Goal: Check status: Check status

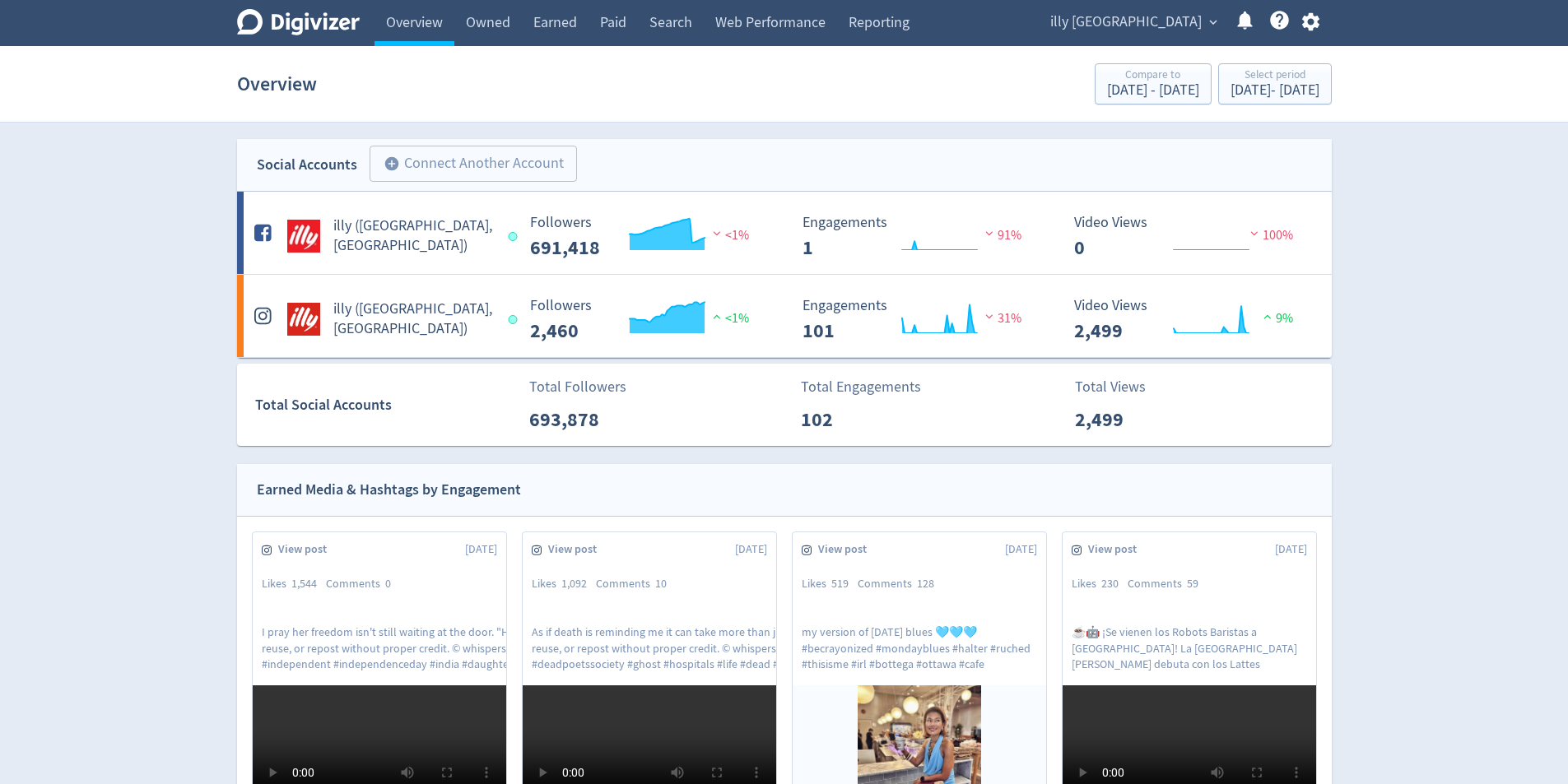
scroll to position [1415, 0]
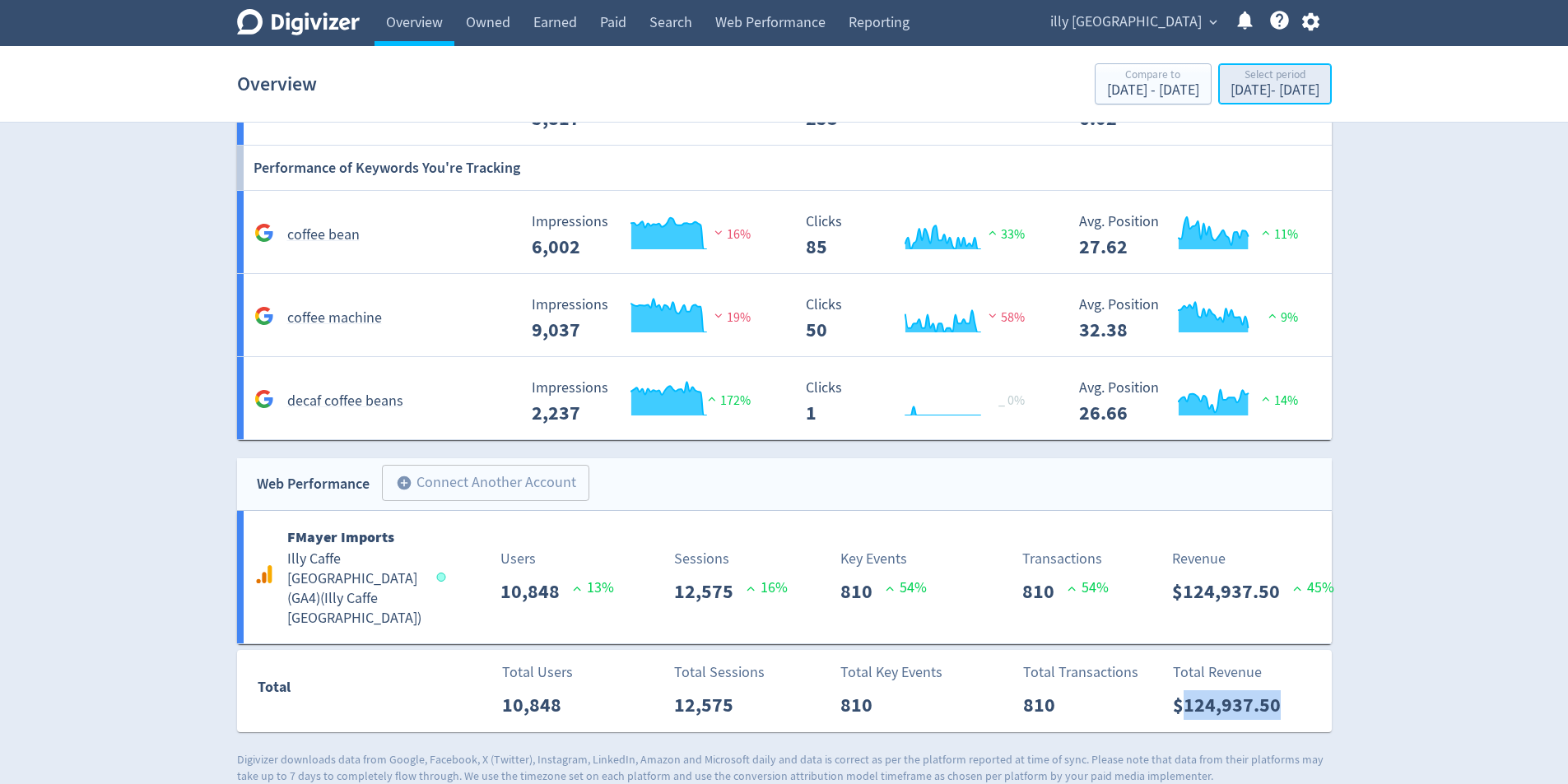
click at [1231, 77] on div "Select period" at bounding box center [1275, 75] width 89 height 14
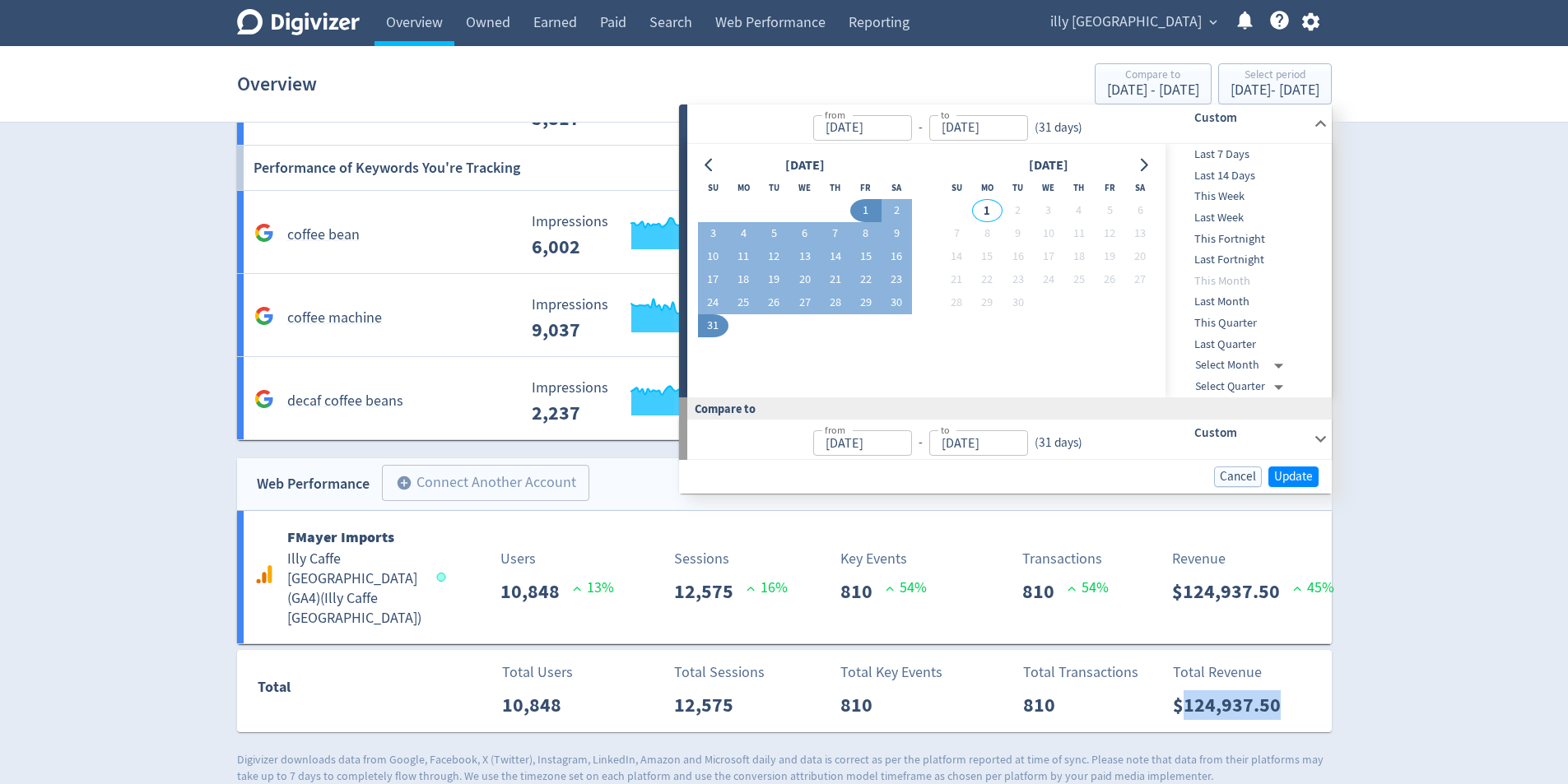
click at [871, 213] on button "1" at bounding box center [866, 211] width 31 height 23
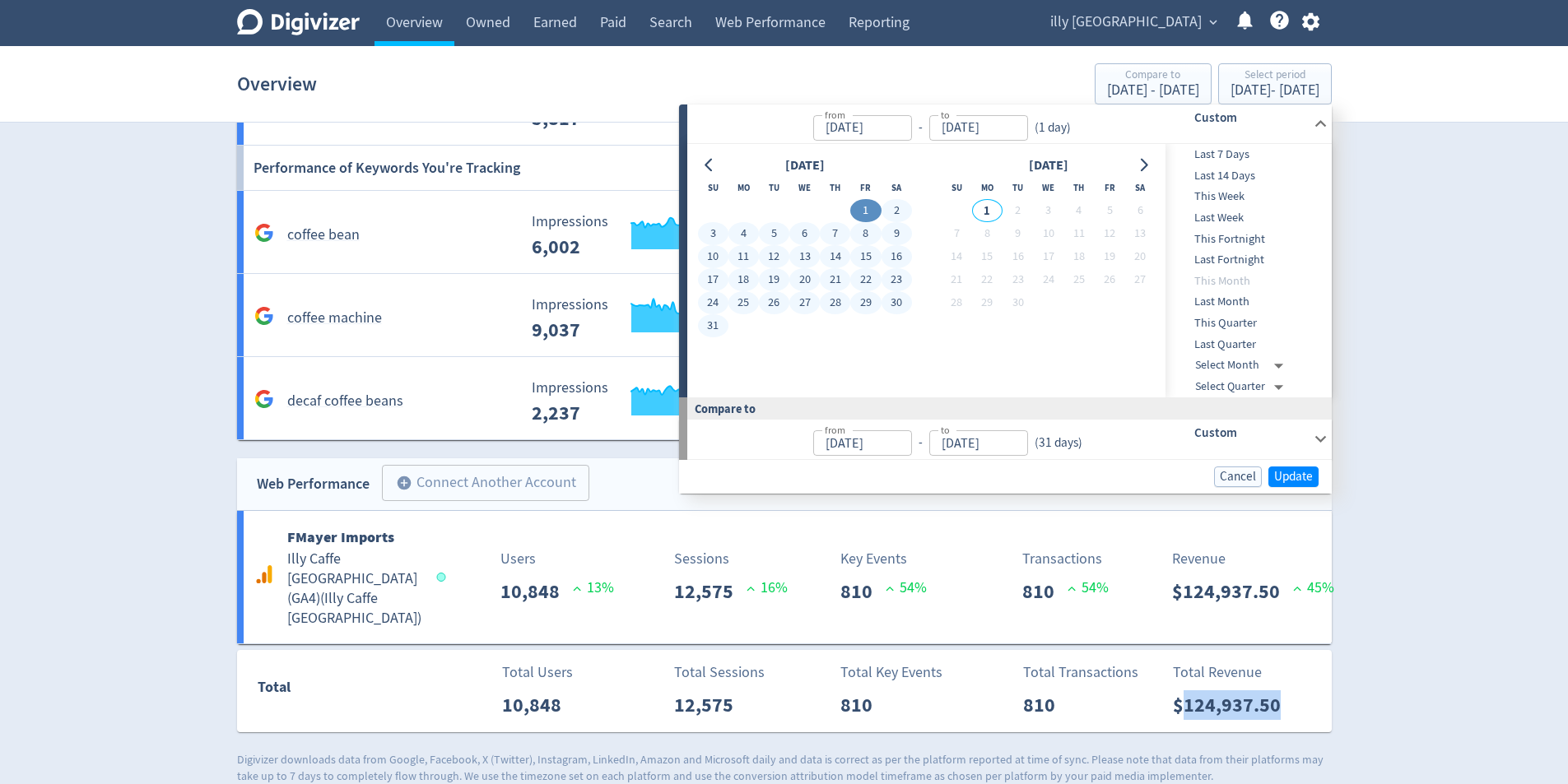
click at [720, 327] on button "31" at bounding box center [713, 326] width 31 height 23
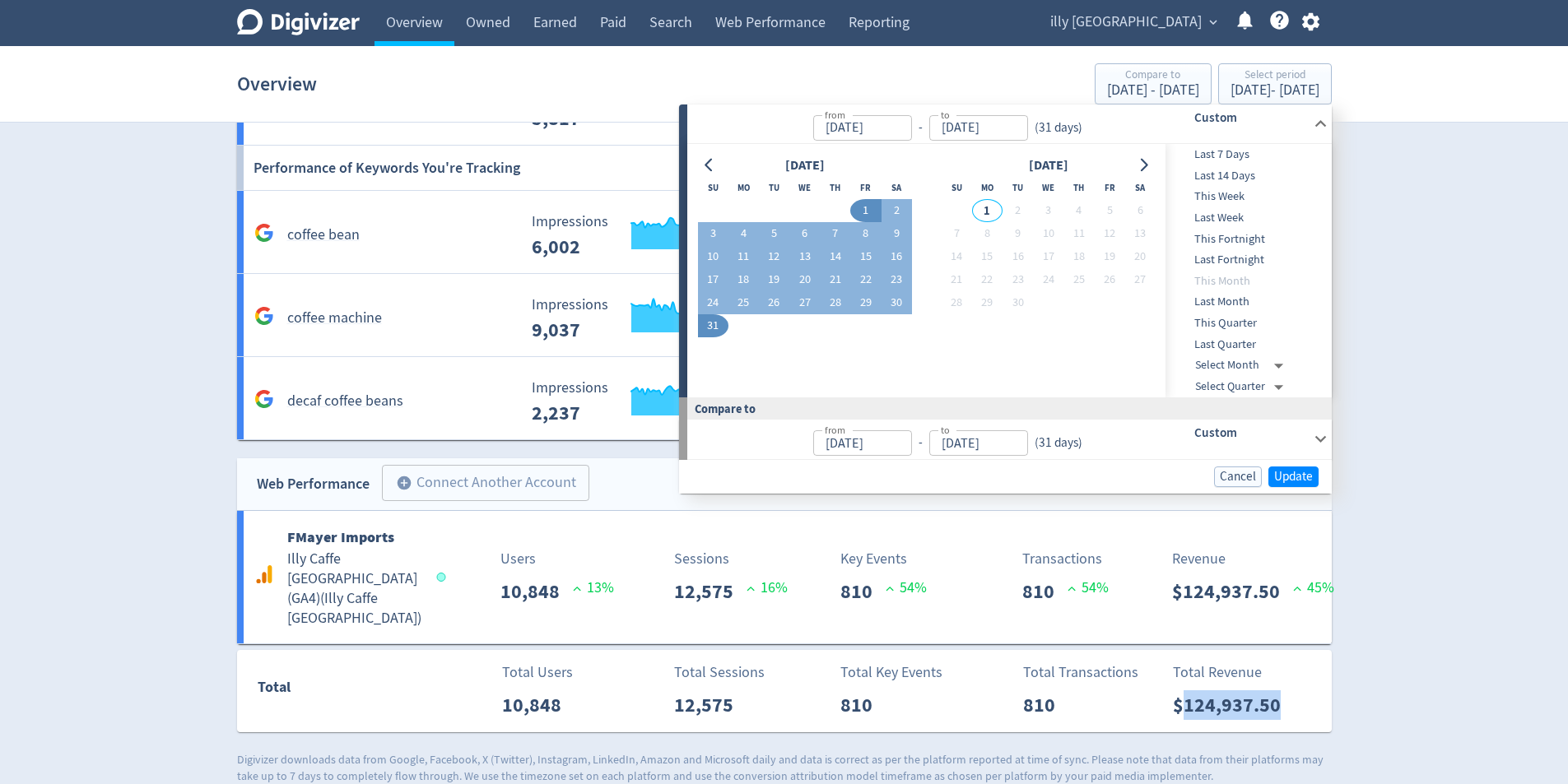
type input "[DATE]"
click at [1308, 436] on div "Custom" at bounding box center [1228, 439] width 163 height 39
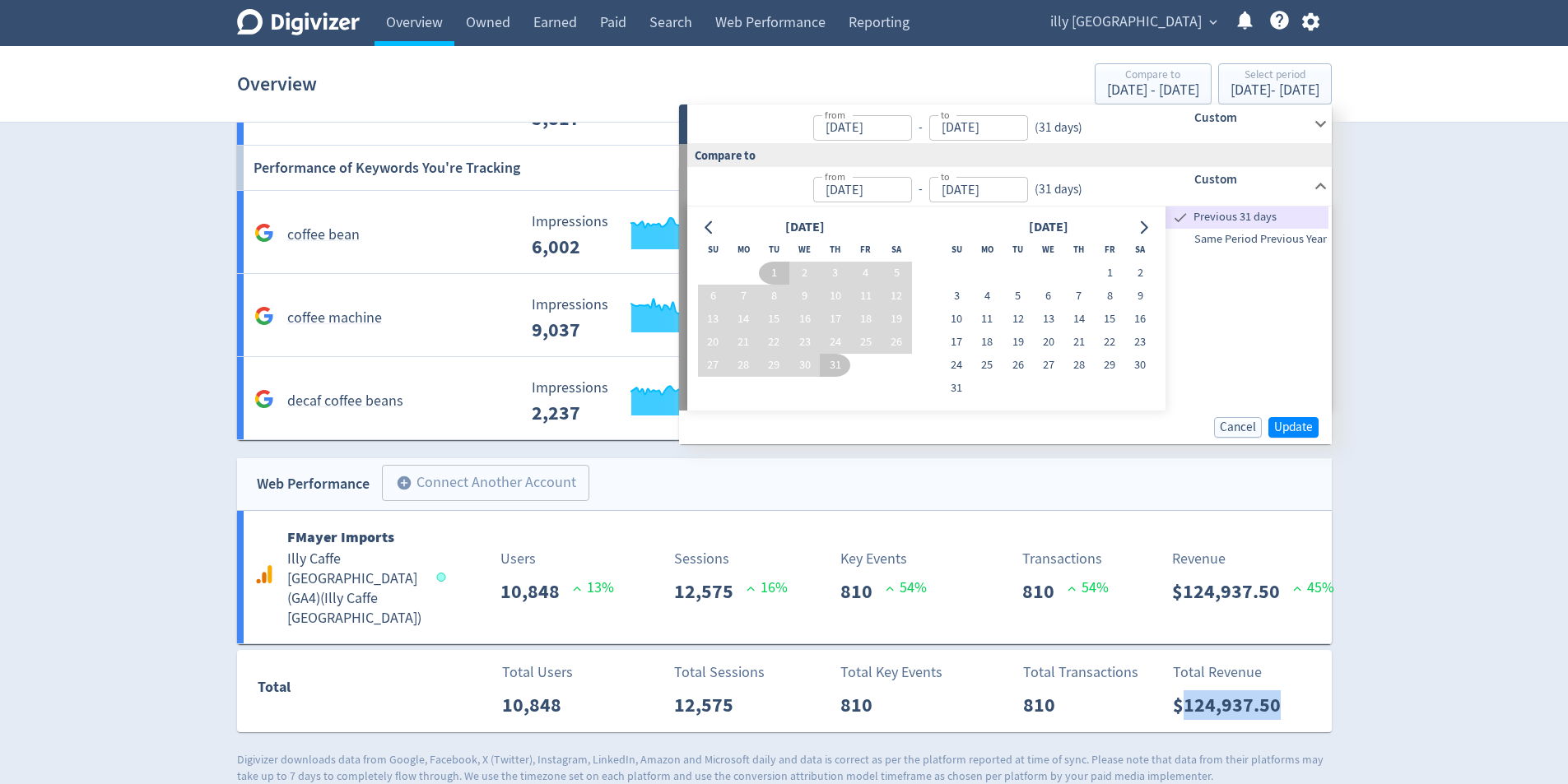
drag, startPoint x: 1258, startPoint y: 227, endPoint x: 1263, endPoint y: 238, distance: 12.1
click at [1259, 227] on div "Previous 31 days" at bounding box center [1247, 217] width 163 height 22
click at [1262, 236] on span "Same Period Previous Year" at bounding box center [1247, 239] width 163 height 18
type input "[DATE]"
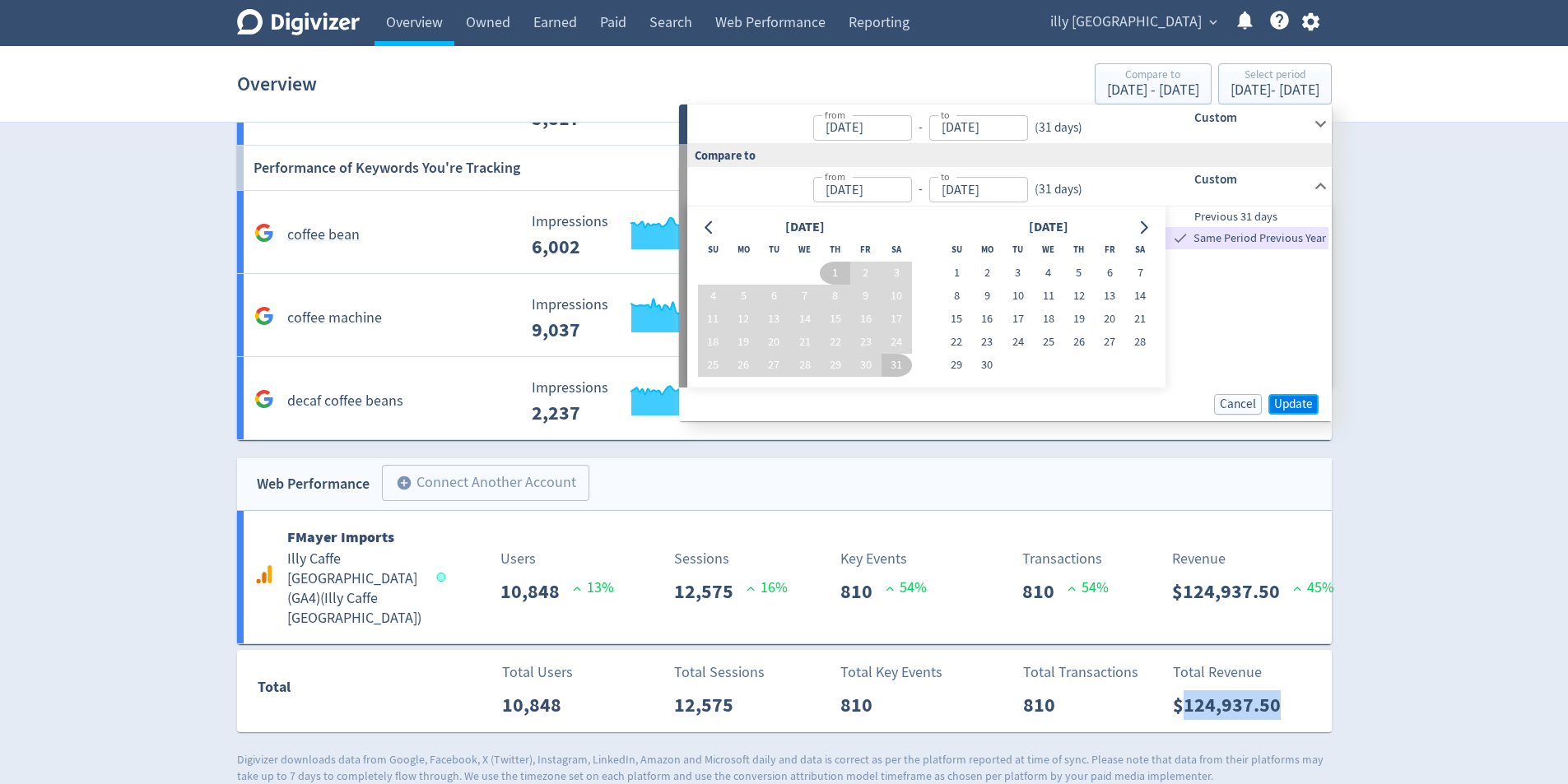
click at [1301, 403] on span "Update" at bounding box center [1293, 404] width 39 height 12
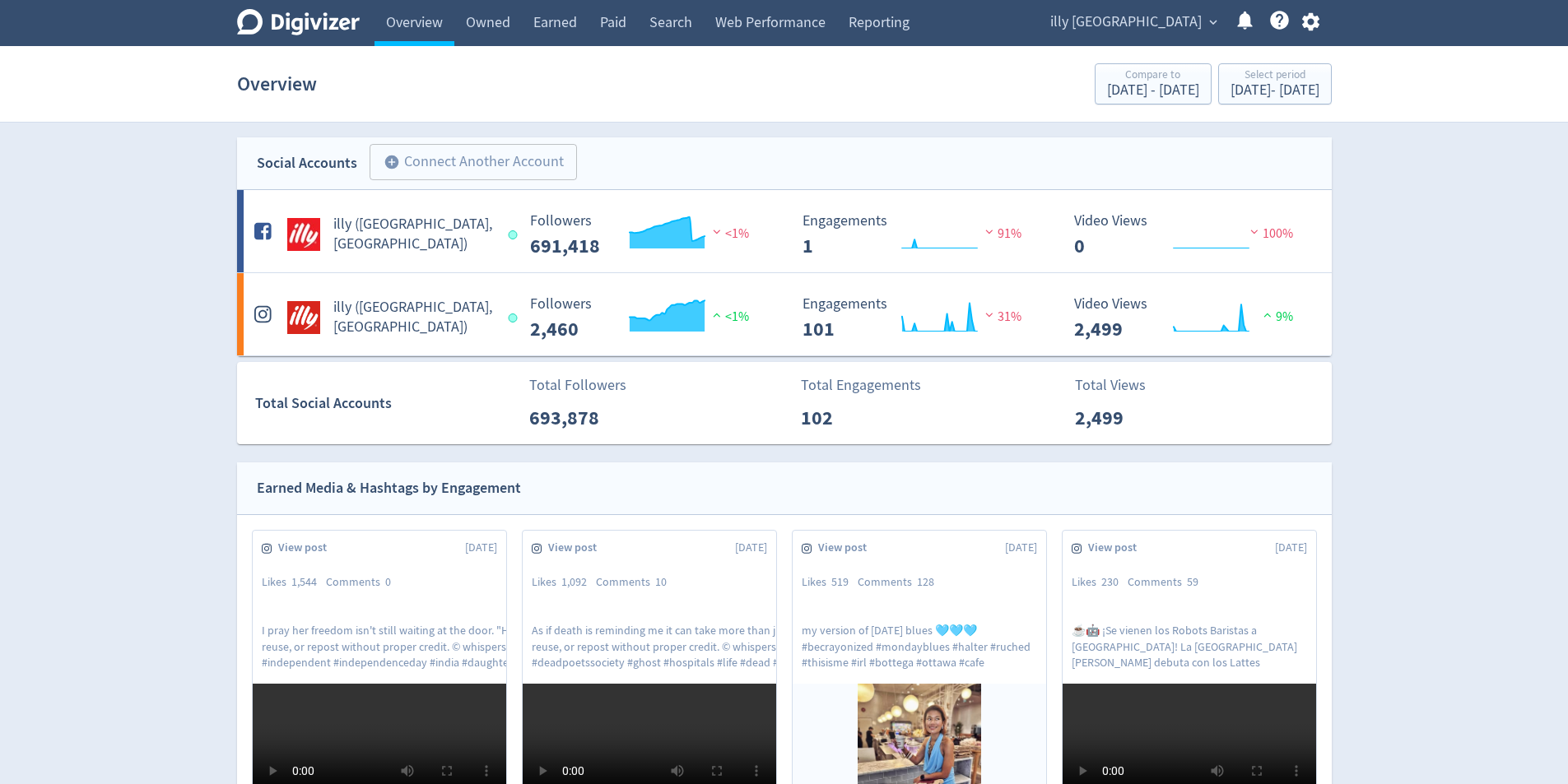
scroll to position [0, 0]
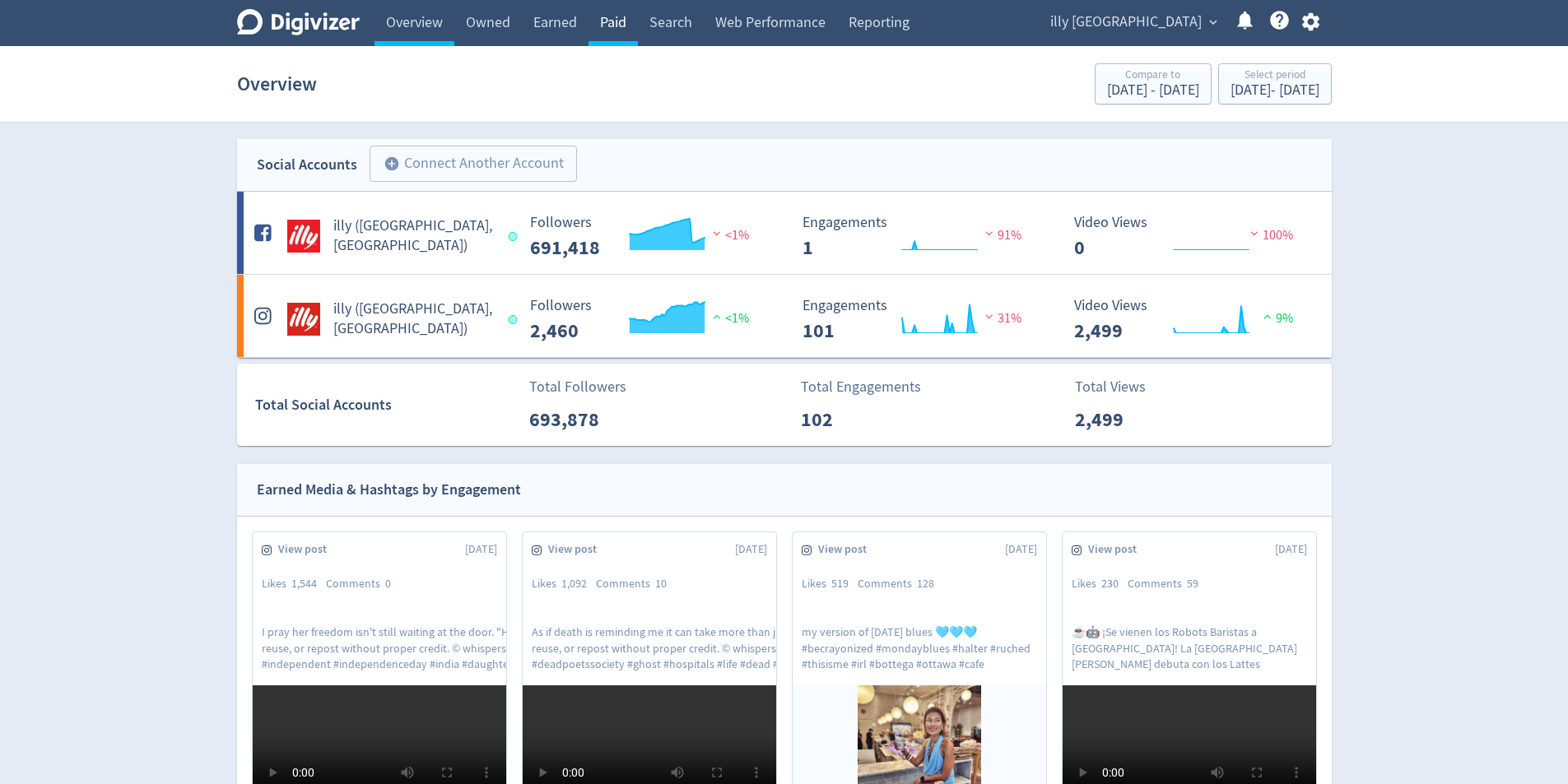
click at [611, 28] on link "Paid" at bounding box center [614, 23] width 50 height 46
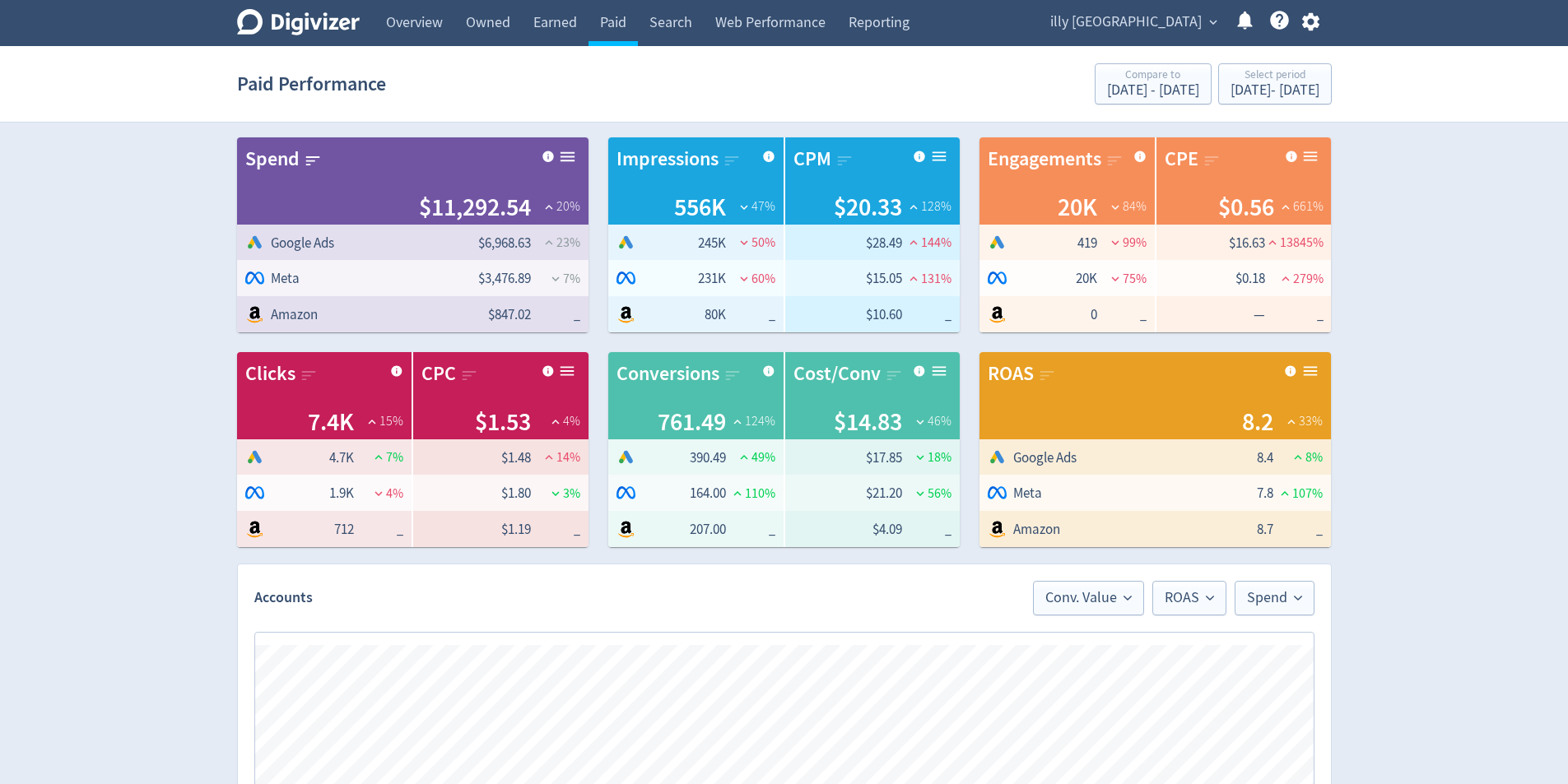
scroll to position [0, 1152]
click at [1287, 95] on div "[DATE] - [DATE]" at bounding box center [1275, 90] width 89 height 15
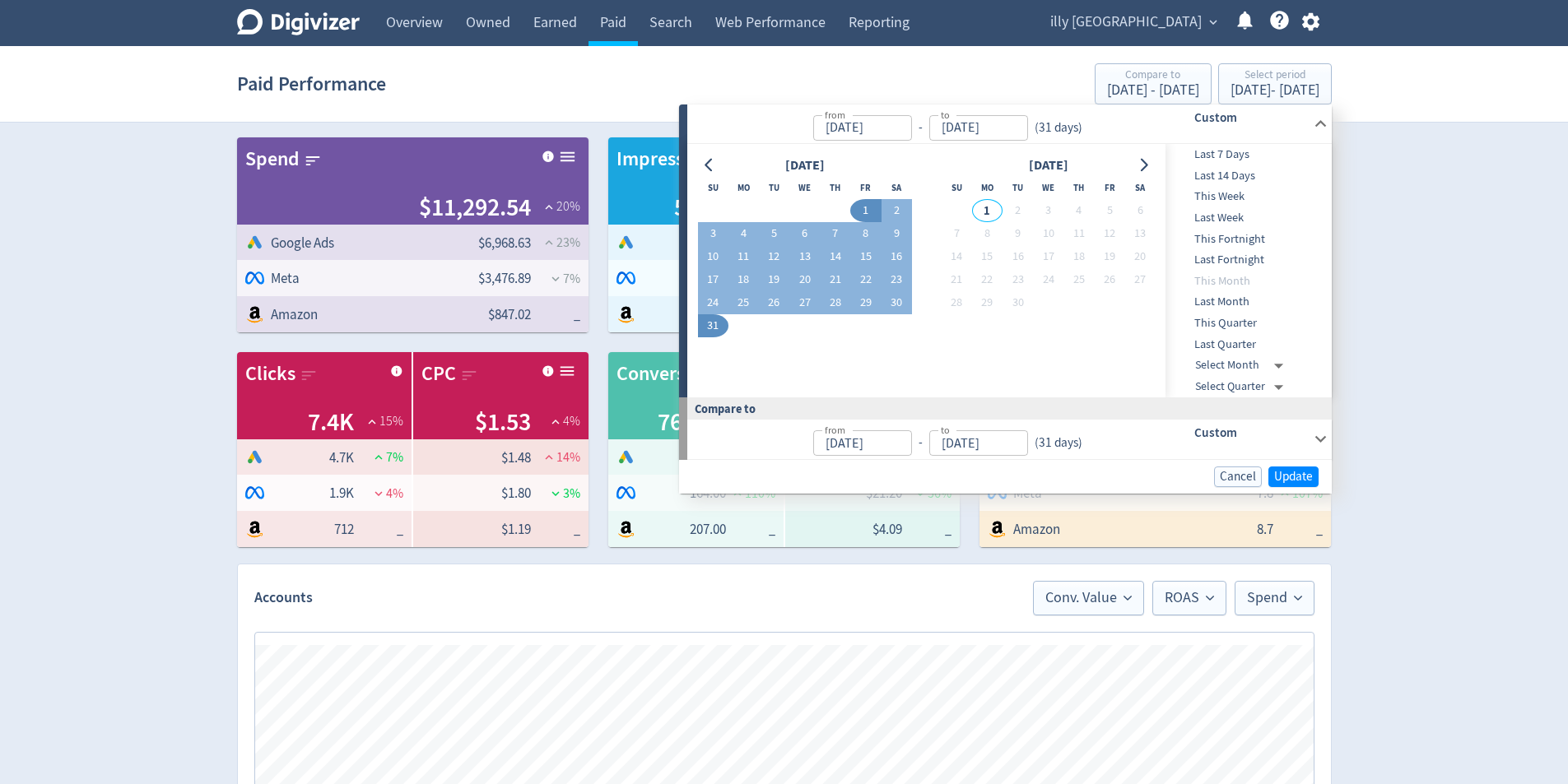
click at [900, 132] on input "[DATE]" at bounding box center [862, 127] width 99 height 26
click at [1021, 120] on input "[DATE]" at bounding box center [978, 127] width 99 height 26
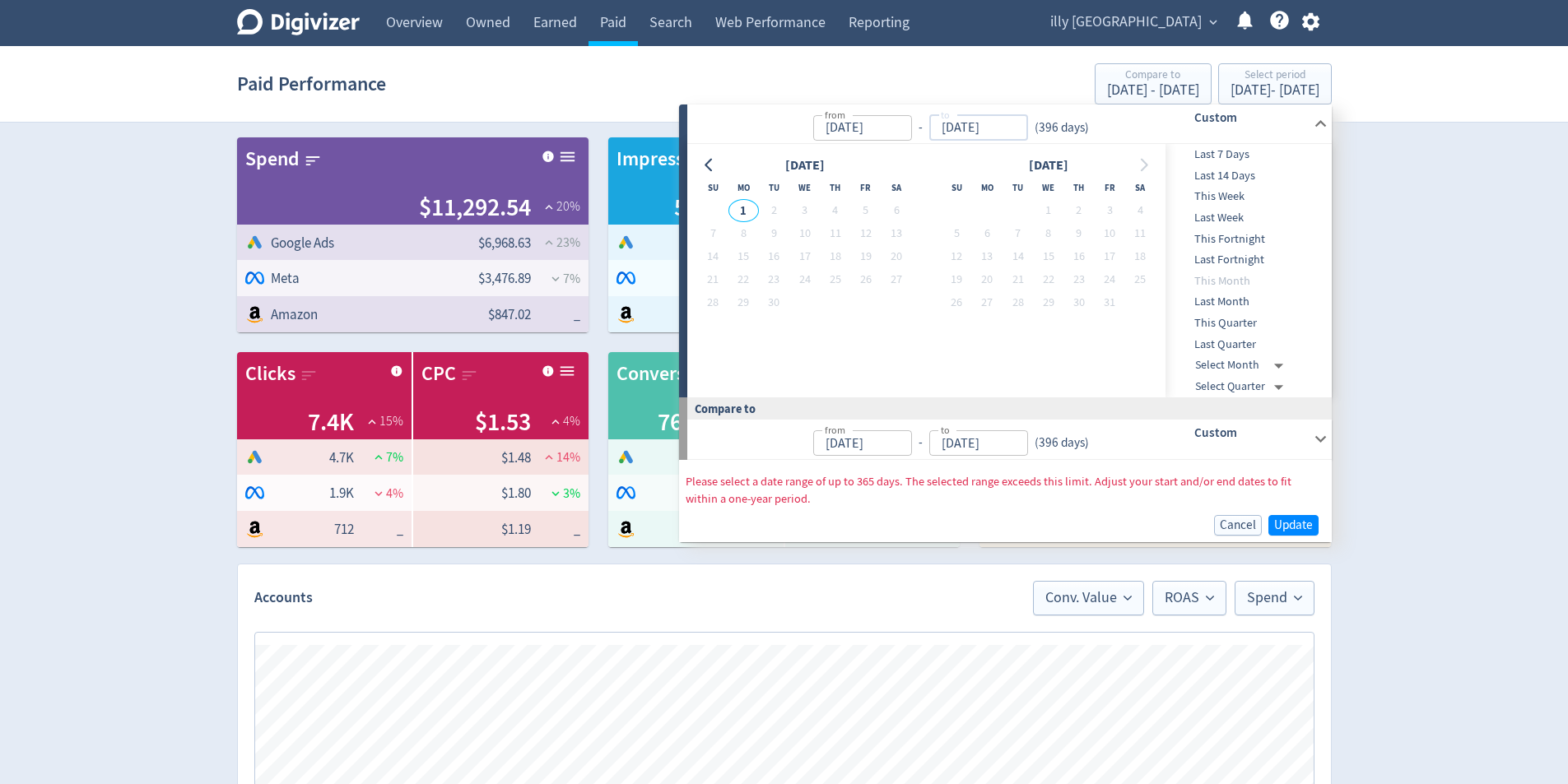
type input "[DATE]"
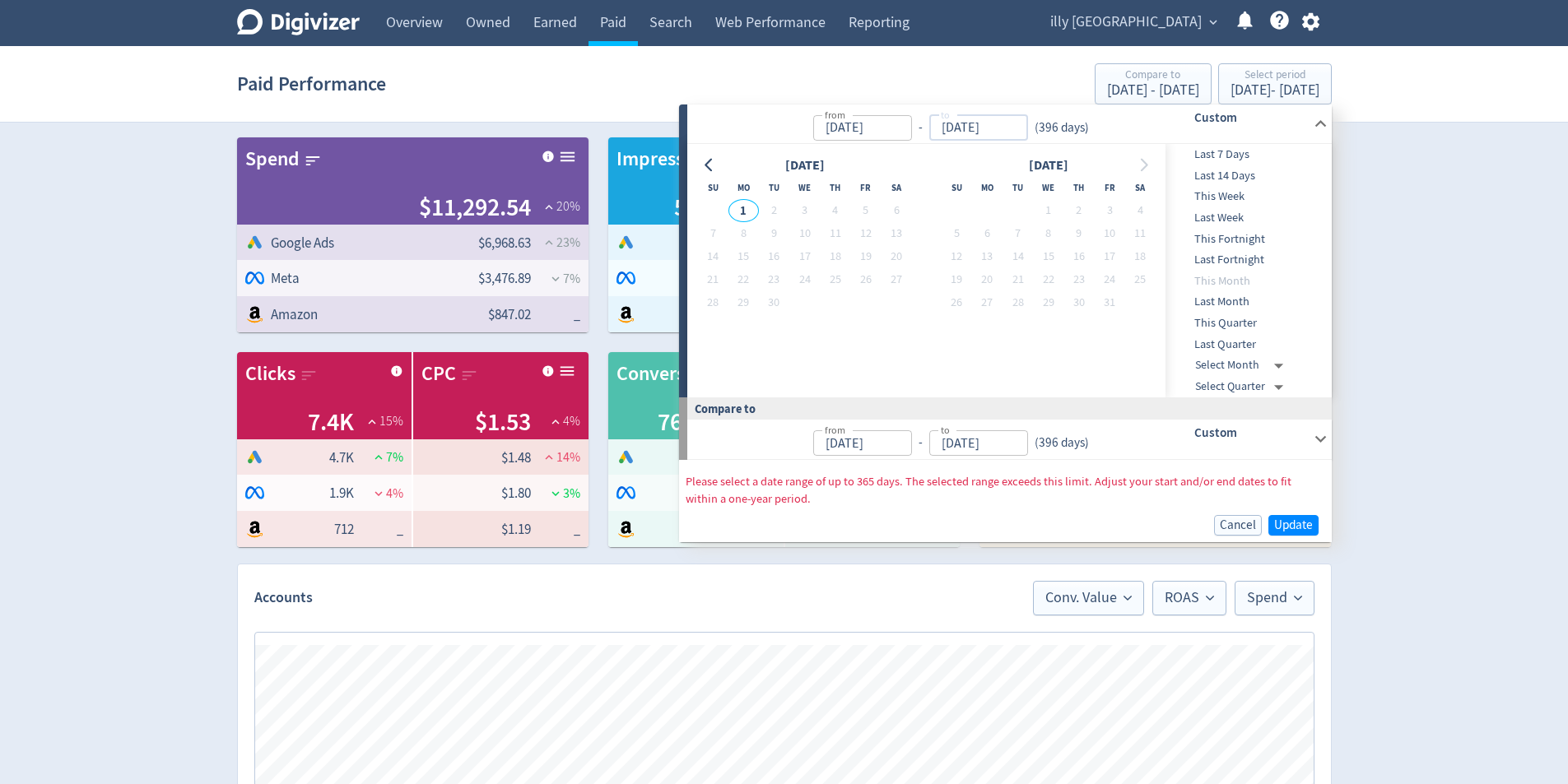
type input "[DATE]"
click at [885, 127] on input "[DATE]" at bounding box center [862, 127] width 99 height 26
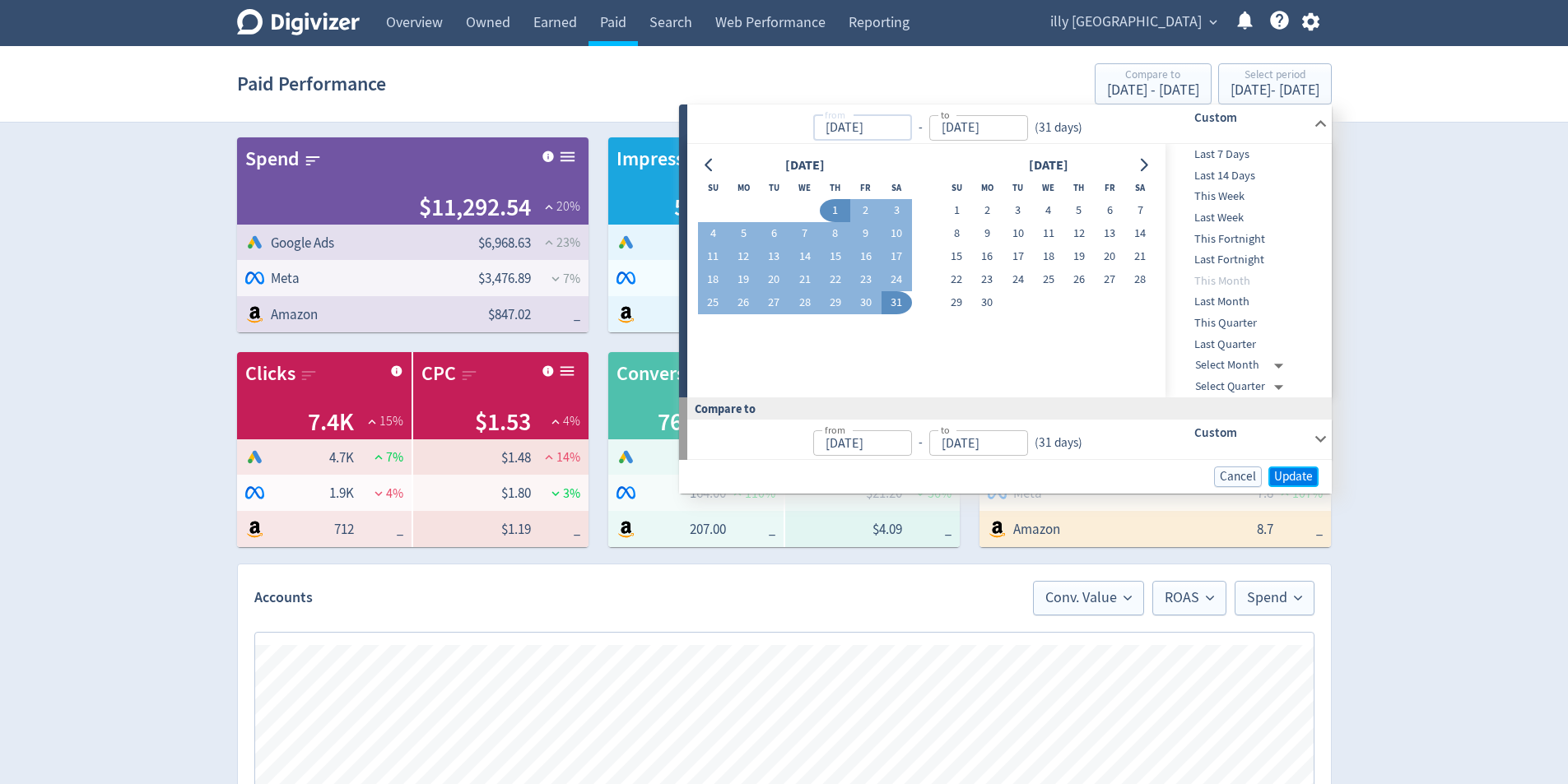
type input "[DATE]"
click at [1292, 482] on span "Update" at bounding box center [1293, 476] width 39 height 12
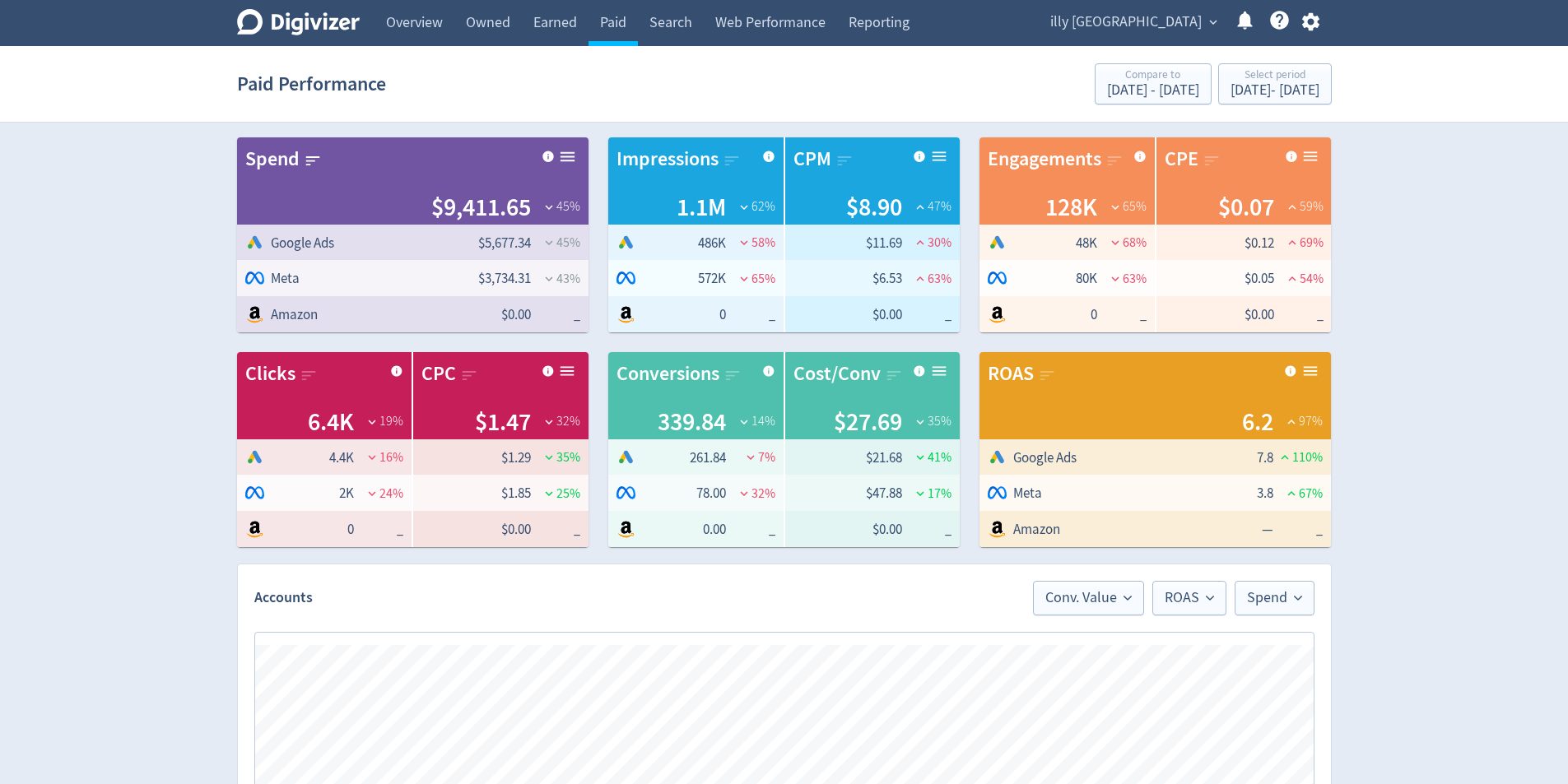
scroll to position [0, 1152]
click at [1305, 94] on div "[DATE] - [DATE]" at bounding box center [1275, 90] width 89 height 15
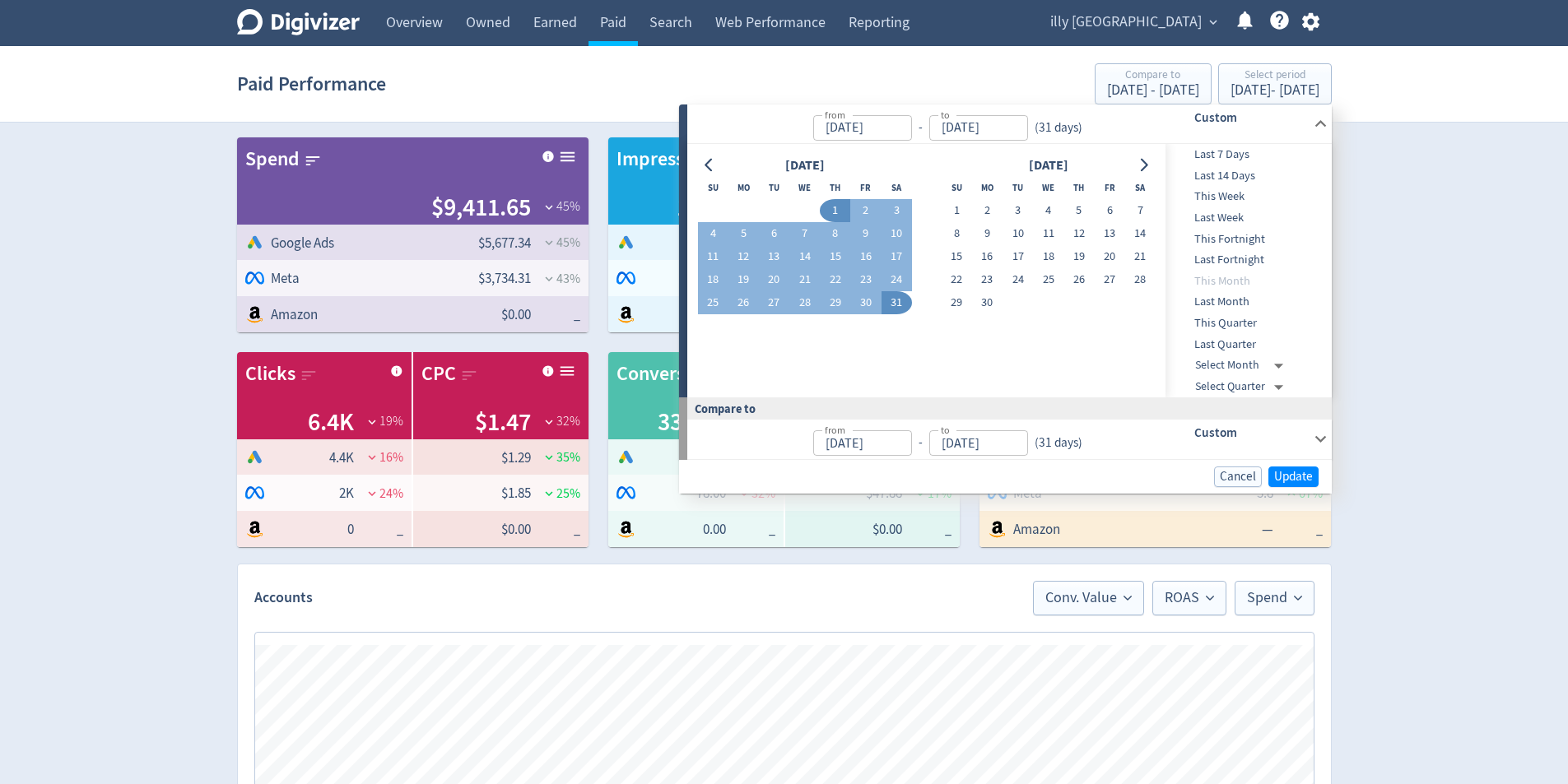
click at [1011, 129] on input "[DATE]" at bounding box center [978, 127] width 99 height 26
type input "[DATE]"
click at [901, 131] on input "[DATE]" at bounding box center [862, 127] width 99 height 26
type input "[DATE]"
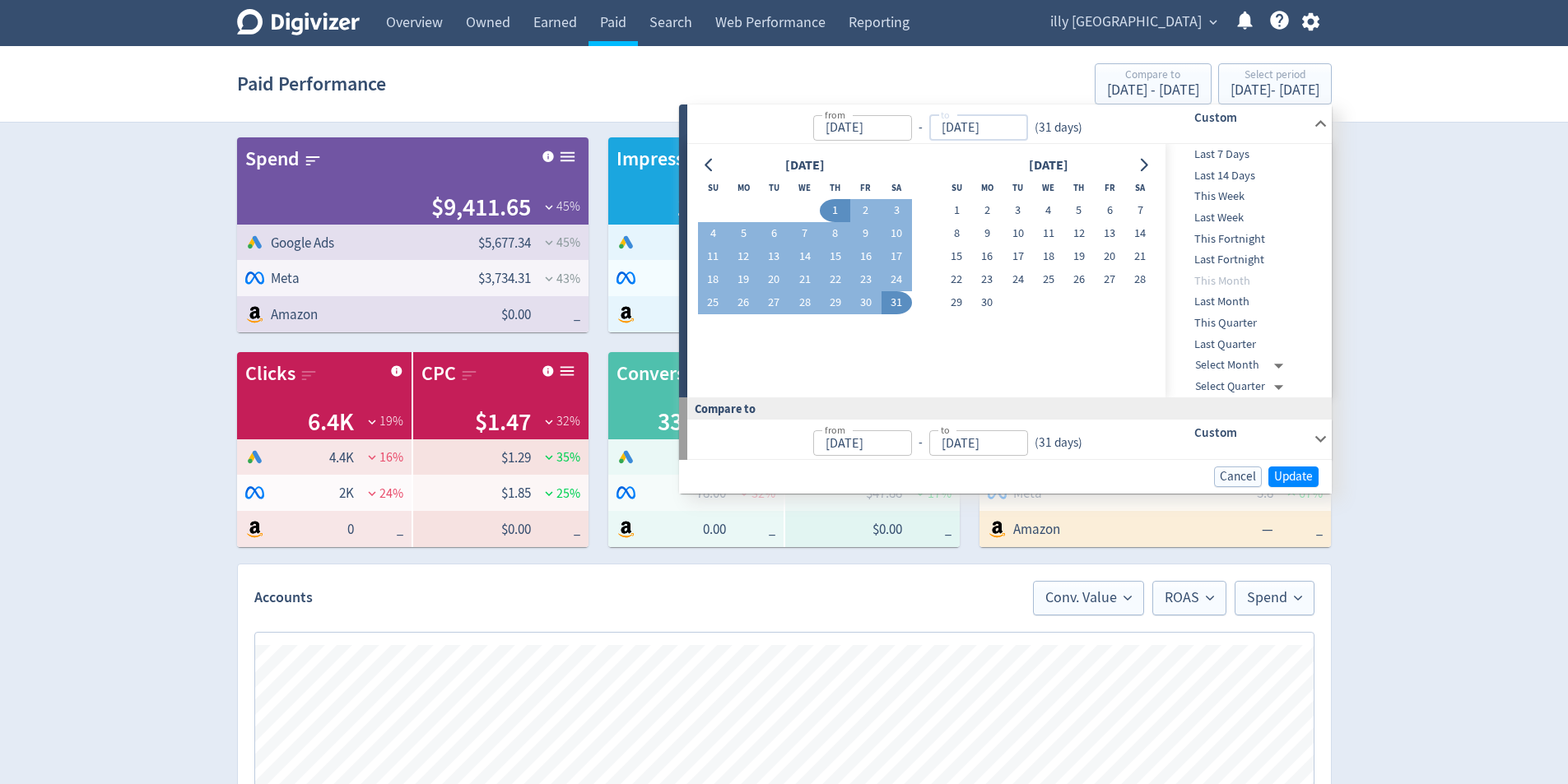
type input "[DATE]"
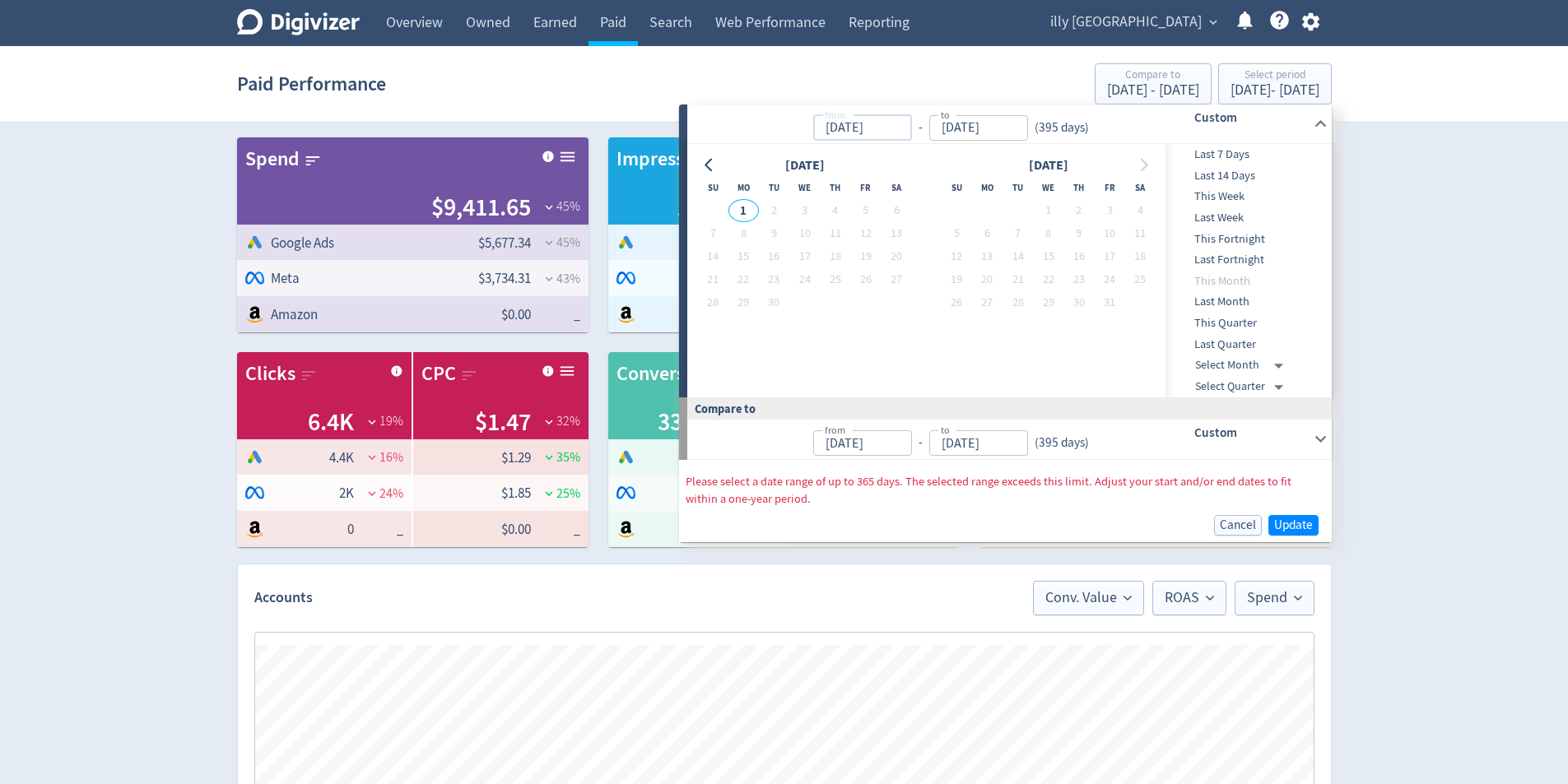
type input "[DATE]"
click at [1250, 305] on span "Last Month" at bounding box center [1247, 302] width 163 height 18
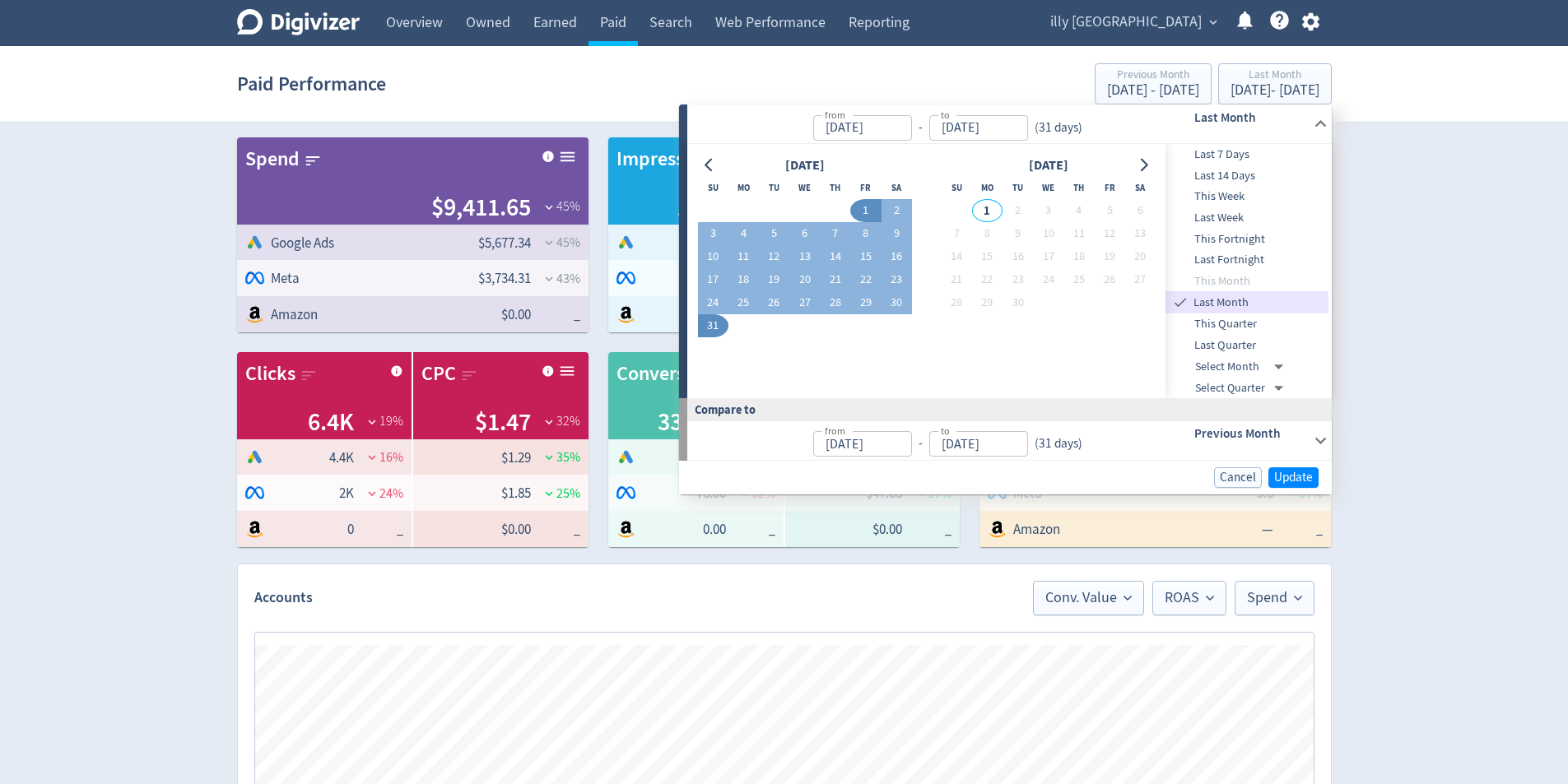
click at [1316, 430] on icon at bounding box center [1320, 440] width 22 height 22
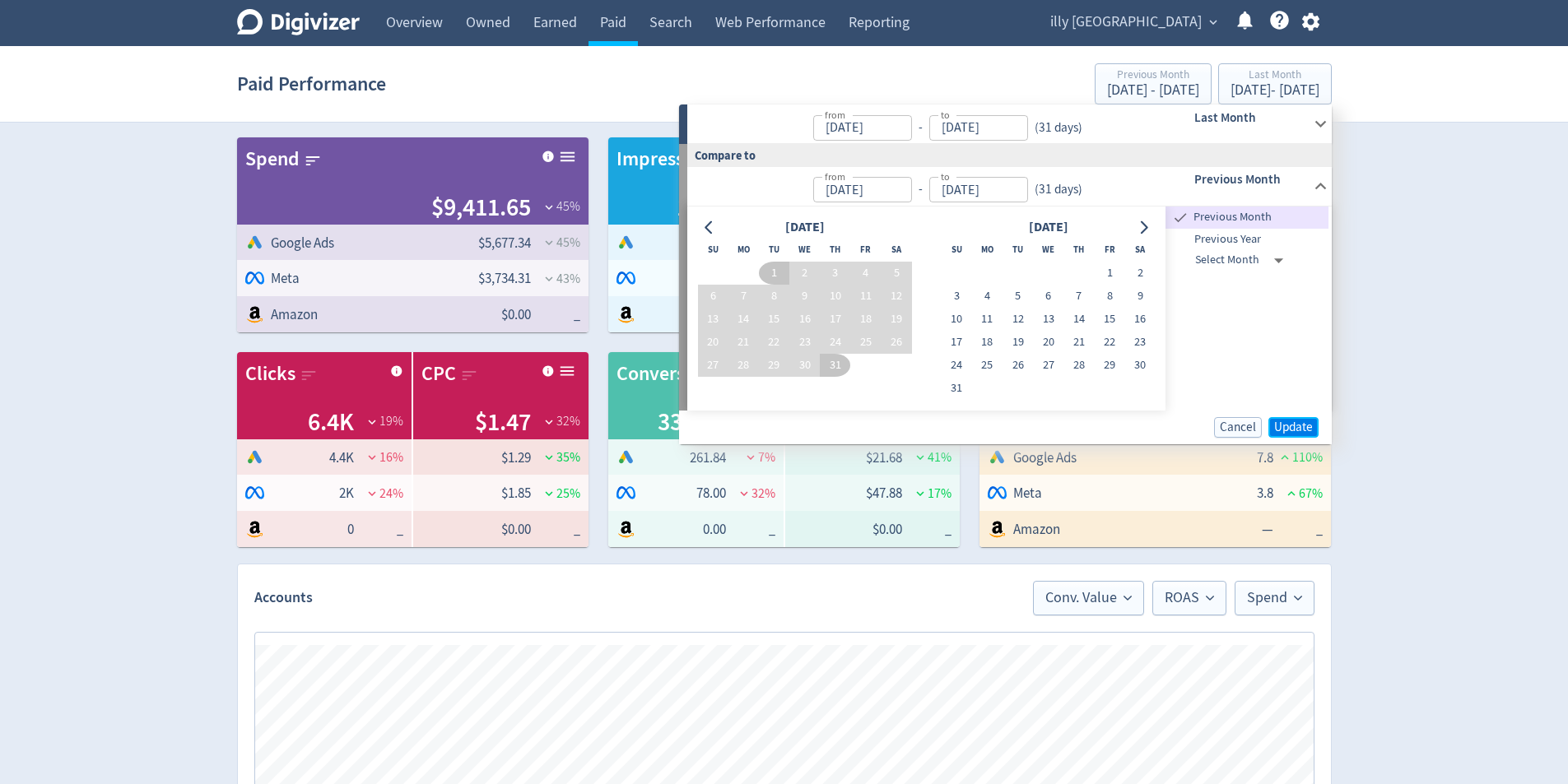
click at [1301, 417] on button "Update" at bounding box center [1294, 427] width 51 height 21
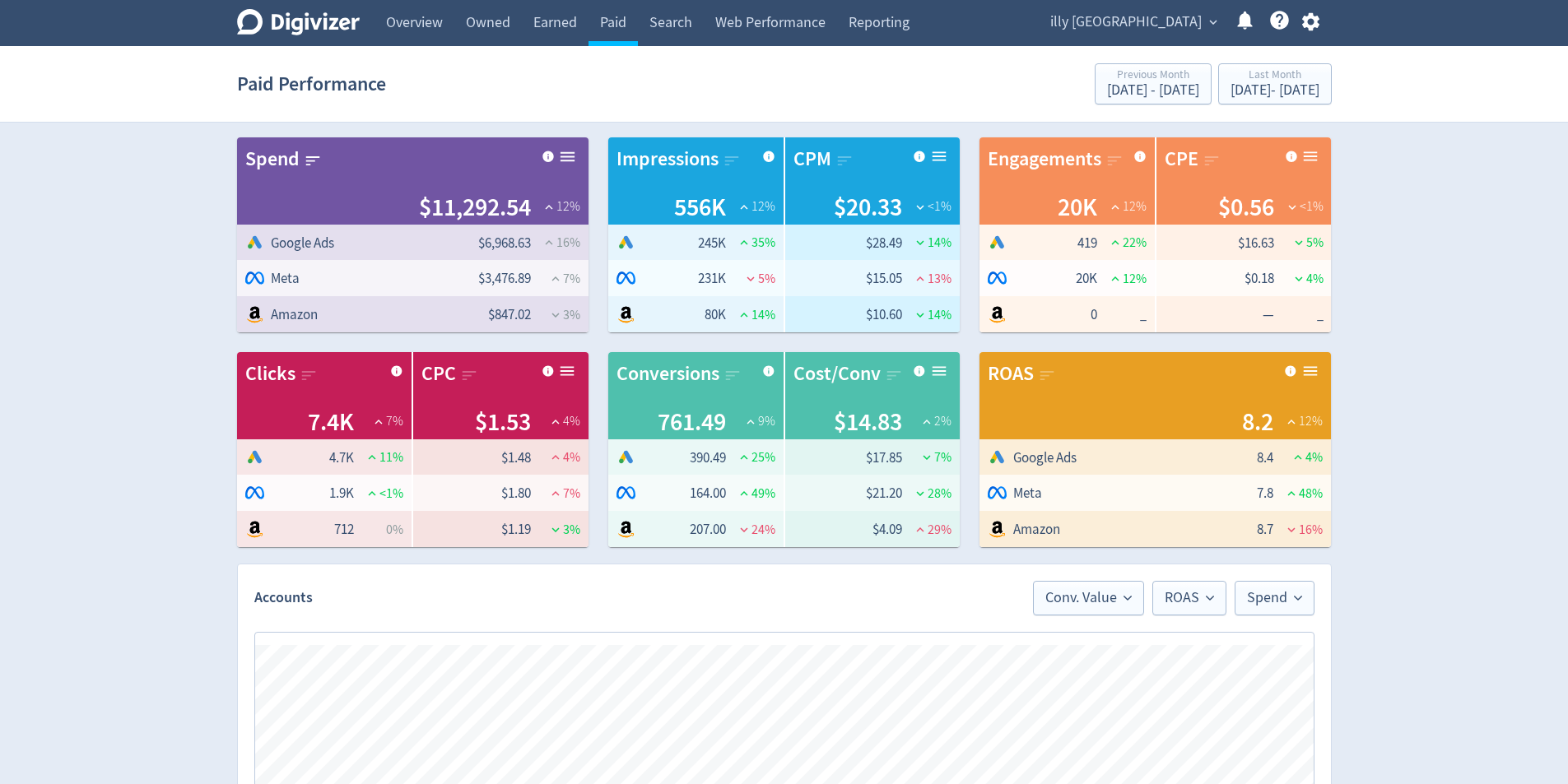
click at [1448, 426] on div "Digivizer Logo [PERSON_NAME] Logo Overview Owned Earned Paid Search Web Perform…" at bounding box center [784, 779] width 1568 height 1559
click at [1231, 74] on div "Last Month" at bounding box center [1275, 75] width 89 height 14
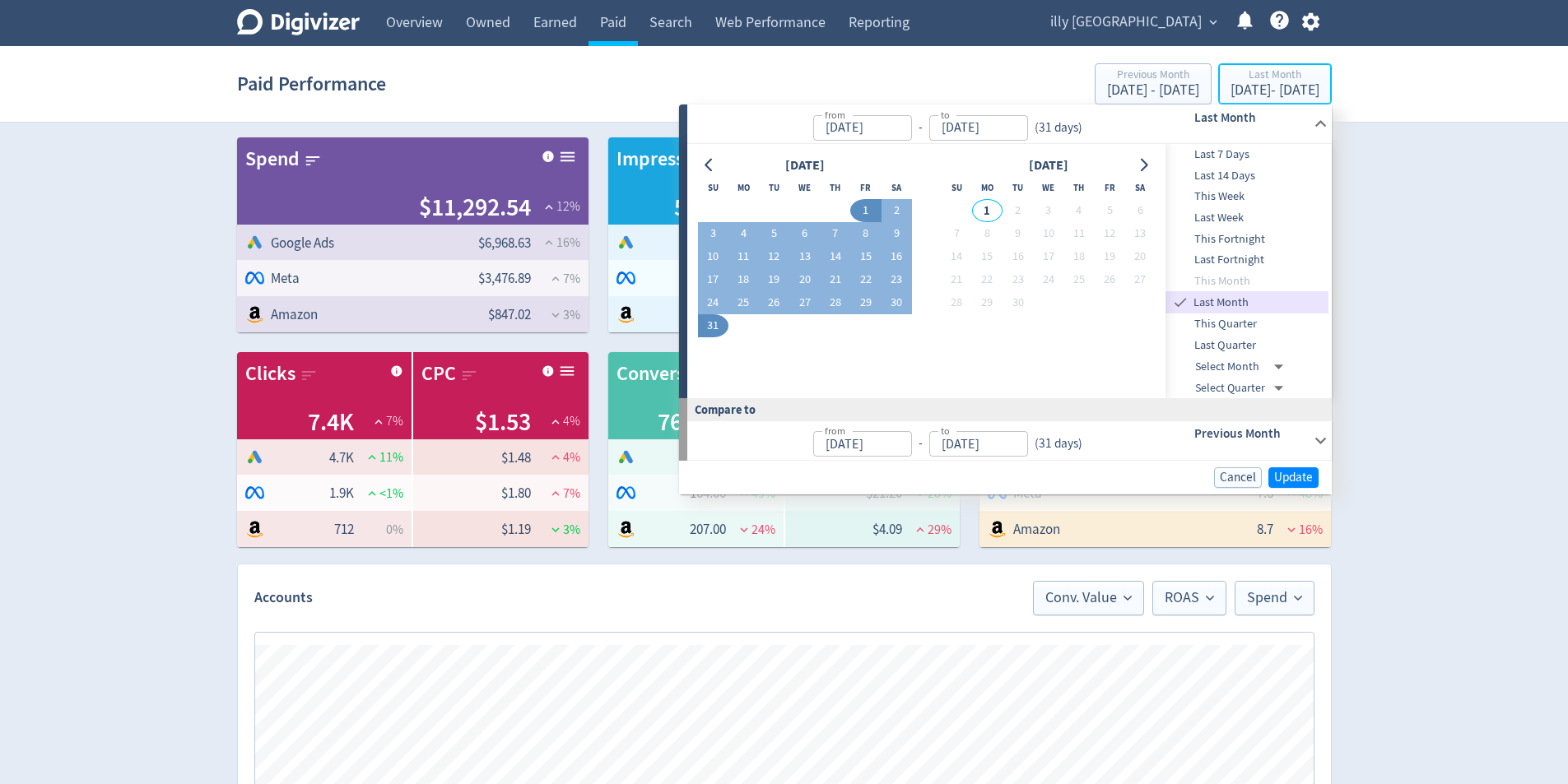
type input "[DATE]"
click at [1300, 449] on div "Previous Month" at bounding box center [1228, 440] width 163 height 39
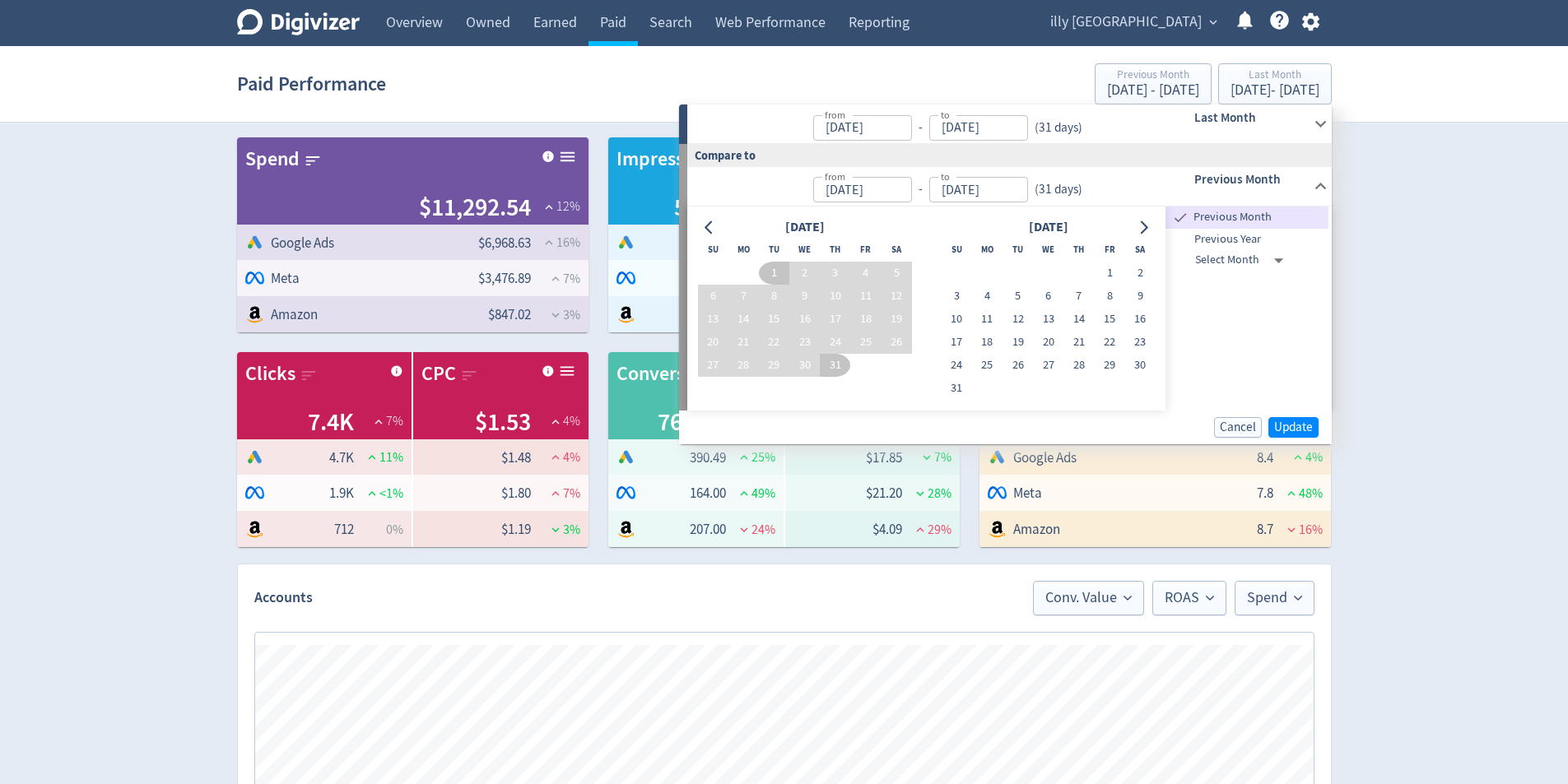
click at [1247, 239] on span "Previous Year" at bounding box center [1247, 239] width 163 height 18
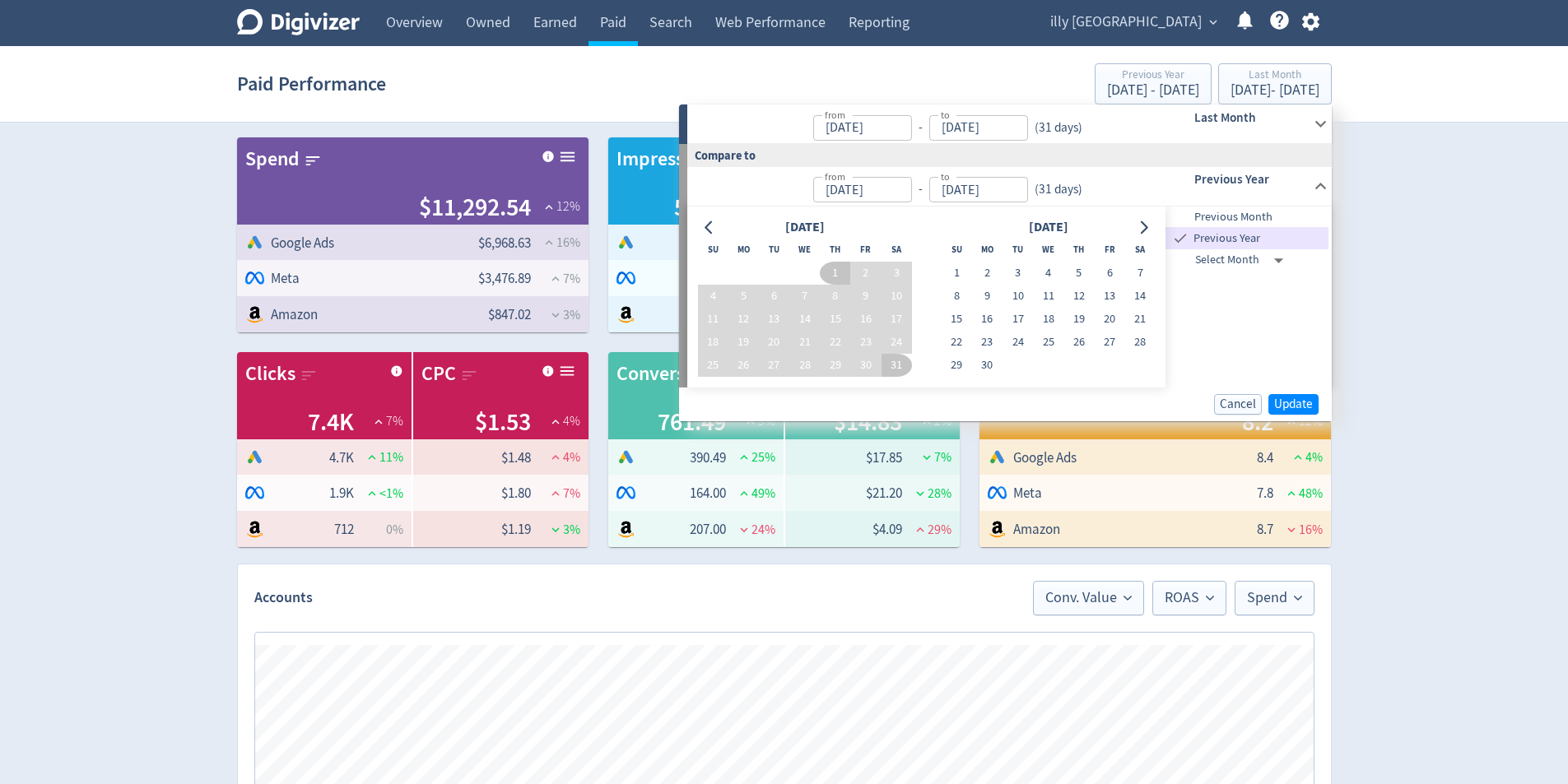
type input "[DATE]"
click at [1286, 405] on span "Update" at bounding box center [1293, 404] width 39 height 12
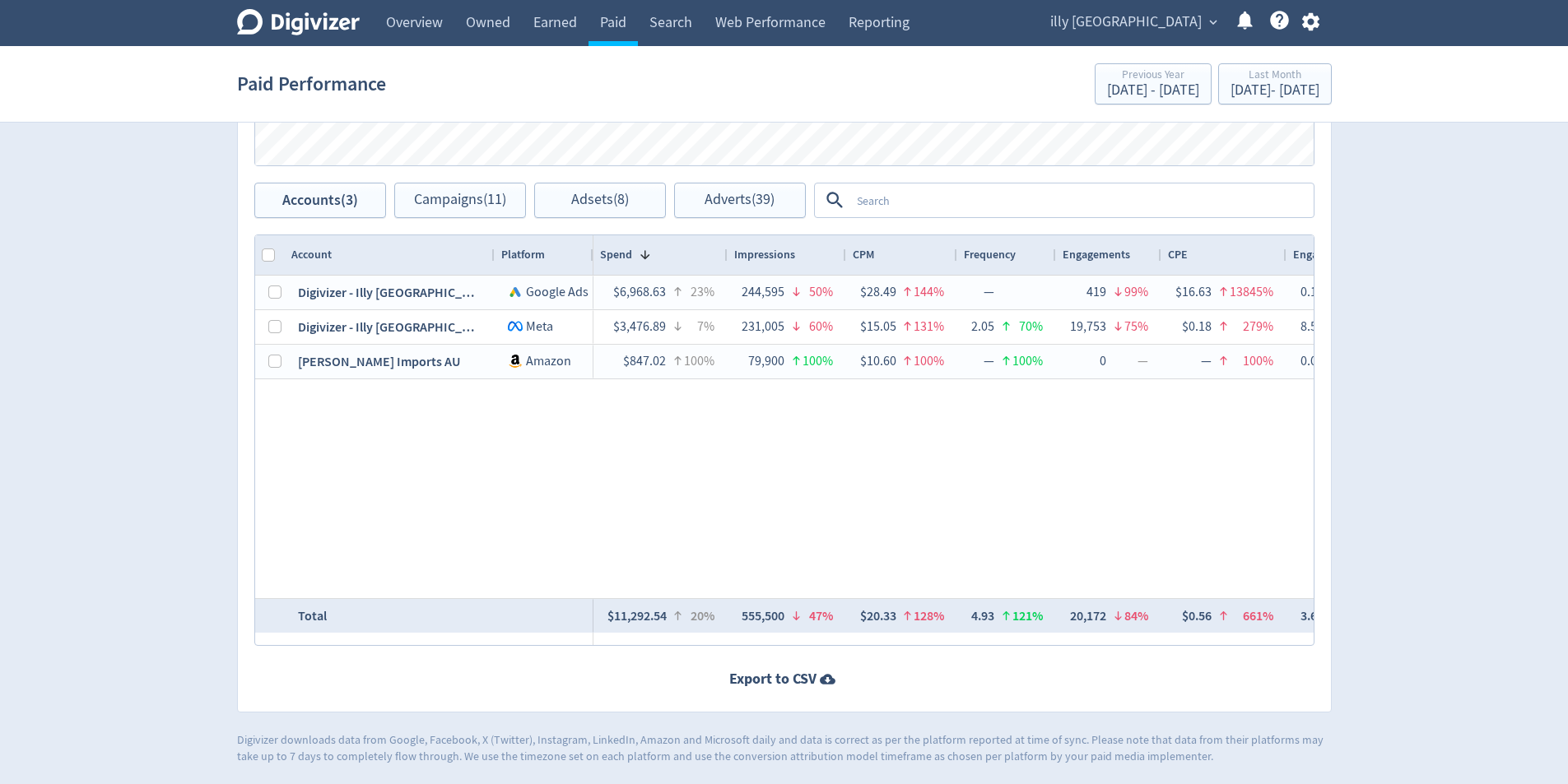
scroll to position [0, 1204]
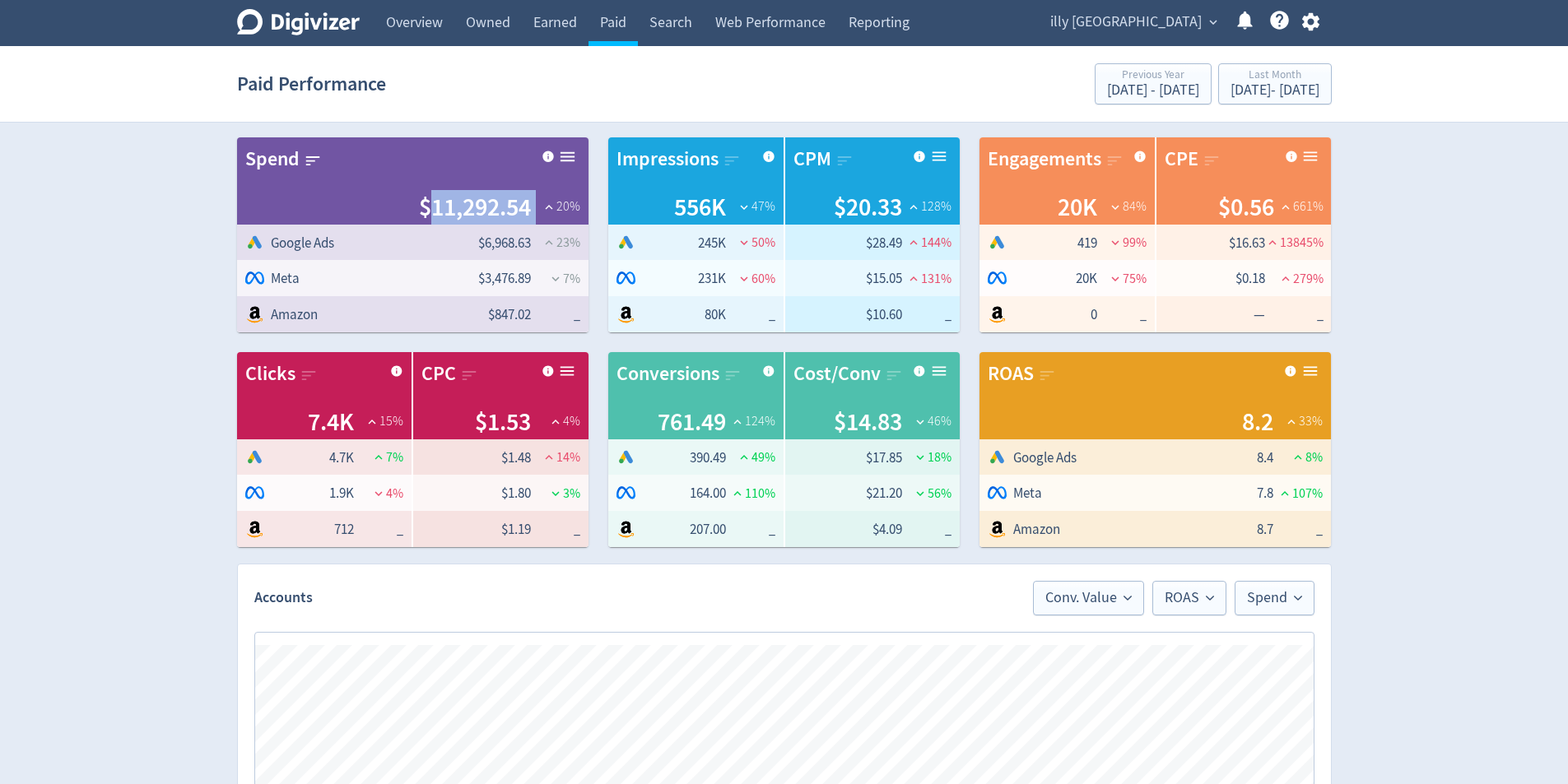
drag, startPoint x: 531, startPoint y: 206, endPoint x: 430, endPoint y: 202, distance: 101.1
click at [430, 202] on div "$11,292.54 20 %" at bounding box center [413, 208] width 335 height 35
copy div "11,292.54"
drag, startPoint x: 1523, startPoint y: 351, endPoint x: 1473, endPoint y: 349, distance: 50.0
click at [1516, 354] on div "Digivizer Logo [PERSON_NAME] Logo Overview Owned Earned Paid Search Web Perform…" at bounding box center [784, 779] width 1568 height 1559
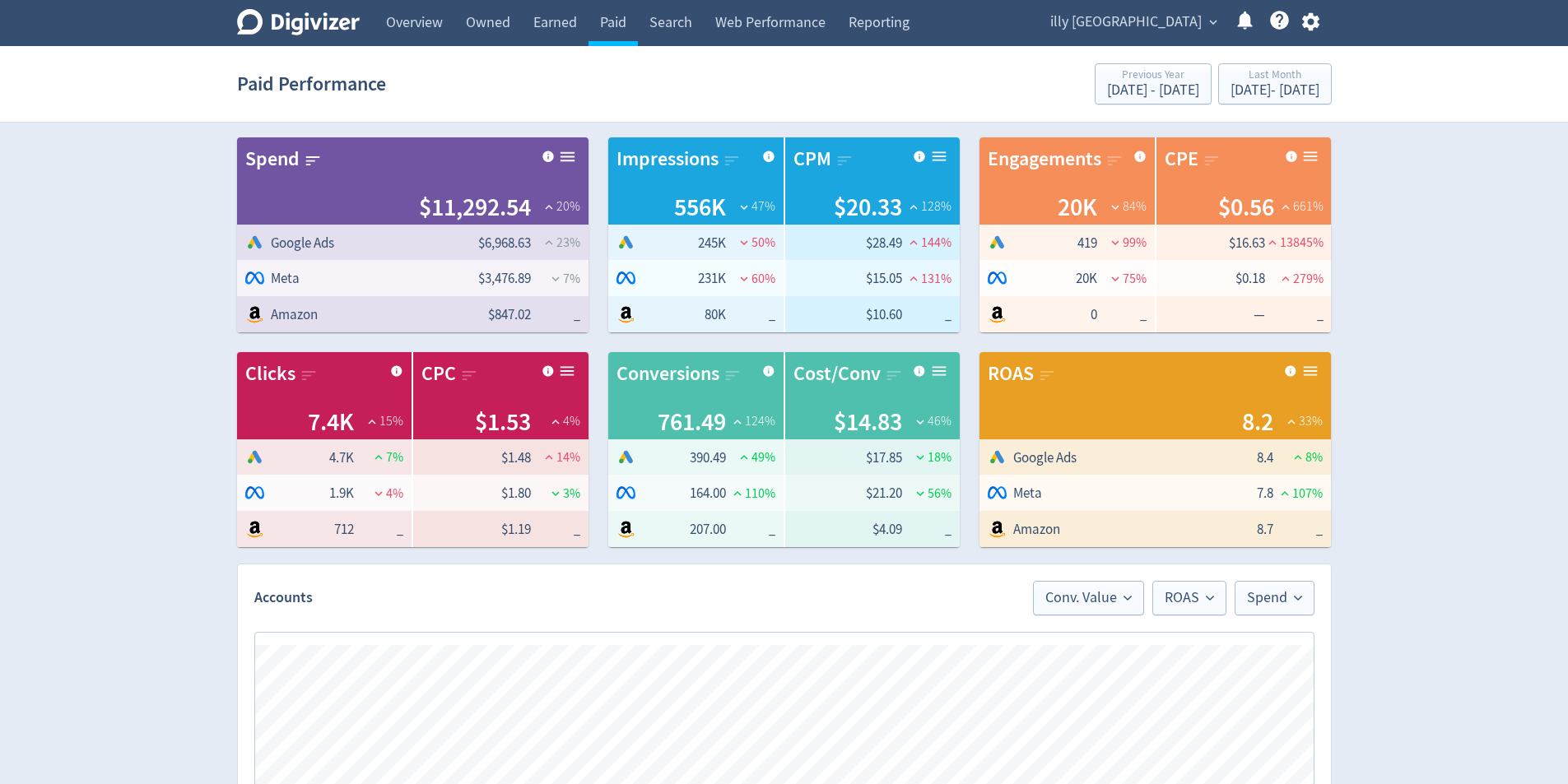
click at [1456, 200] on div "Digivizer Logo [PERSON_NAME] Logo Overview Owned Earned Paid Search Web Perform…" at bounding box center [784, 779] width 1568 height 1559
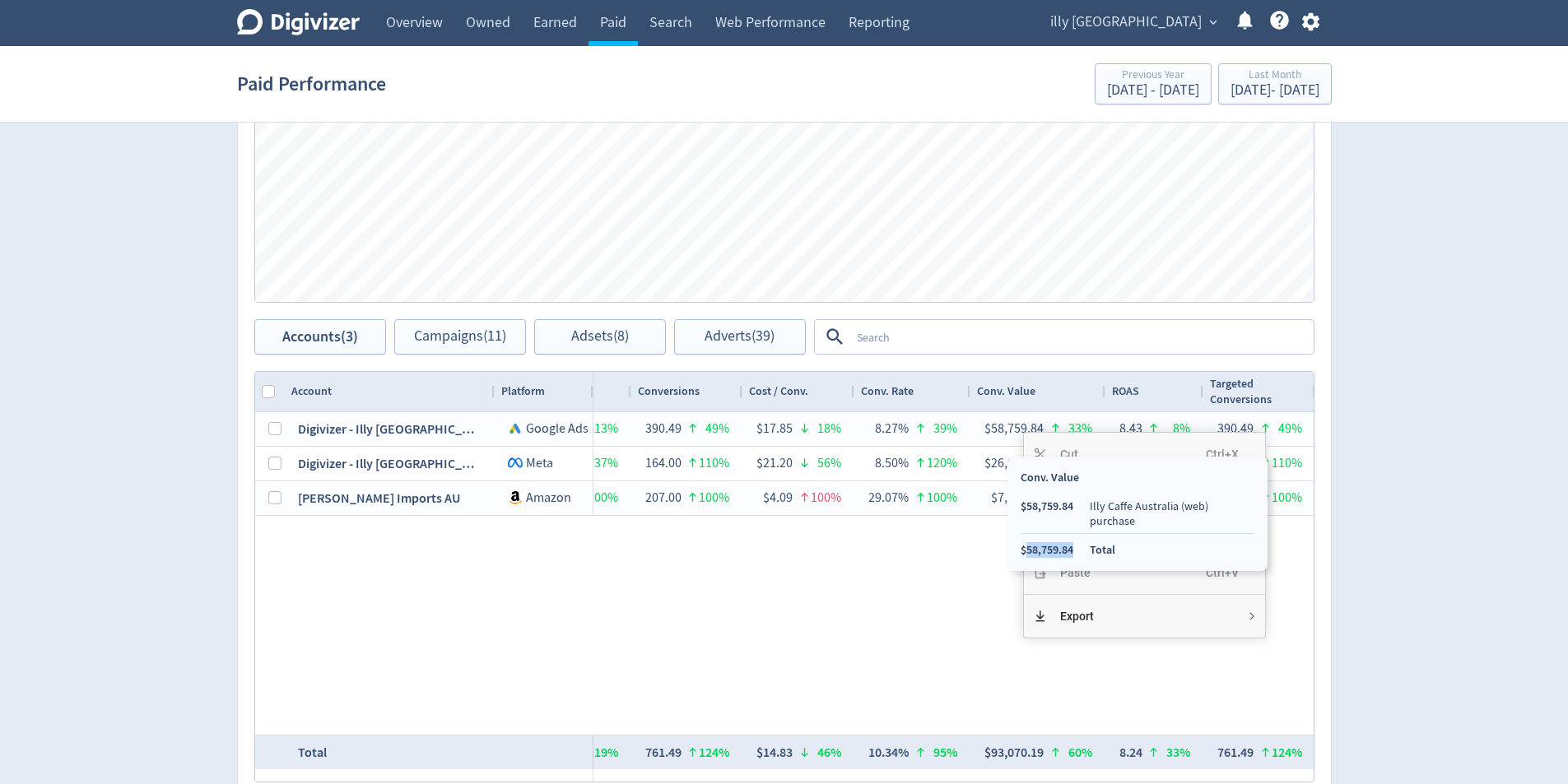
drag, startPoint x: 1073, startPoint y: 531, endPoint x: 1028, endPoint y: 532, distance: 45.0
click at [1028, 542] on li "$58,759.84" at bounding box center [1047, 550] width 53 height 16
copy li "58,759.84"
click at [1490, 482] on div "Digivizer Logo [PERSON_NAME] Logo Overview Owned Earned Paid Search Web Perform…" at bounding box center [784, 121] width 1568 height 1559
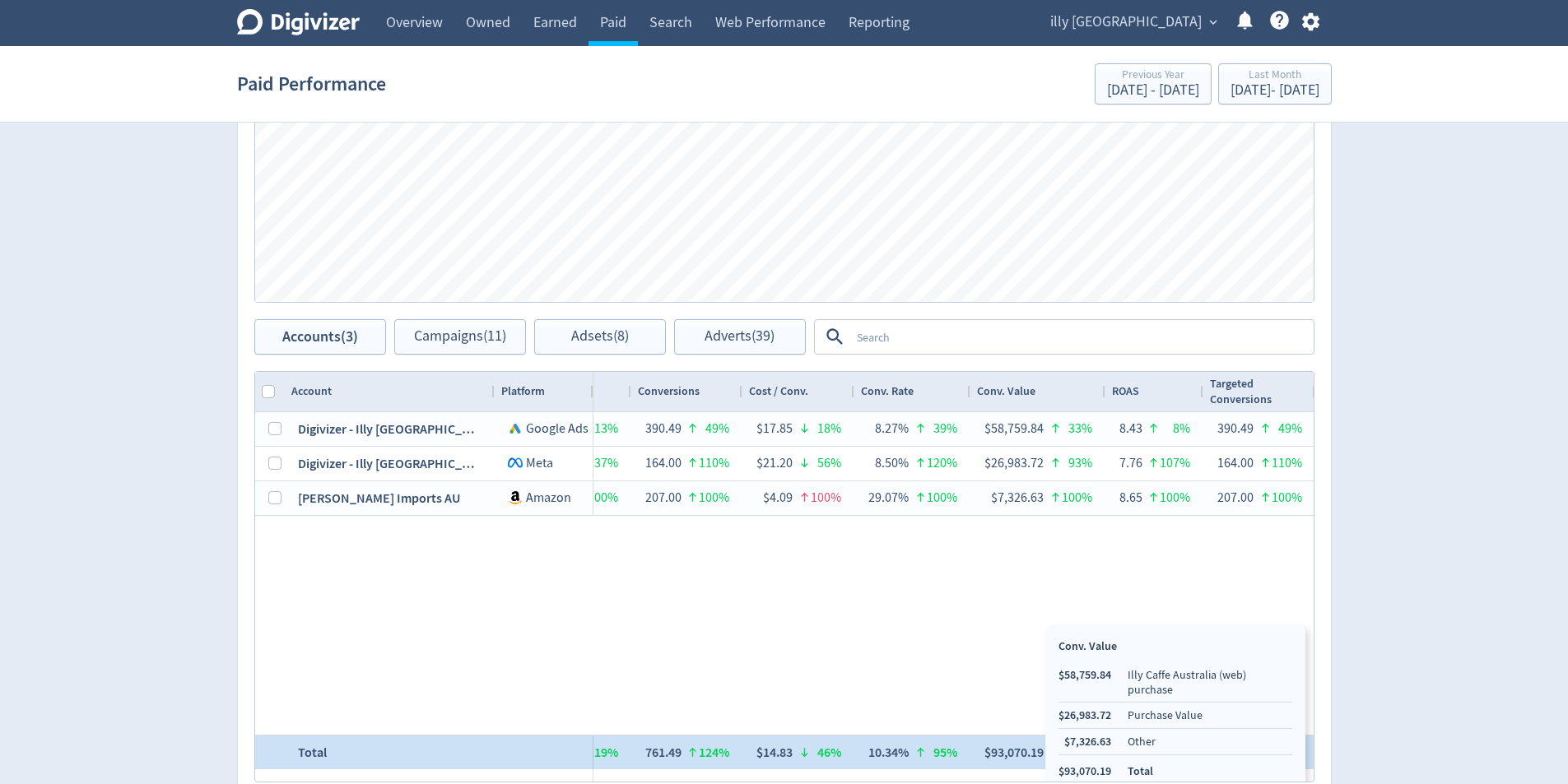
drag, startPoint x: 1046, startPoint y: 753, endPoint x: 1072, endPoint y: 759, distance: 26.7
click at [1011, 755] on div "$93,070.19 60%" at bounding box center [1038, 752] width 109 height 32
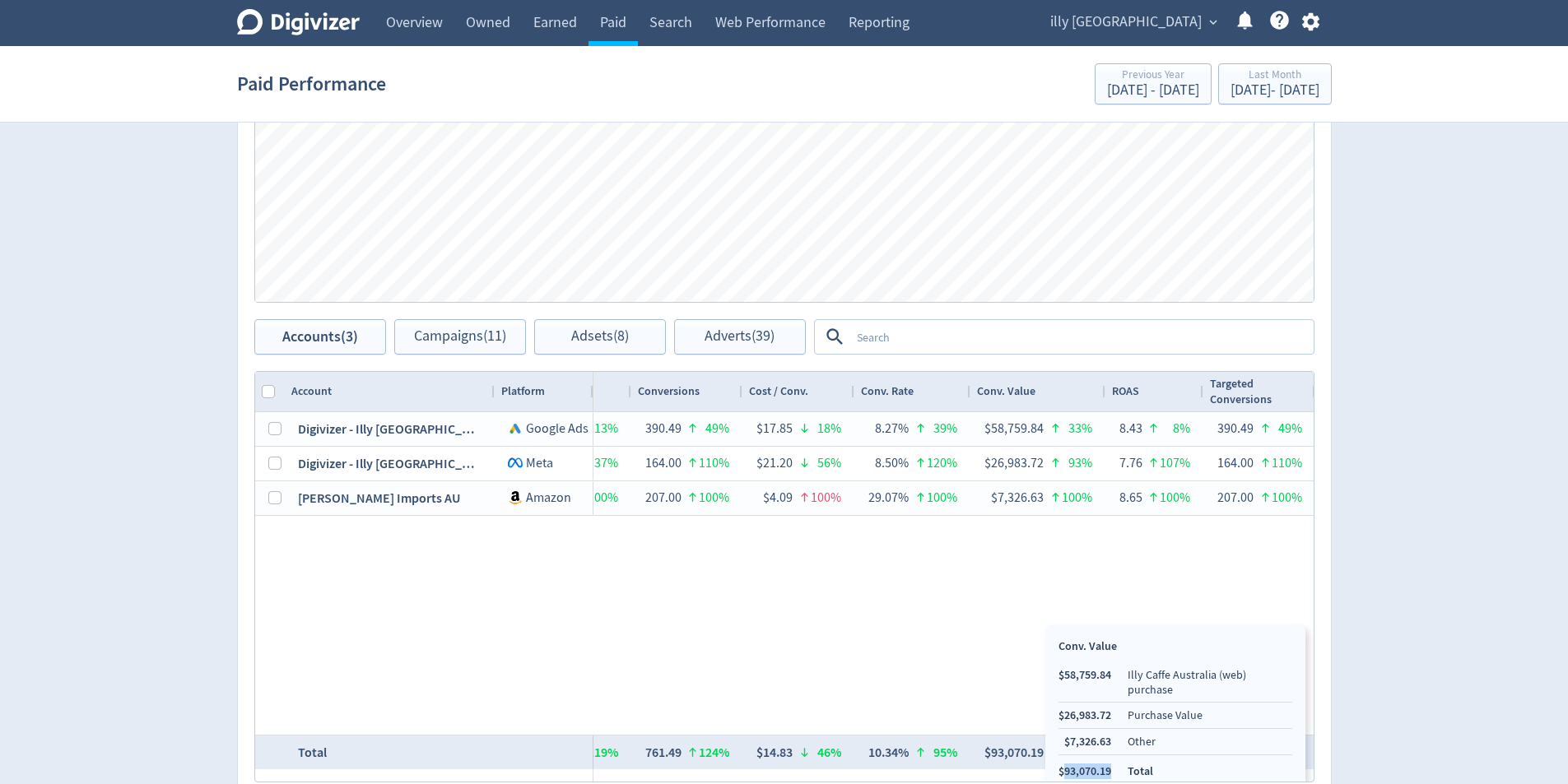
copy li "93,070.19"
drag, startPoint x: 1110, startPoint y: 762, endPoint x: 1063, endPoint y: 762, distance: 47.0
click at [1063, 763] on li "$93,070.19" at bounding box center [1085, 771] width 53 height 16
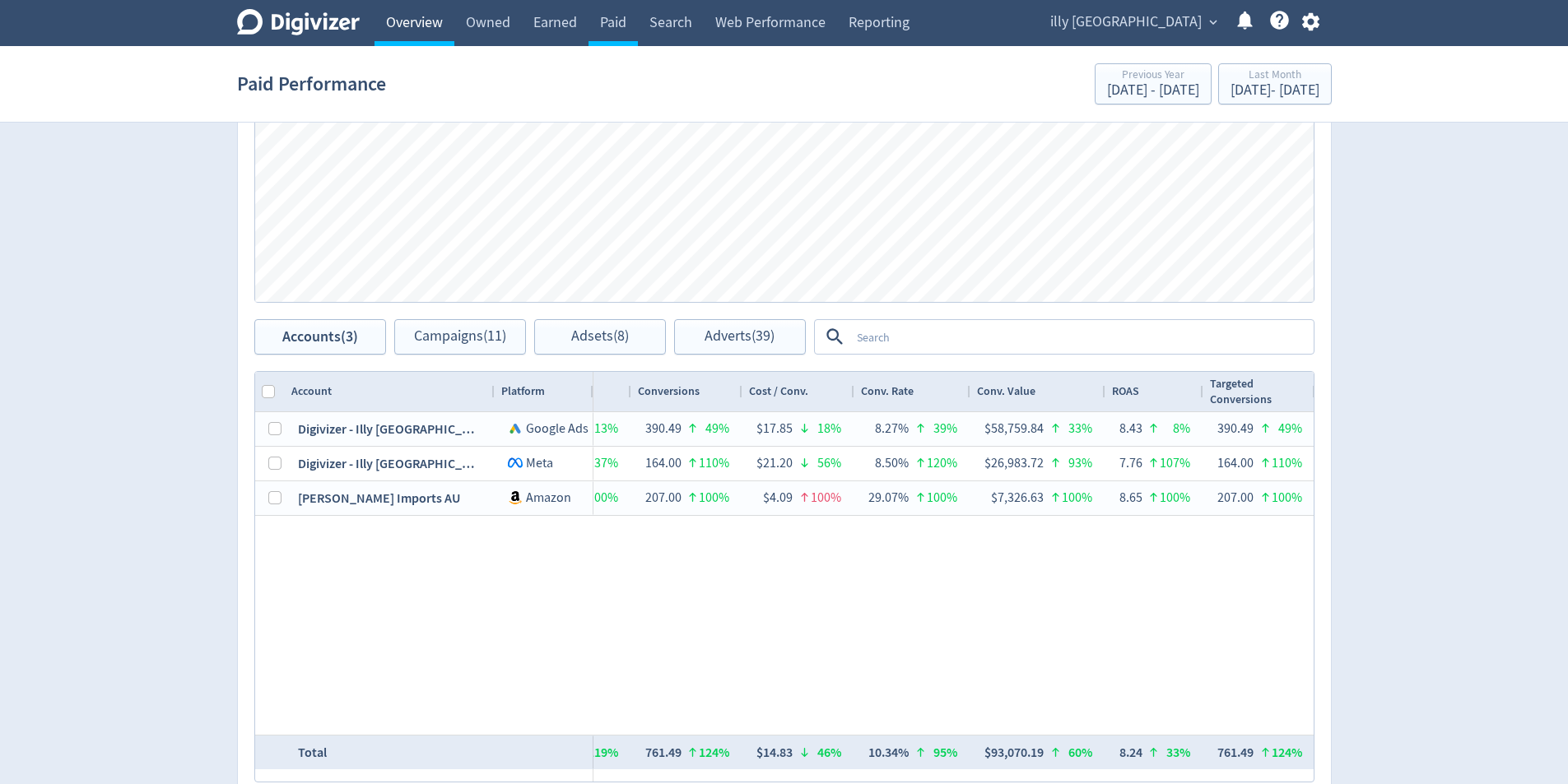
click at [417, 31] on link "Overview" at bounding box center [414, 23] width 80 height 46
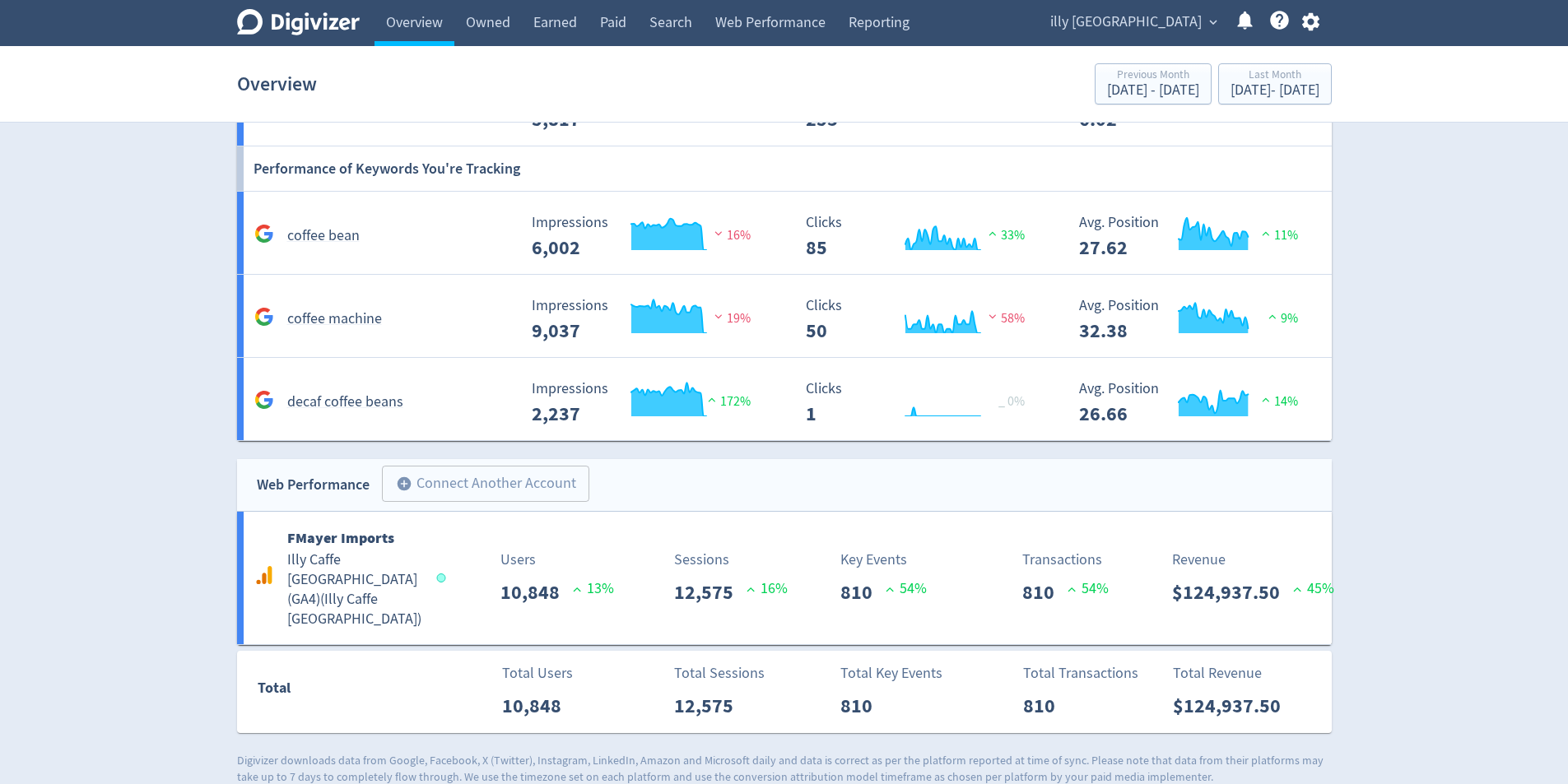
scroll to position [1415, 0]
drag, startPoint x: 1282, startPoint y: 682, endPoint x: 1184, endPoint y: 687, distance: 98.1
click at [1184, 690] on p "$124,937.50" at bounding box center [1233, 705] width 121 height 30
copy p "124,937.50"
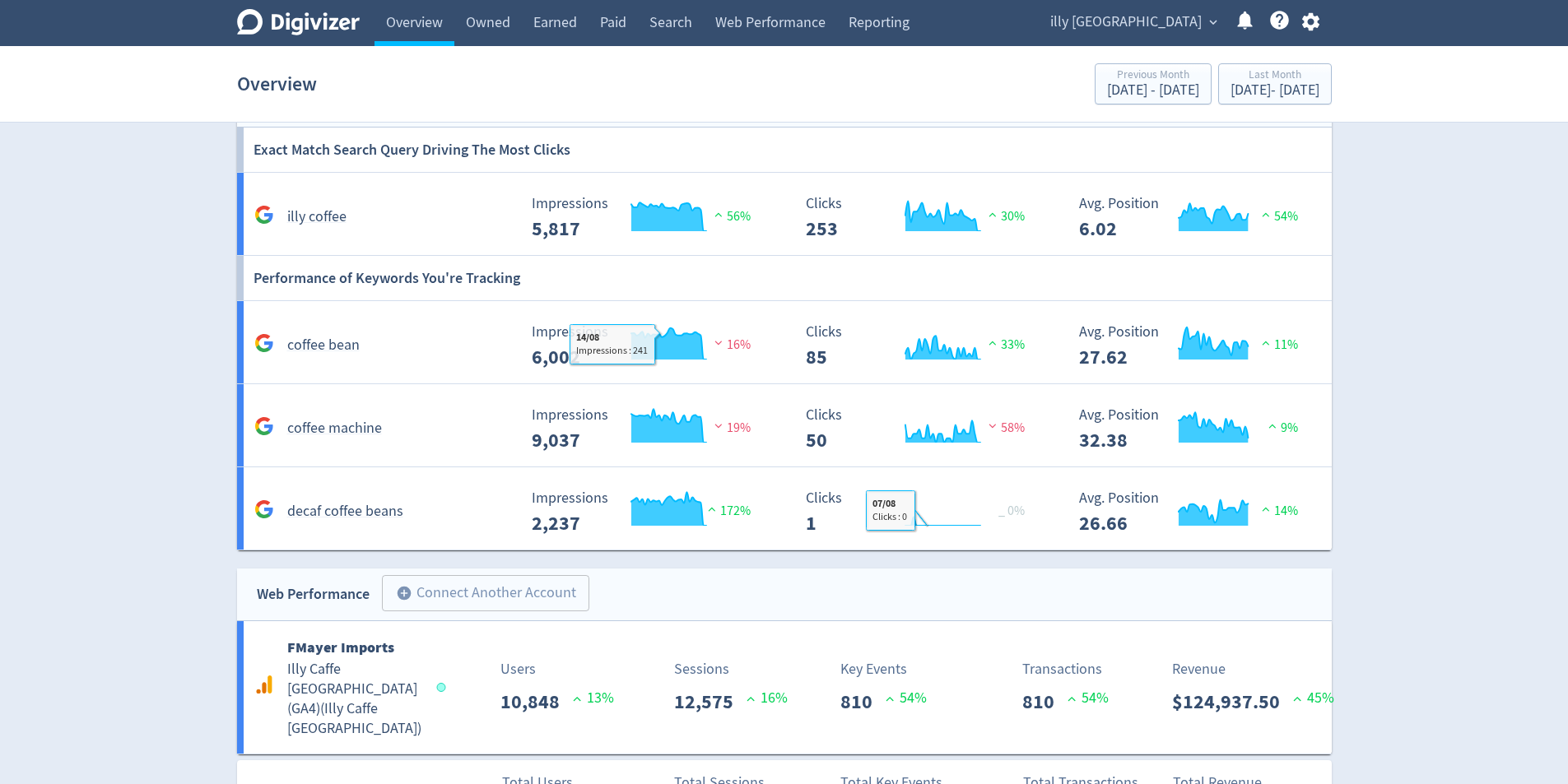
scroll to position [1251, 0]
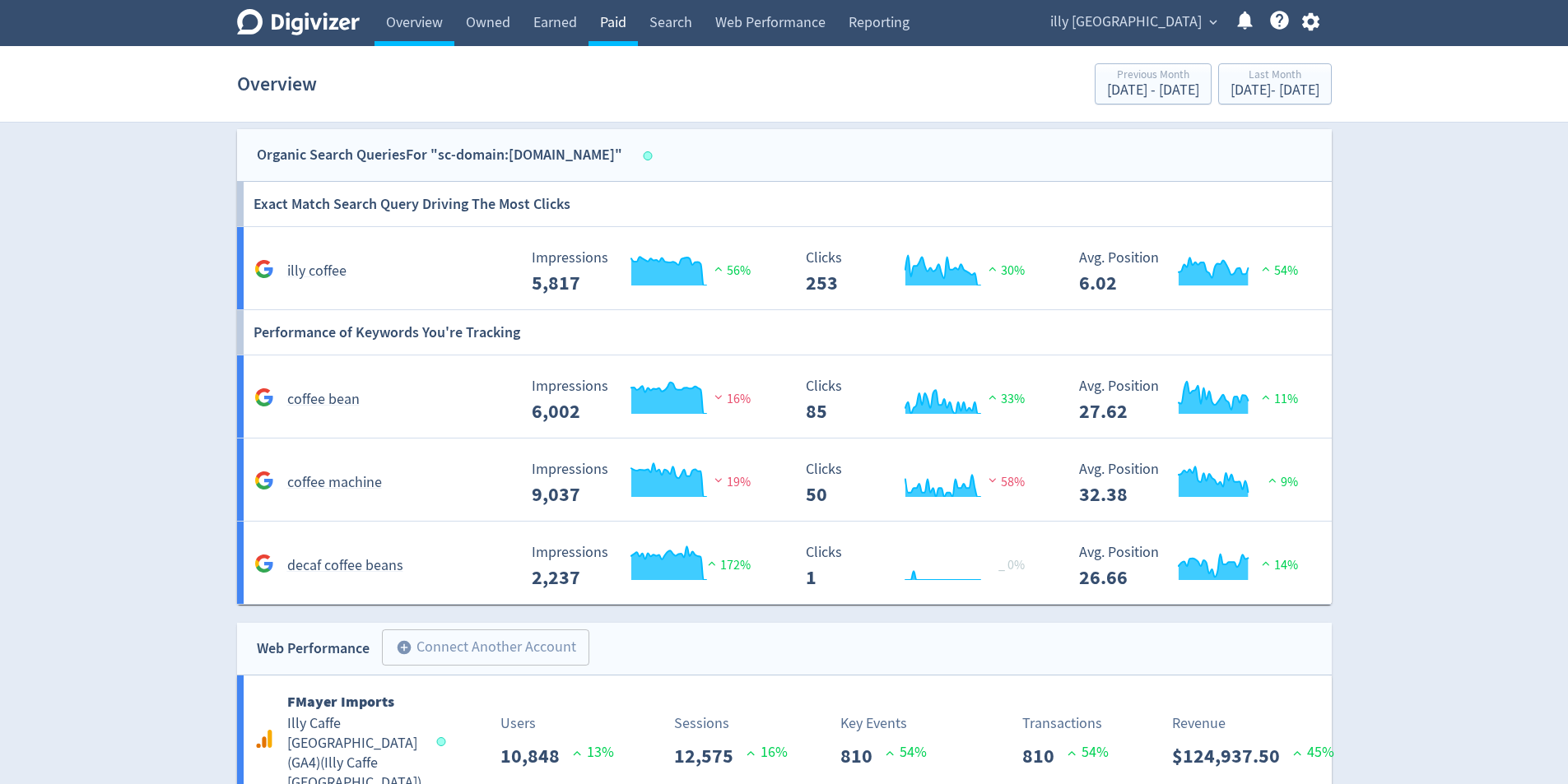
click at [610, 27] on link "Paid" at bounding box center [614, 23] width 50 height 46
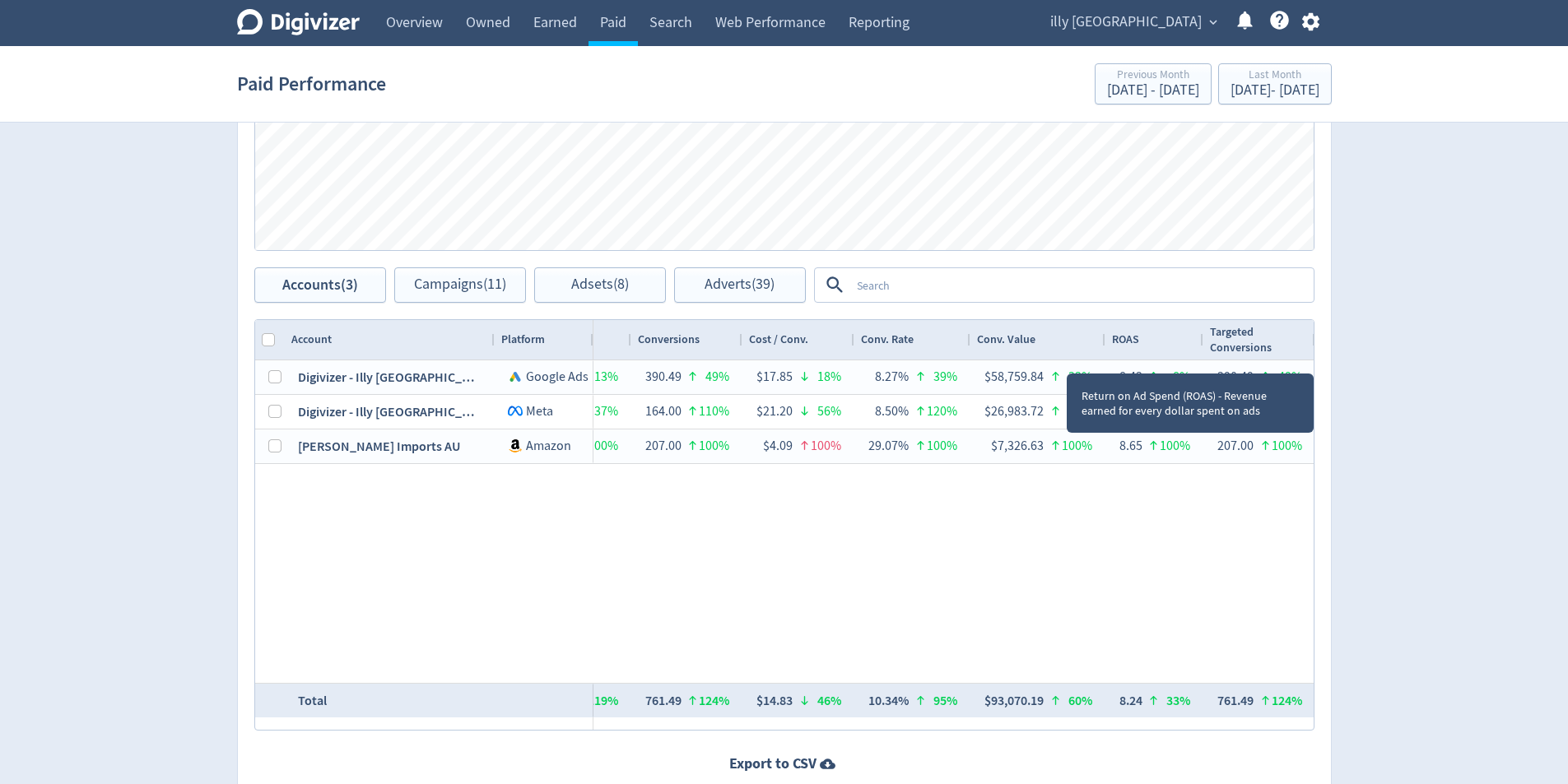
scroll to position [740, 0]
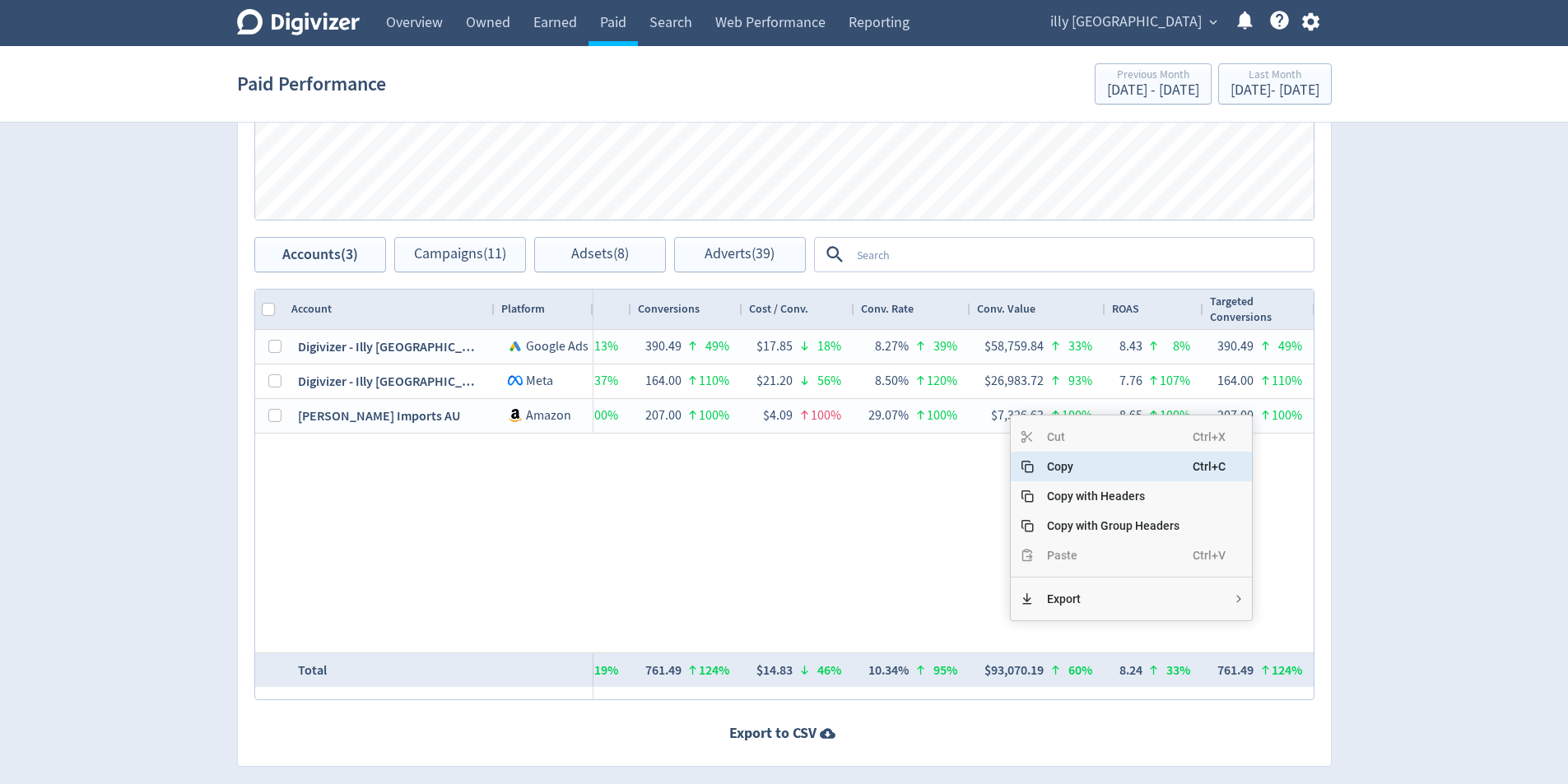
click at [1069, 467] on span "Copy" at bounding box center [1113, 467] width 159 height 30
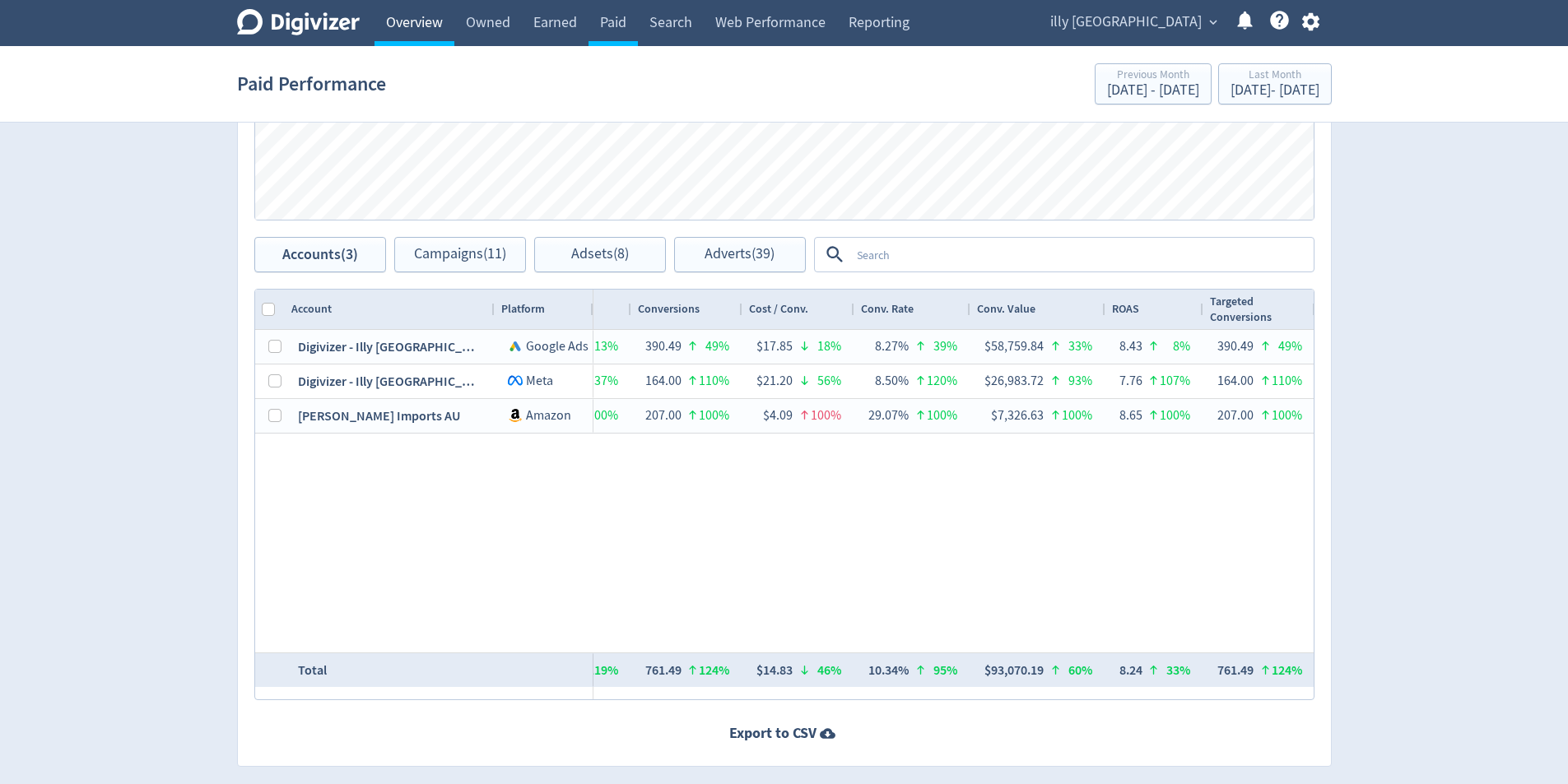
click at [418, 22] on link "Overview" at bounding box center [414, 23] width 80 height 46
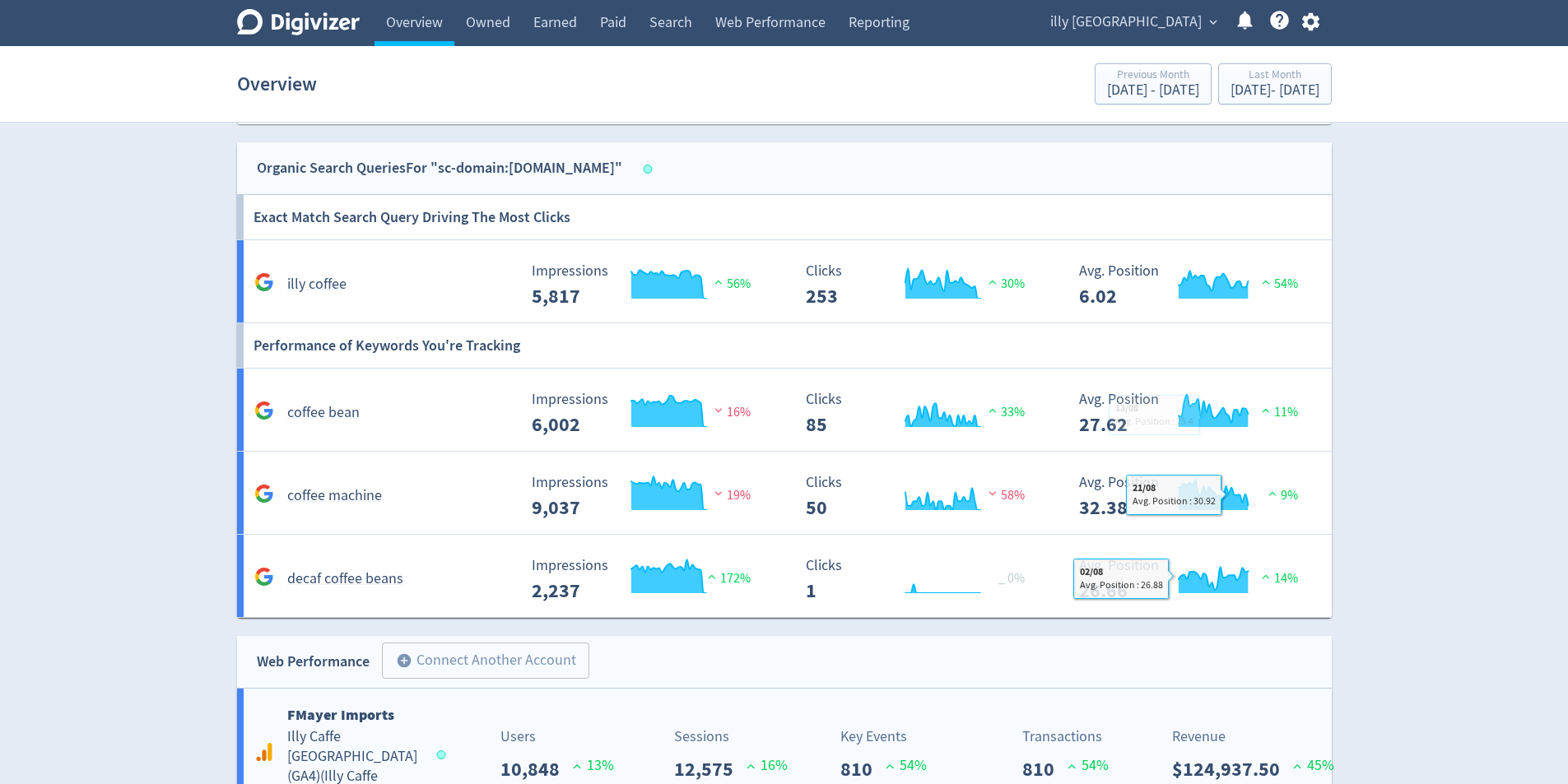
scroll to position [1415, 0]
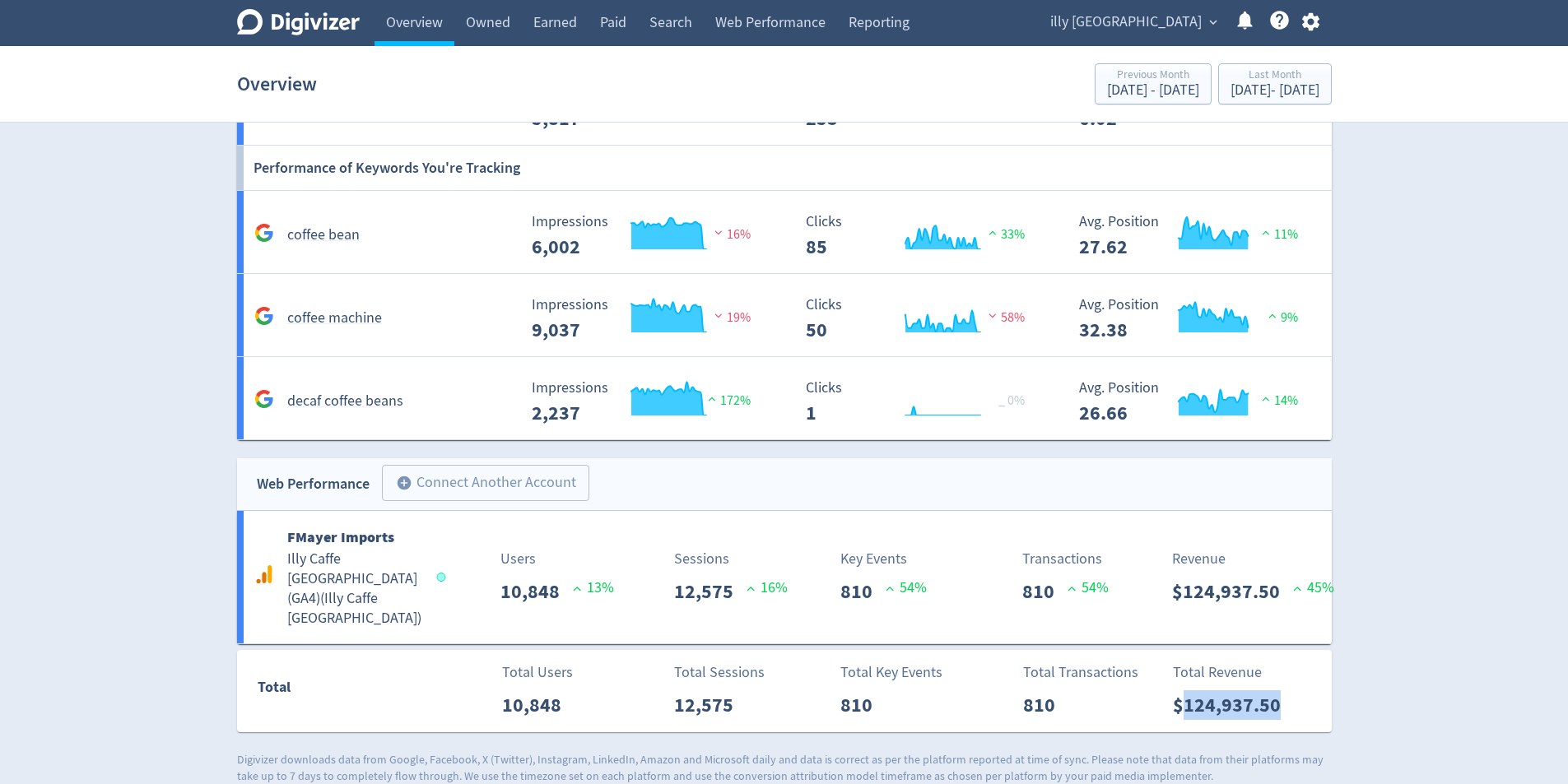
drag, startPoint x: 1289, startPoint y: 693, endPoint x: 1184, endPoint y: 699, distance: 105.2
click at [1184, 699] on p "$124,937.50" at bounding box center [1233, 705] width 121 height 30
copy p "124,937.50"
drag, startPoint x: 596, startPoint y: 26, endPoint x: 604, endPoint y: 38, distance: 14.4
click at [597, 25] on link "Paid" at bounding box center [614, 23] width 50 height 46
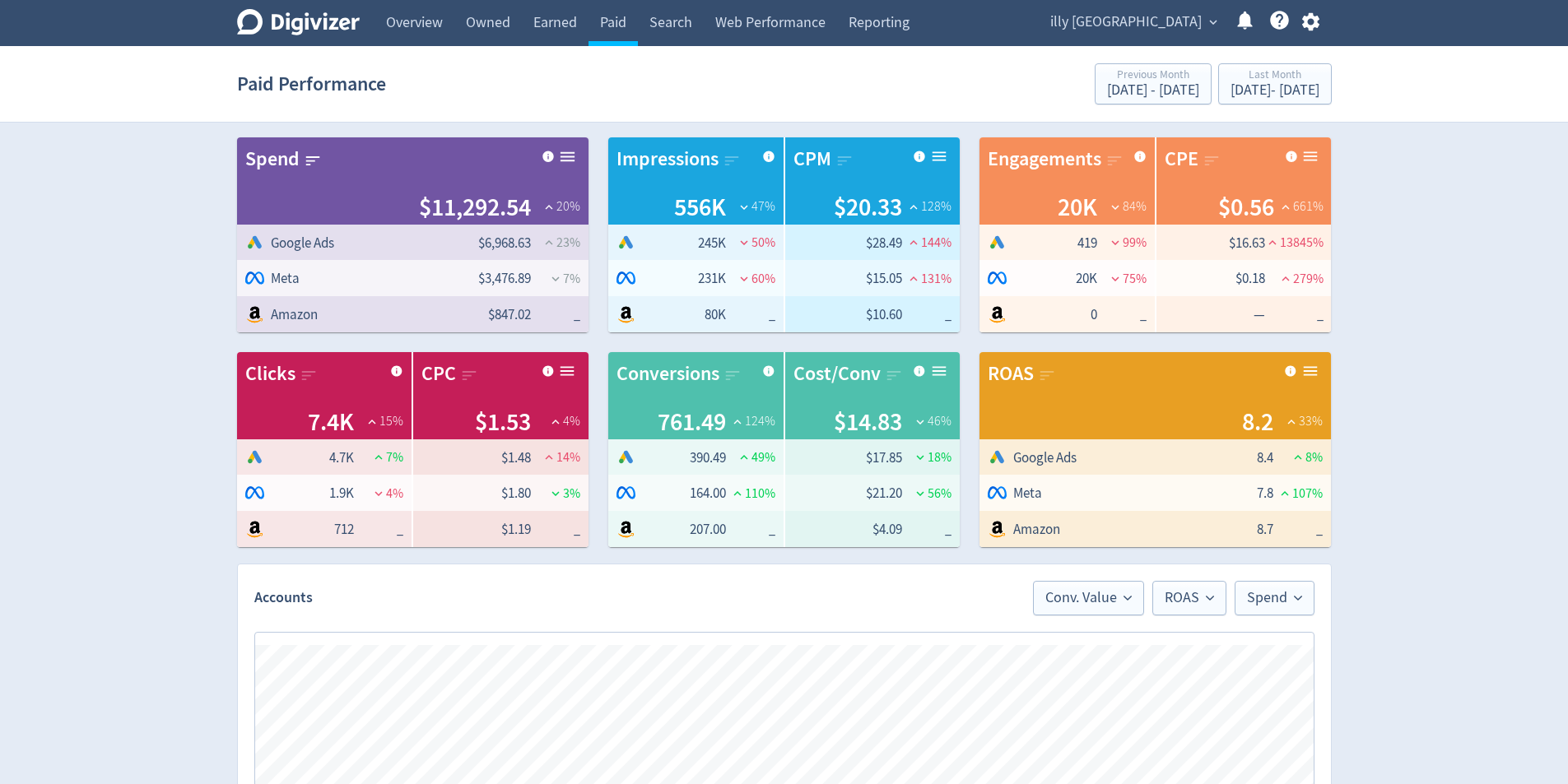
scroll to position [0, 1411]
drag, startPoint x: 527, startPoint y: 211, endPoint x: 430, endPoint y: 206, distance: 97.1
click at [430, 206] on span "$11,292.54" at bounding box center [475, 208] width 112 height 35
copy span "11,292.54"
click at [1278, 98] on div "[DATE] - [DATE]" at bounding box center [1275, 90] width 89 height 15
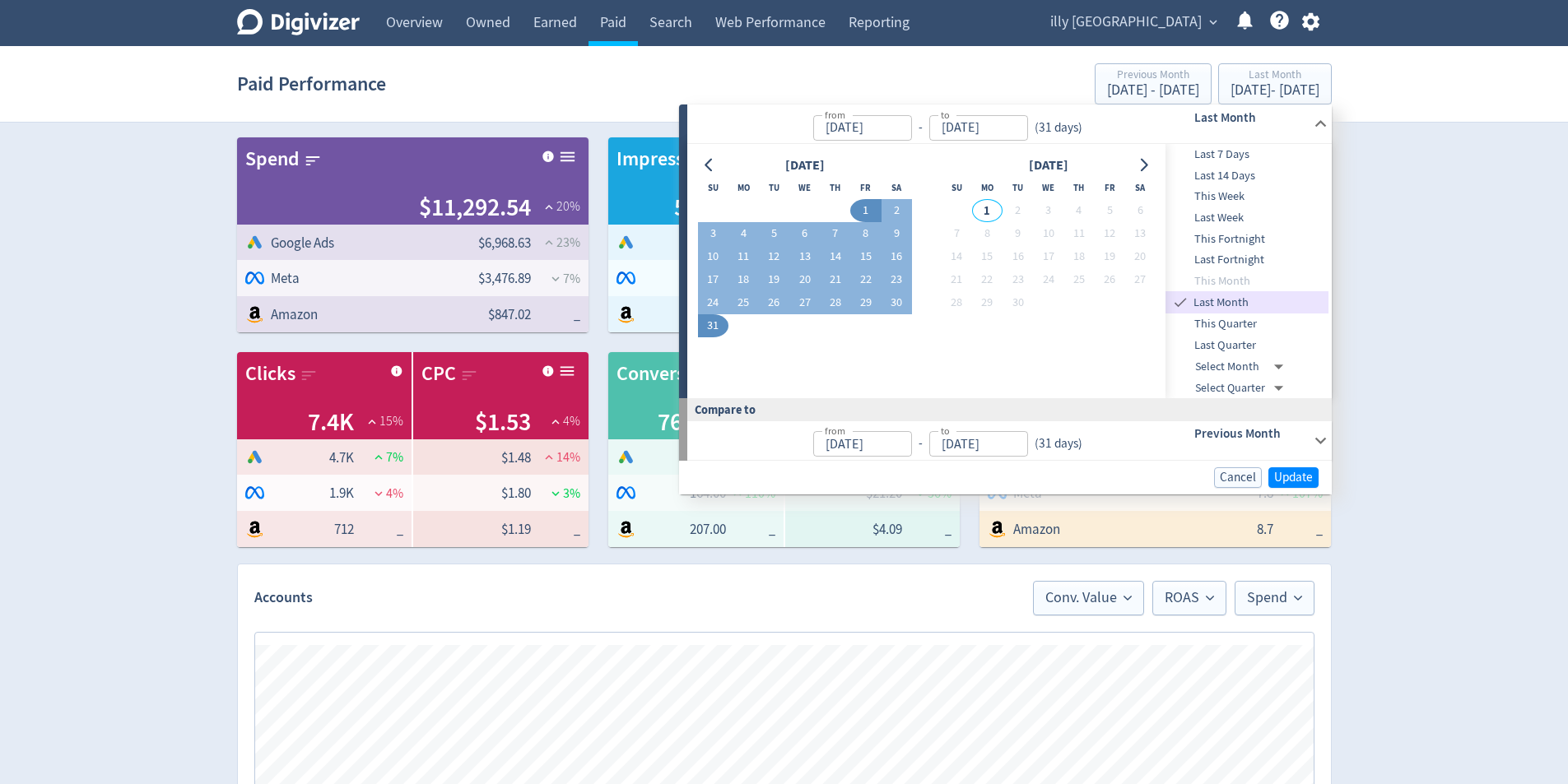
click at [895, 132] on input "[DATE]" at bounding box center [862, 127] width 99 height 26
click at [1018, 127] on input "[DATE]" at bounding box center [978, 127] width 99 height 26
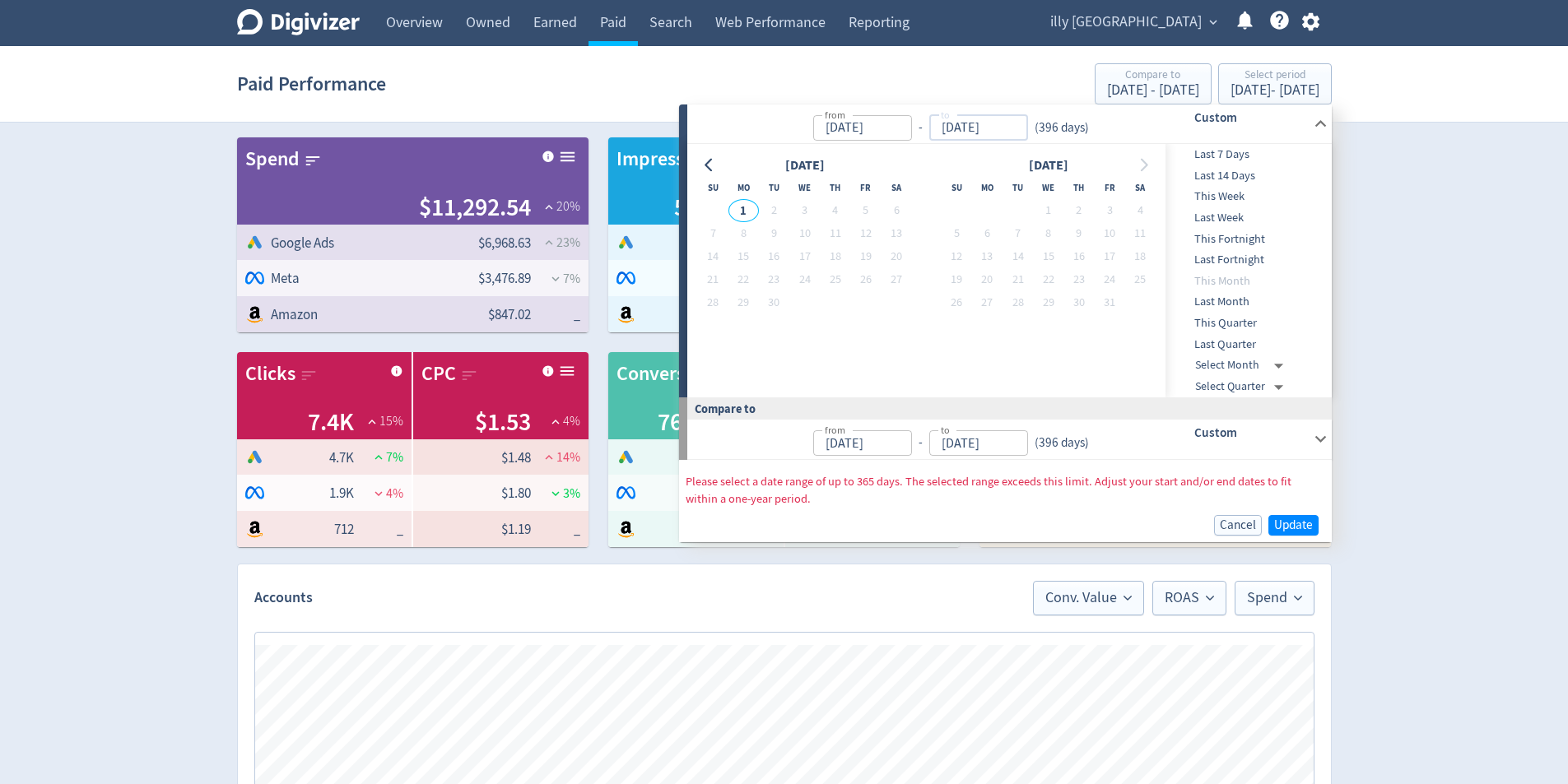
type input "[DATE]"
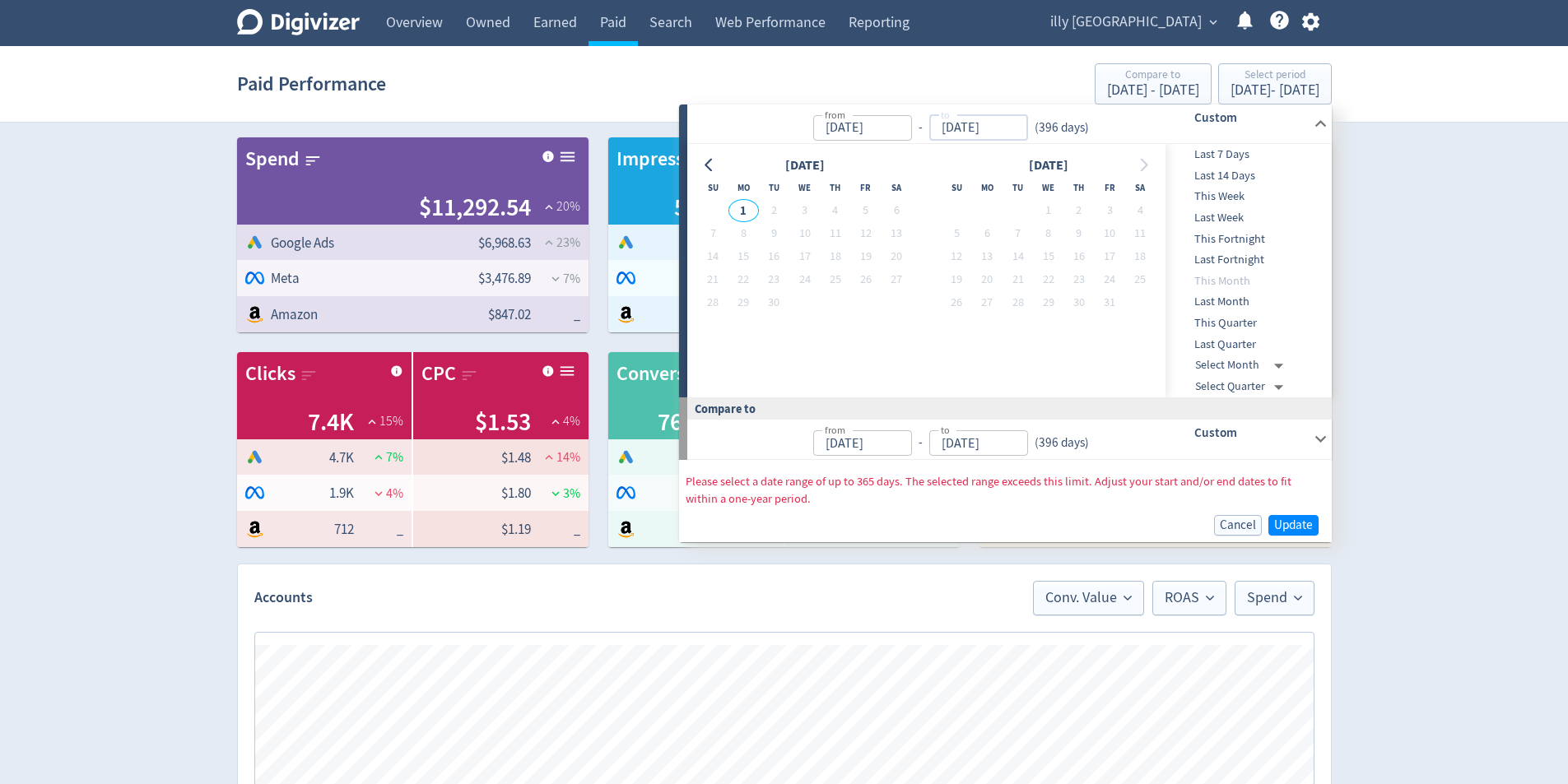
type input "[DATE]"
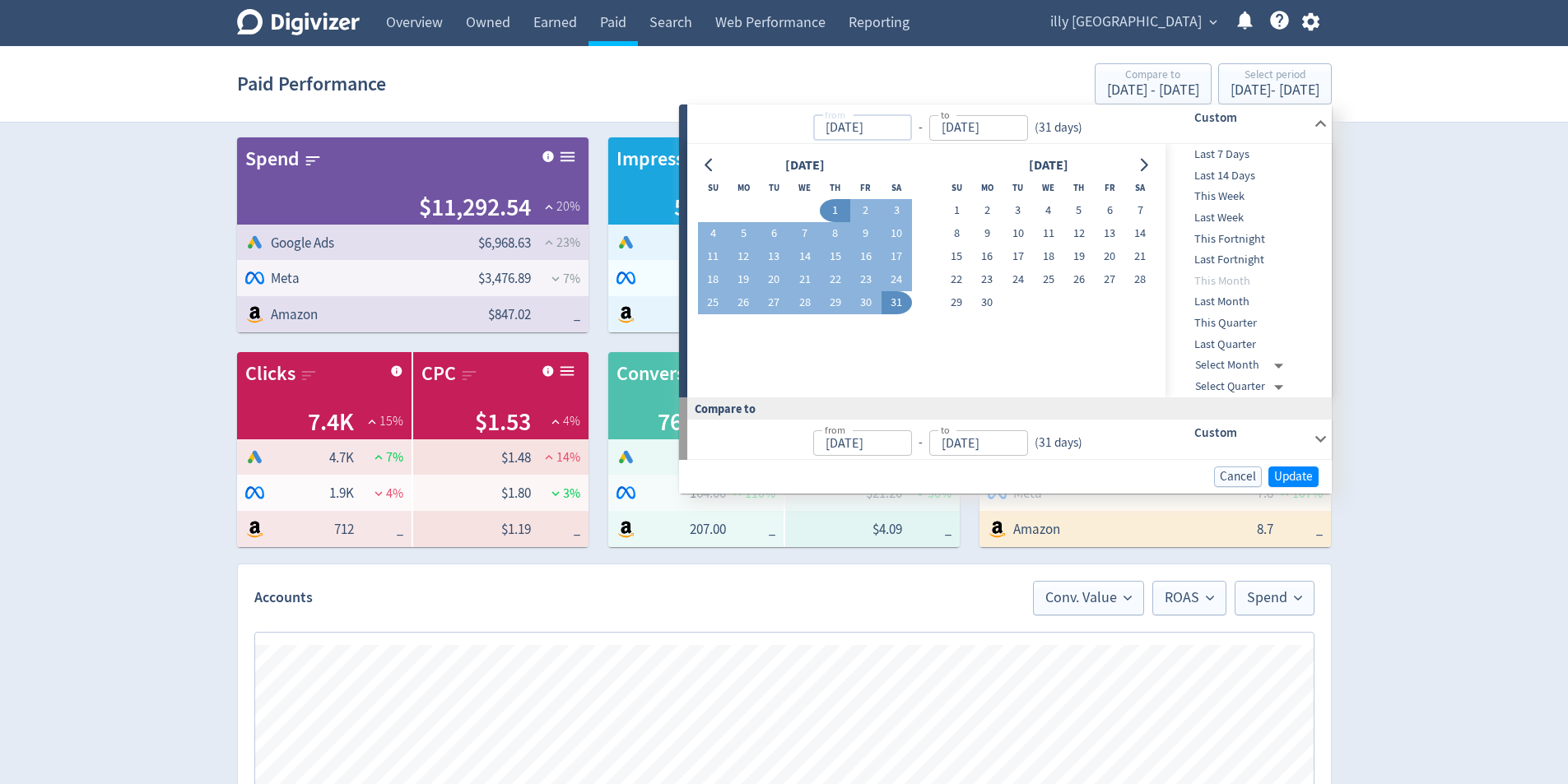
type input "[DATE]"
click at [904, 129] on input "[DATE]" at bounding box center [862, 127] width 99 height 26
type input "[DATE]"
click at [1291, 482] on span "Update" at bounding box center [1293, 476] width 39 height 12
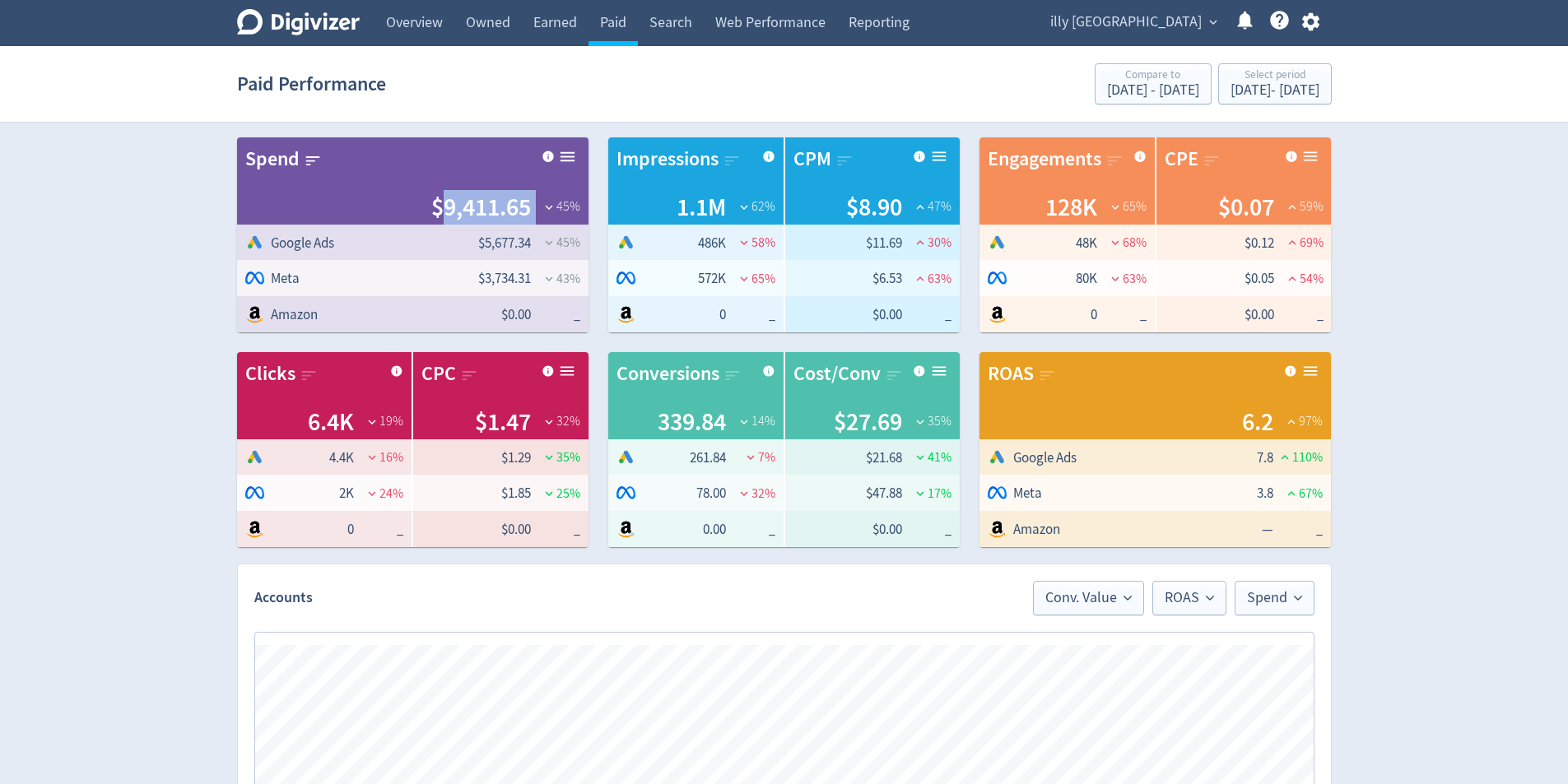
drag, startPoint x: 522, startPoint y: 204, endPoint x: 441, endPoint y: 208, distance: 81.1
click at [441, 208] on div "$9,411.65 45 %" at bounding box center [413, 208] width 335 height 35
copy div "9,411.65"
click at [1525, 424] on div "Digivizer Logo [PERSON_NAME] Logo Overview Owned Earned Paid Search Web Perform…" at bounding box center [784, 779] width 1568 height 1559
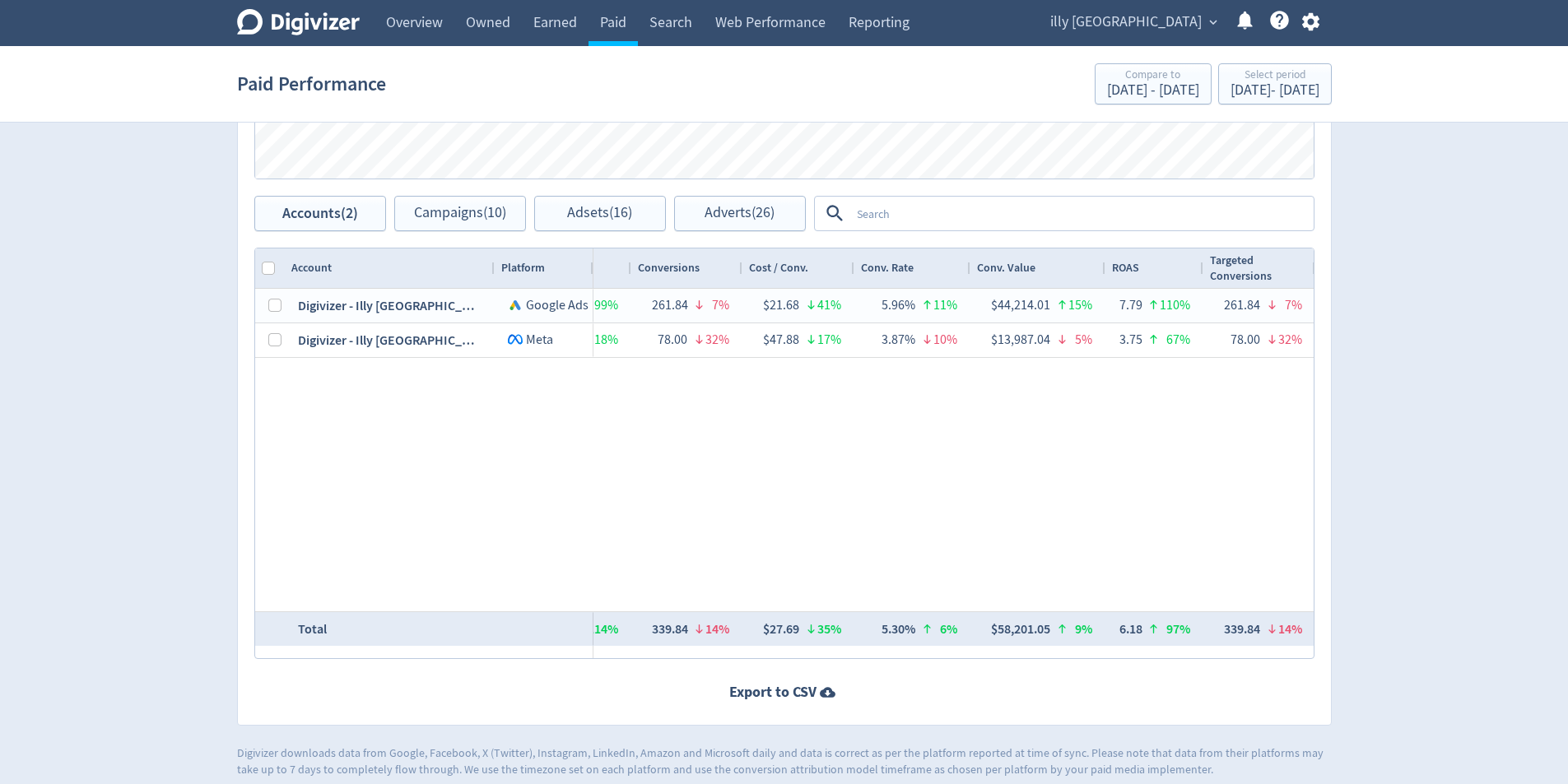
scroll to position [795, 0]
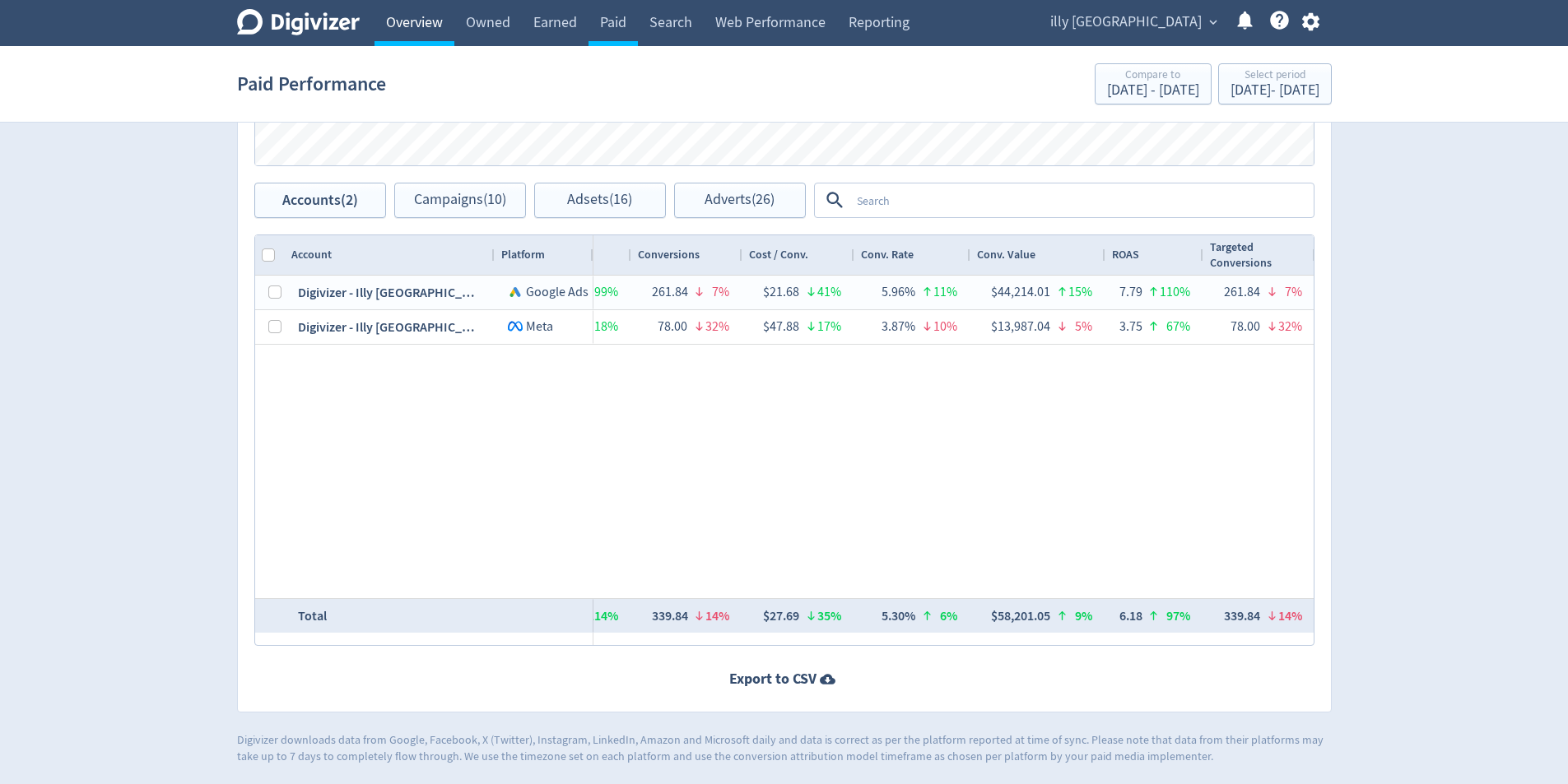
click at [411, 3] on link "Overview" at bounding box center [414, 23] width 80 height 46
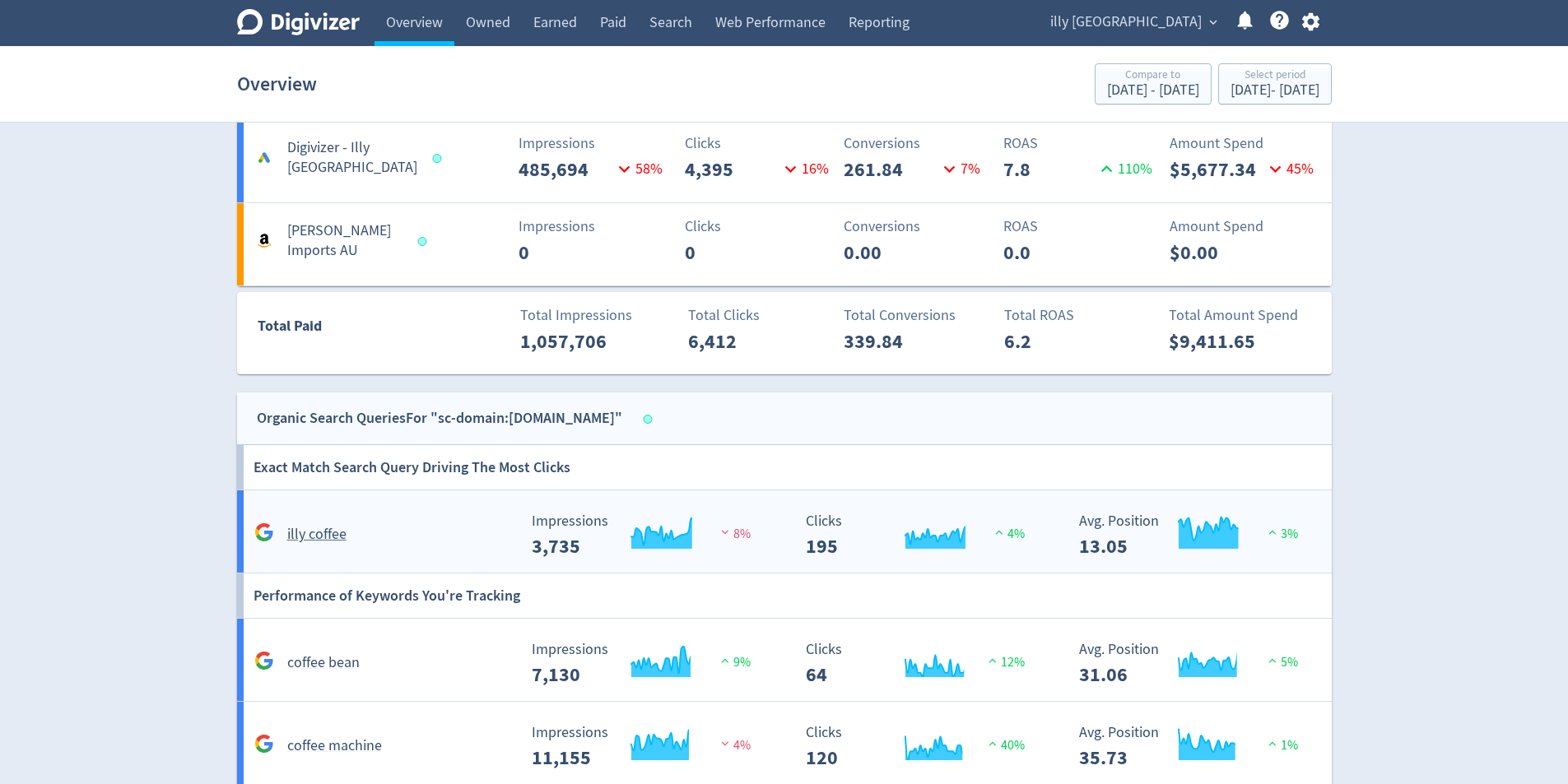
scroll to position [1415, 0]
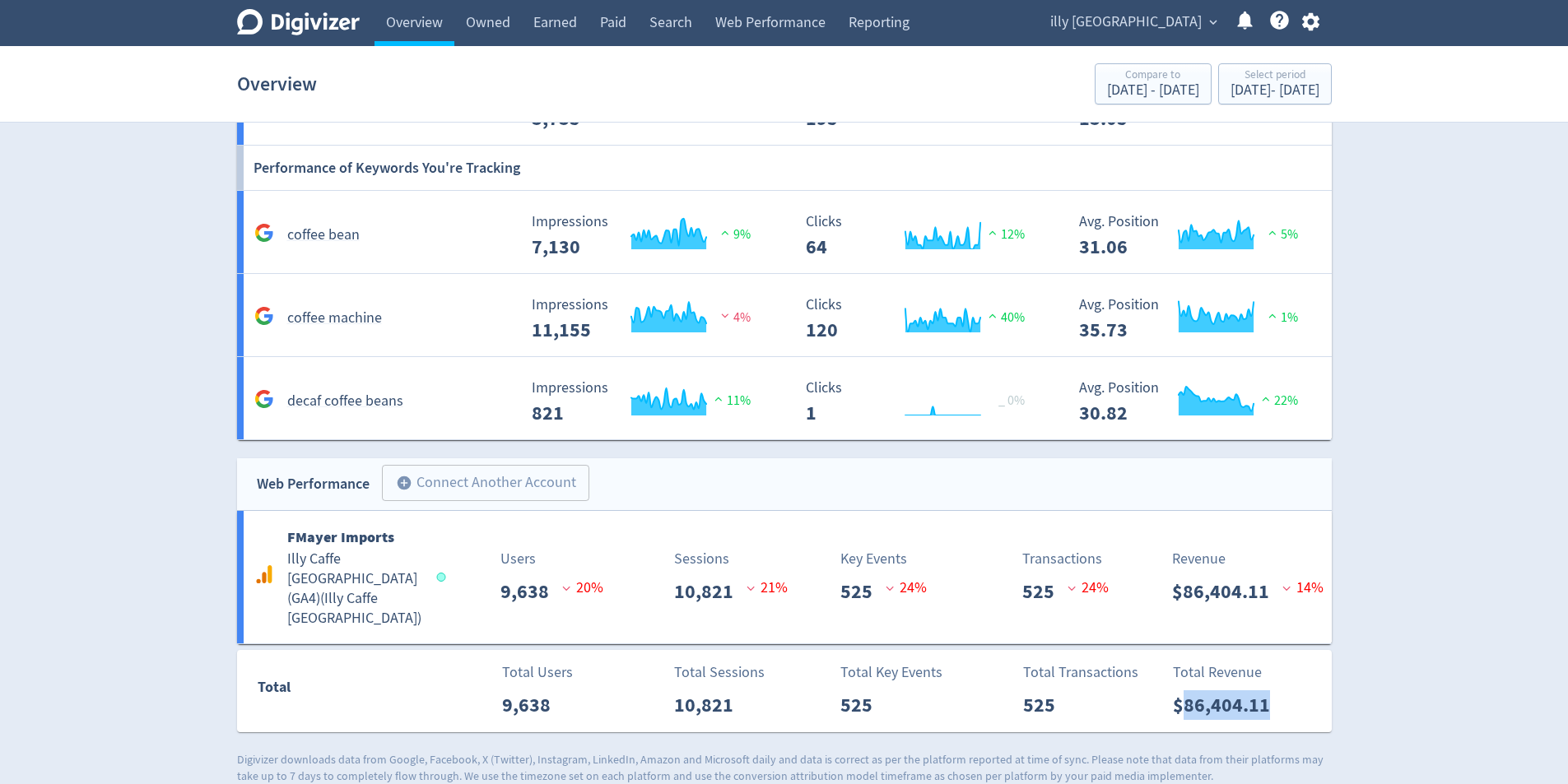
drag, startPoint x: 1246, startPoint y: 683, endPoint x: 1180, endPoint y: 685, distance: 66.0
click at [1180, 685] on div "Total Revenue $86,404.11" at bounding box center [1247, 690] width 168 height 59
copy p "86,404.11"
drag, startPoint x: 1522, startPoint y: 330, endPoint x: 1493, endPoint y: 394, distance: 70.3
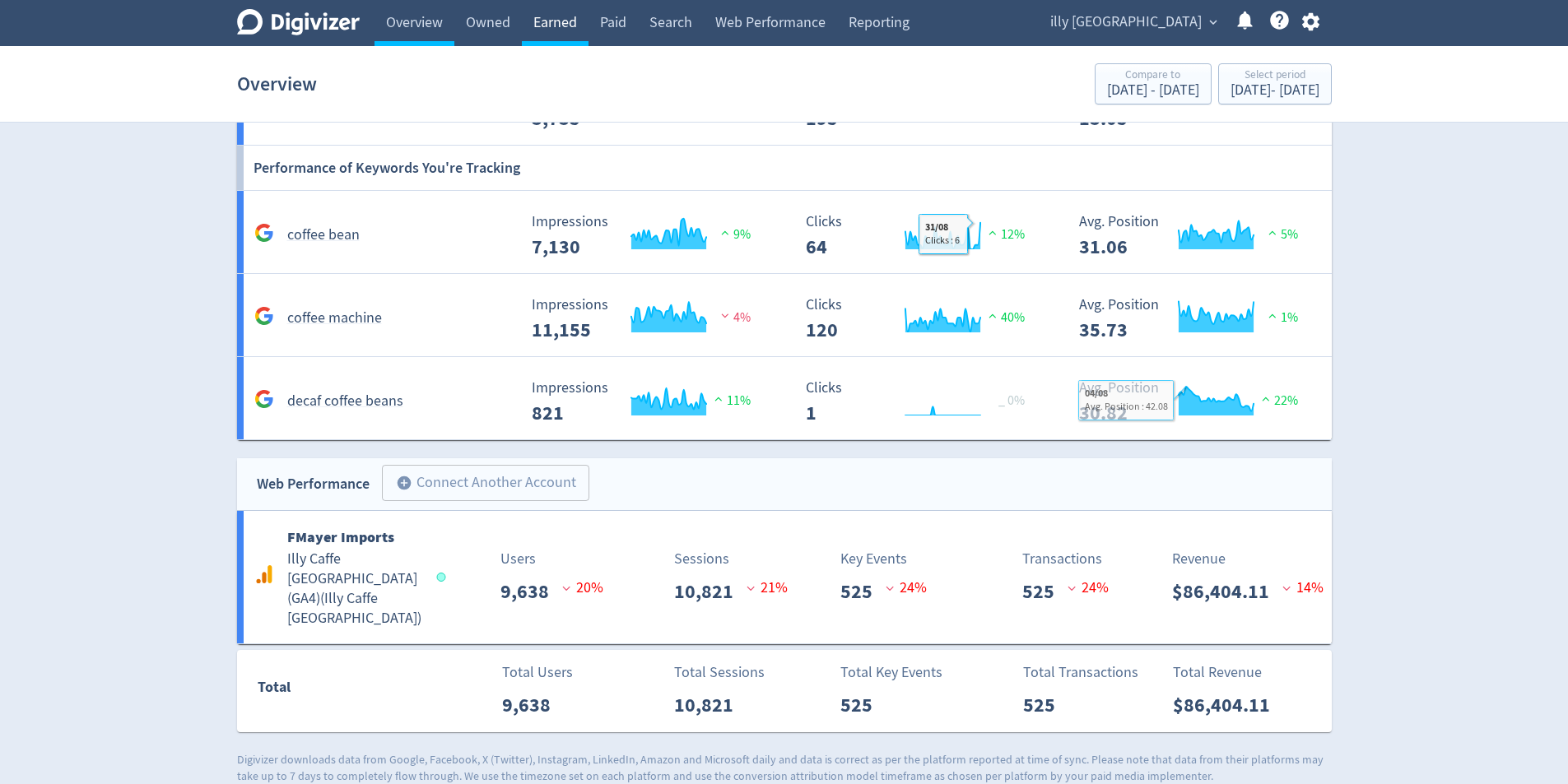
click at [577, 26] on link "Earned" at bounding box center [555, 23] width 67 height 46
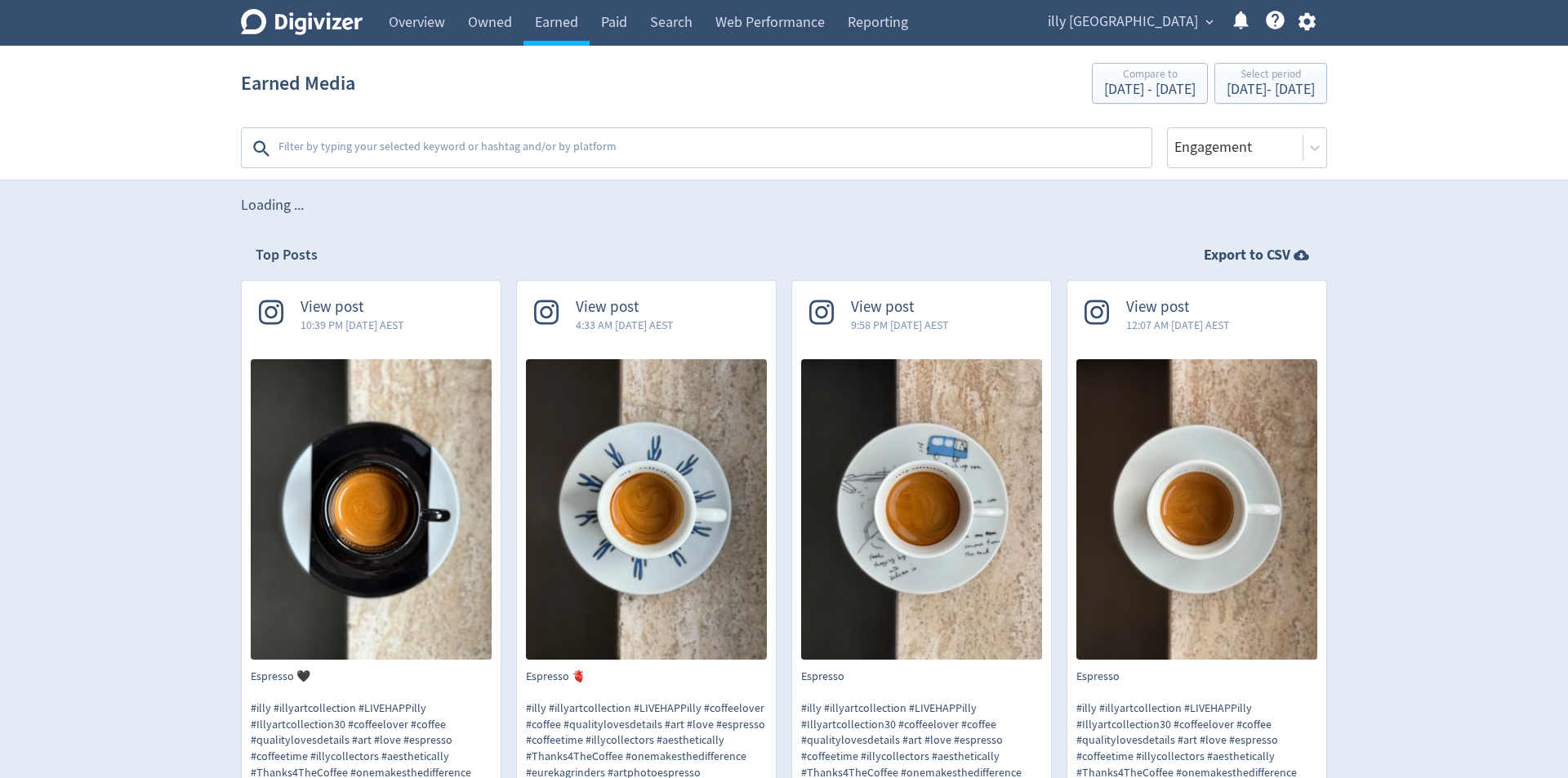
drag, startPoint x: 596, startPoint y: 27, endPoint x: 643, endPoint y: 127, distance: 110.5
click at [596, 26] on link "Paid" at bounding box center [615, 23] width 49 height 46
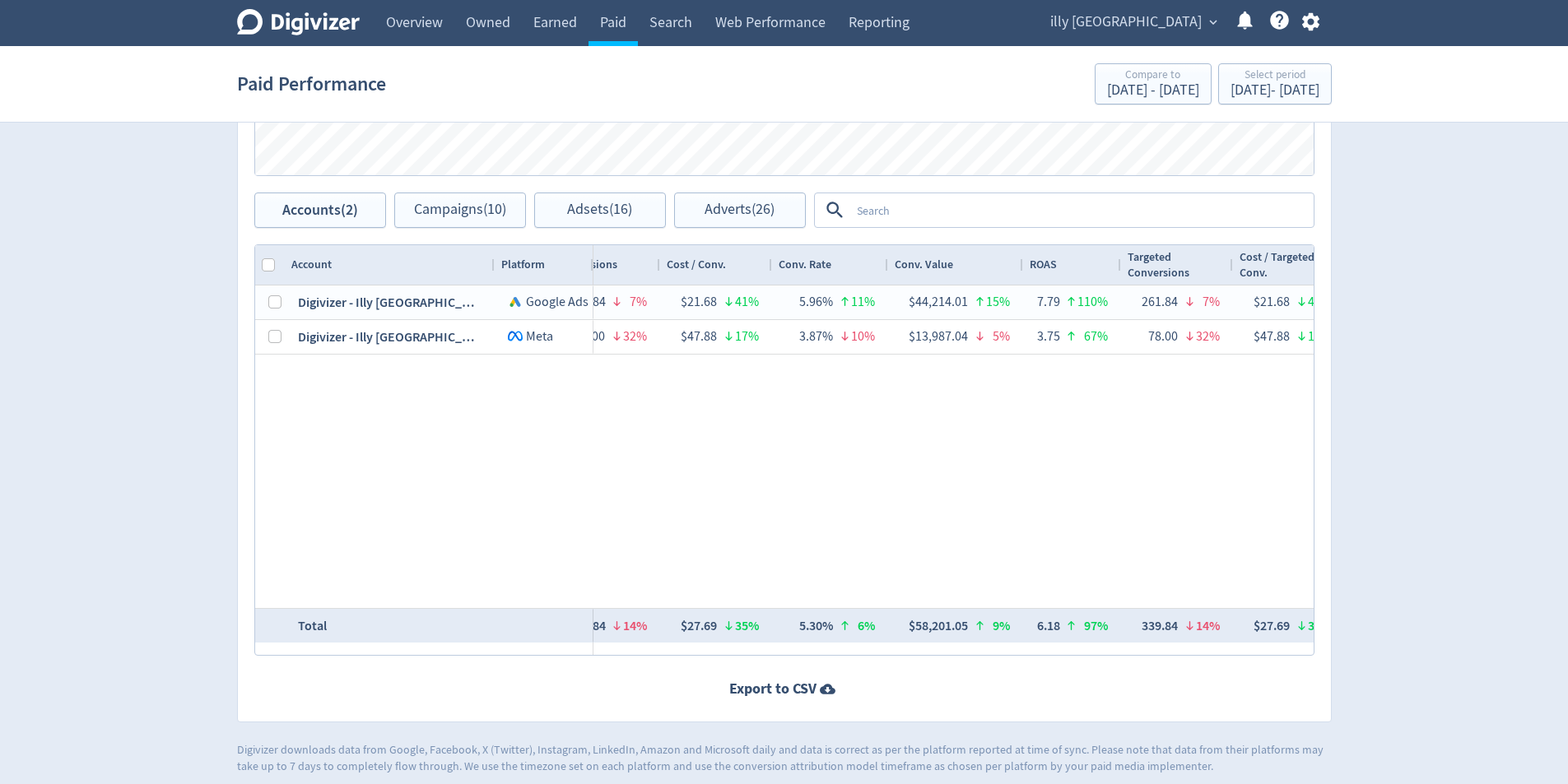
scroll to position [795, 0]
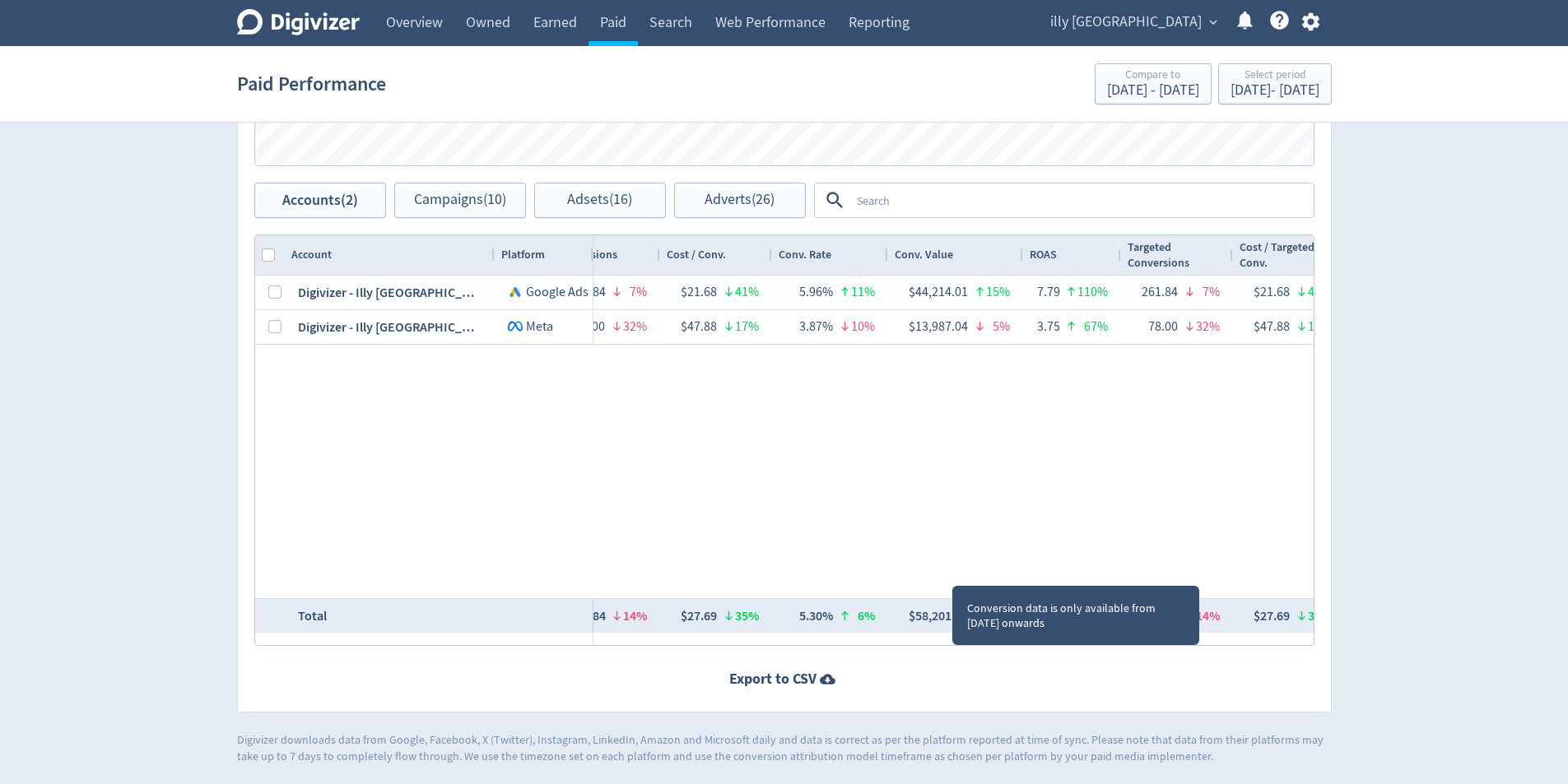
drag, startPoint x: 953, startPoint y: 615, endPoint x: 1422, endPoint y: 477, distance: 488.9
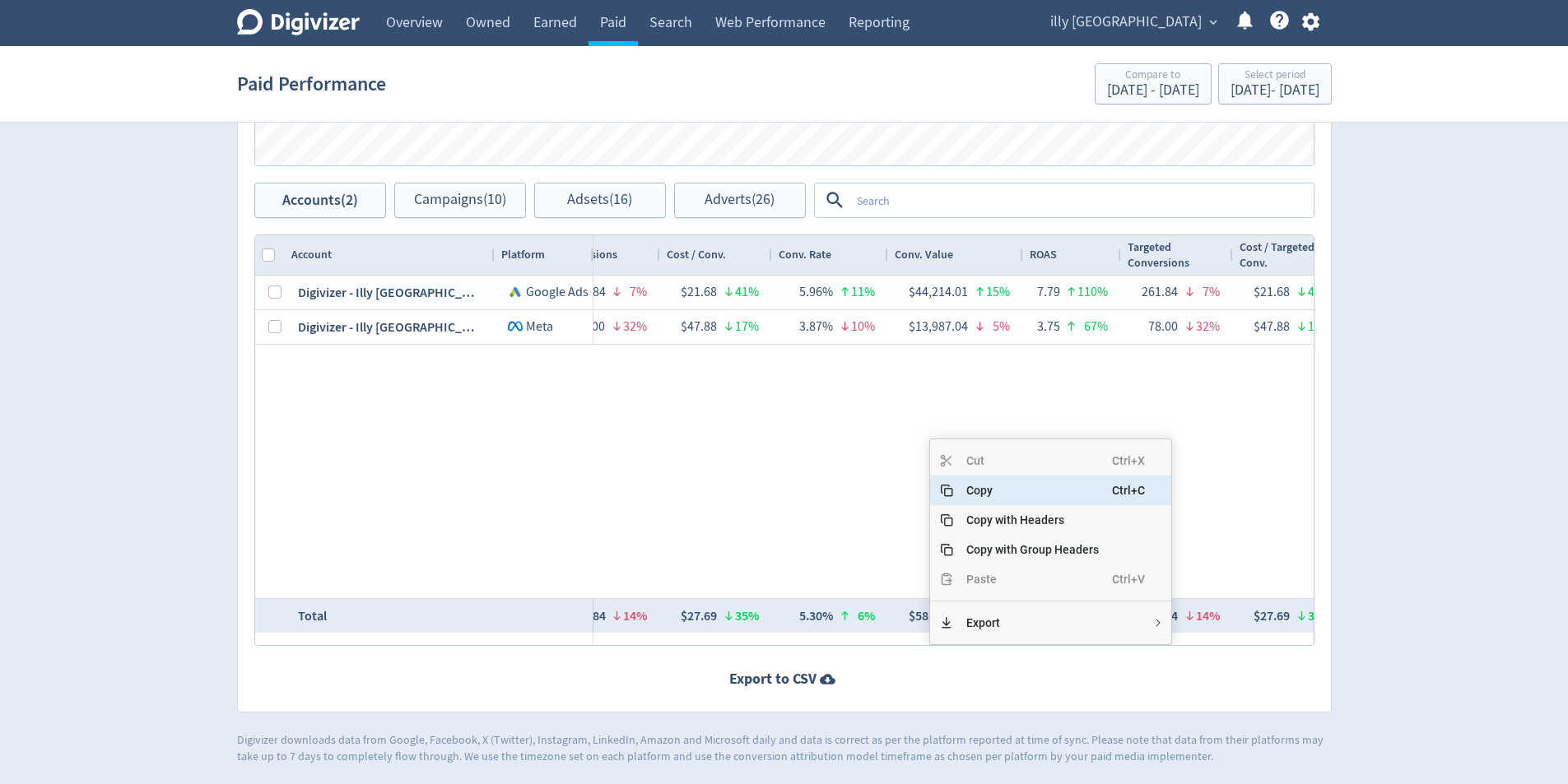
click at [983, 493] on span "Copy" at bounding box center [1033, 490] width 159 height 30
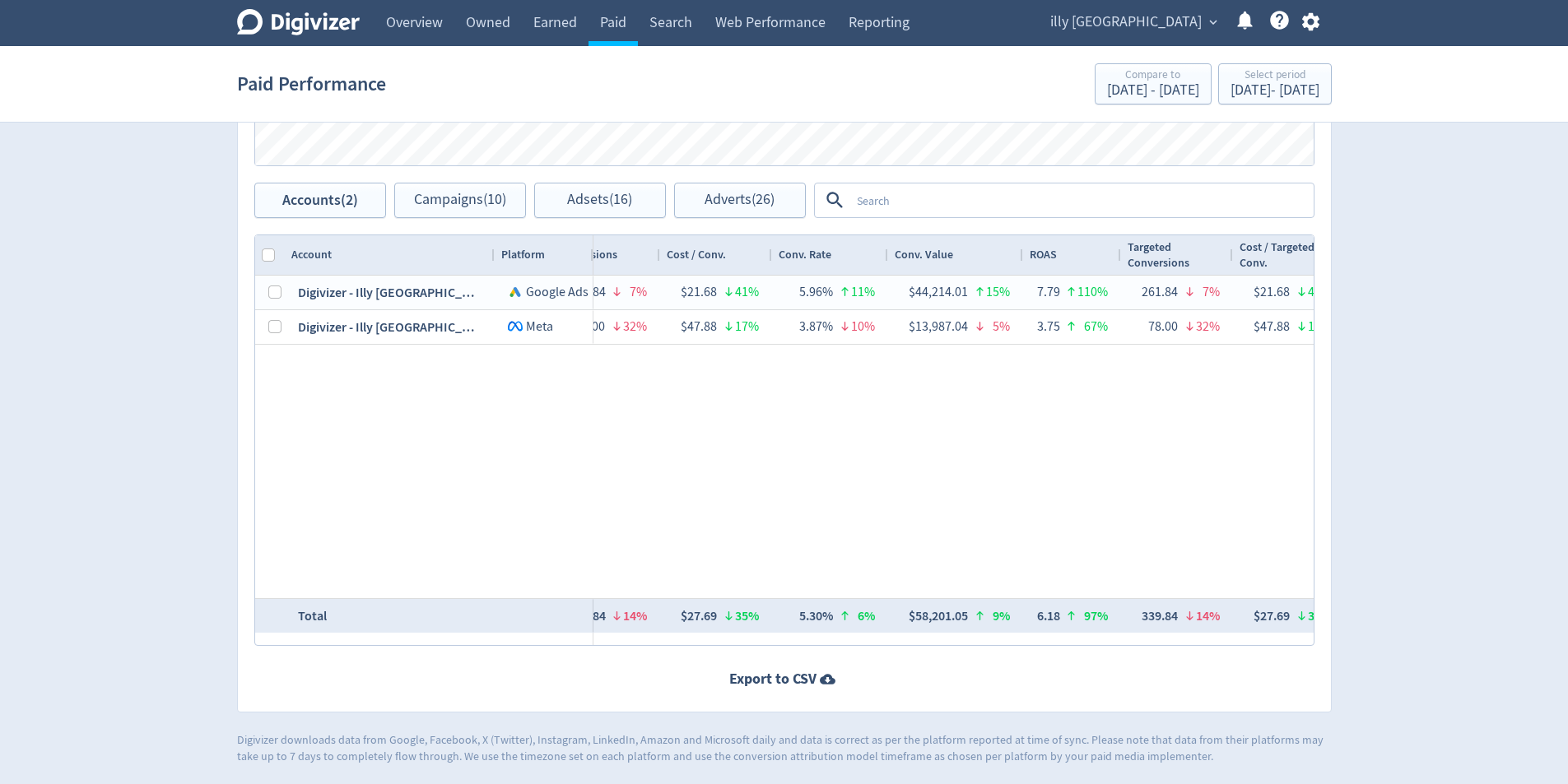
click at [1275, 105] on div "Paid Performance Compare to [DATE] - [DATE] Select period [DATE] - [DATE]" at bounding box center [784, 84] width 1095 height 53
drag, startPoint x: 1274, startPoint y: 94, endPoint x: 1255, endPoint y: 103, distance: 21.0
click at [1274, 93] on div "[DATE] - [DATE]" at bounding box center [1275, 90] width 89 height 15
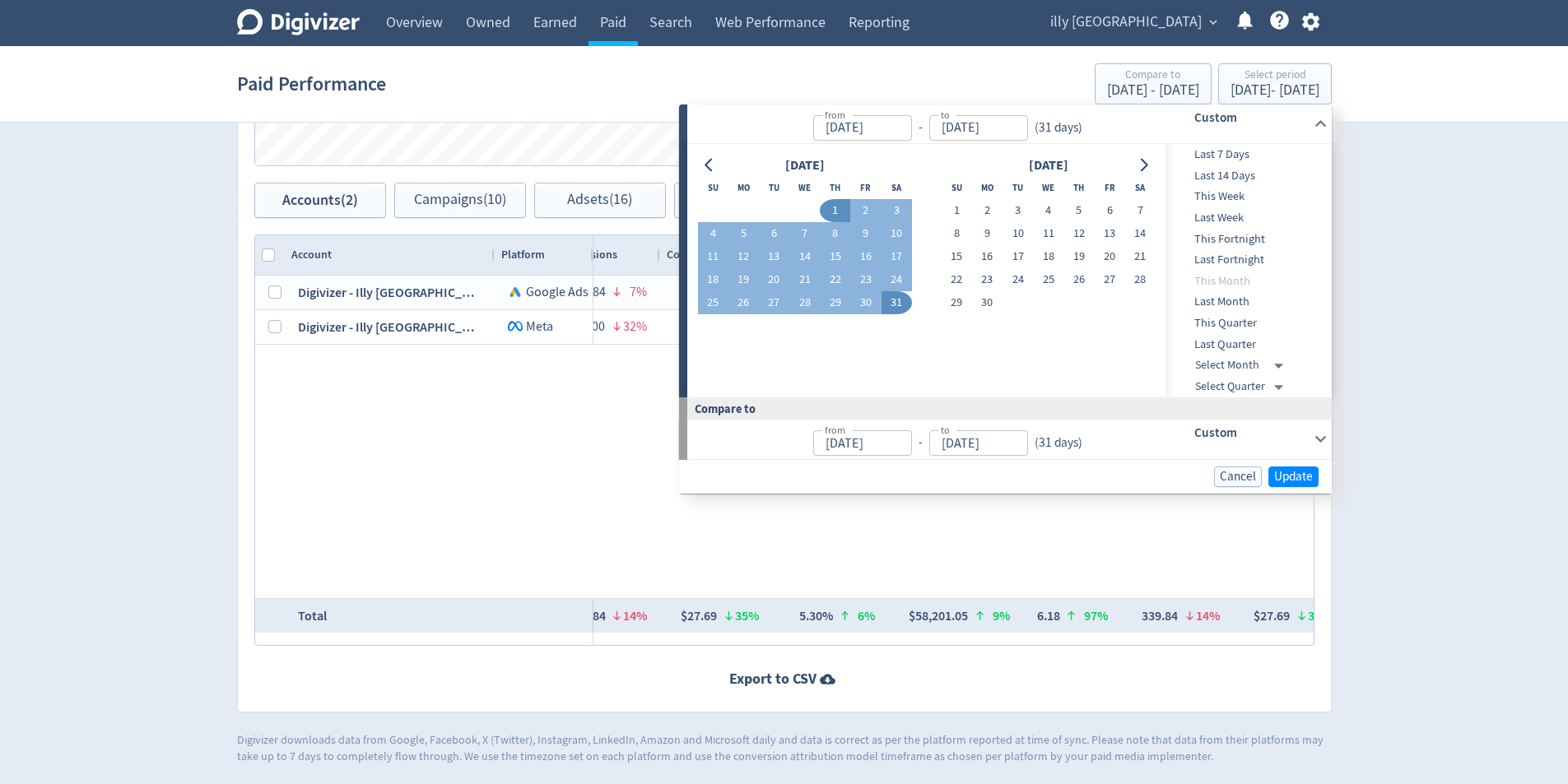
click at [1236, 306] on span "Last Month" at bounding box center [1247, 302] width 163 height 18
type input "[DATE]"
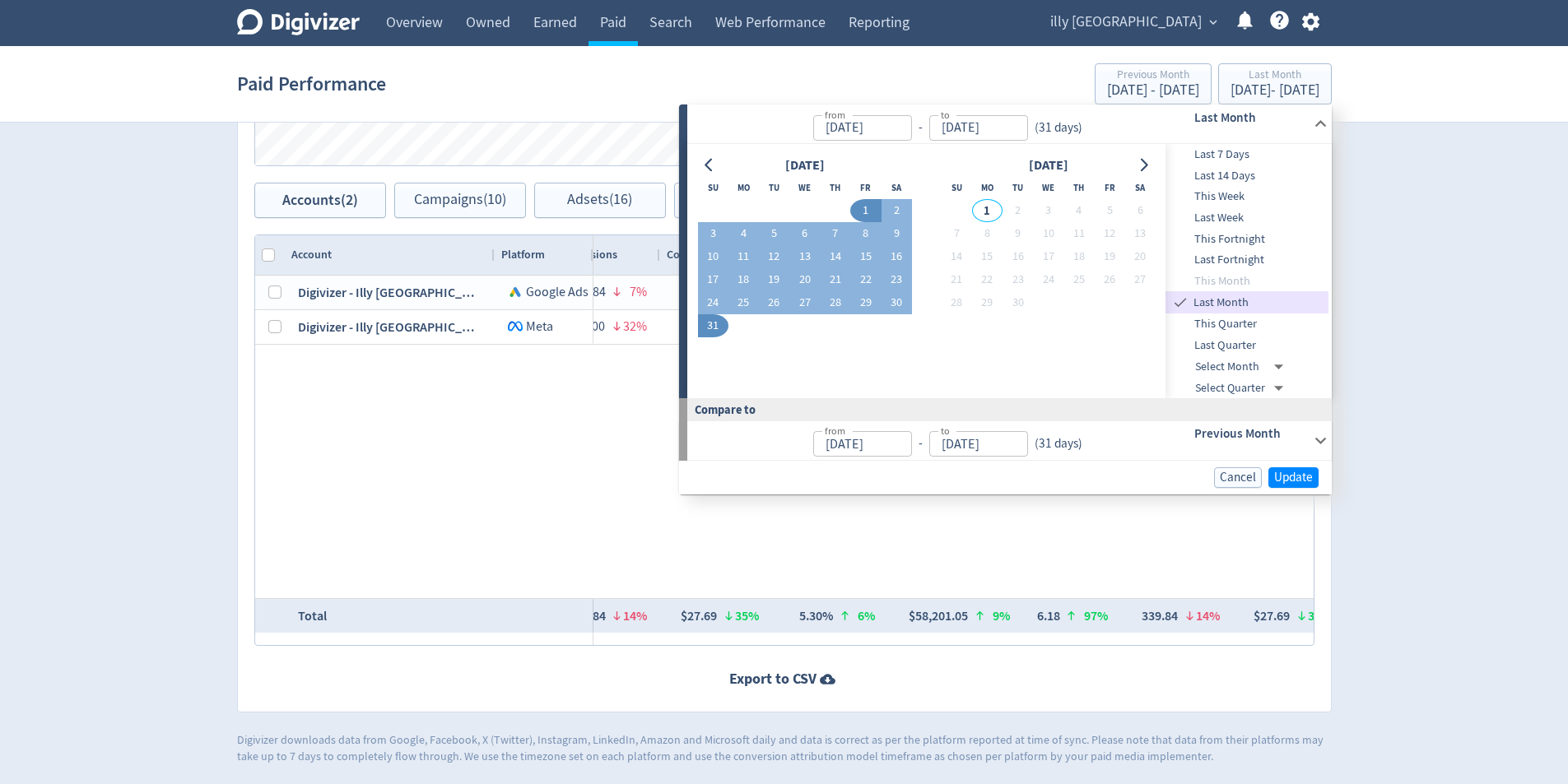
click at [1318, 449] on div "from [DATE] from - to [DATE] to ( 31 days ) Previous Month" at bounding box center [1010, 441] width 644 height 40
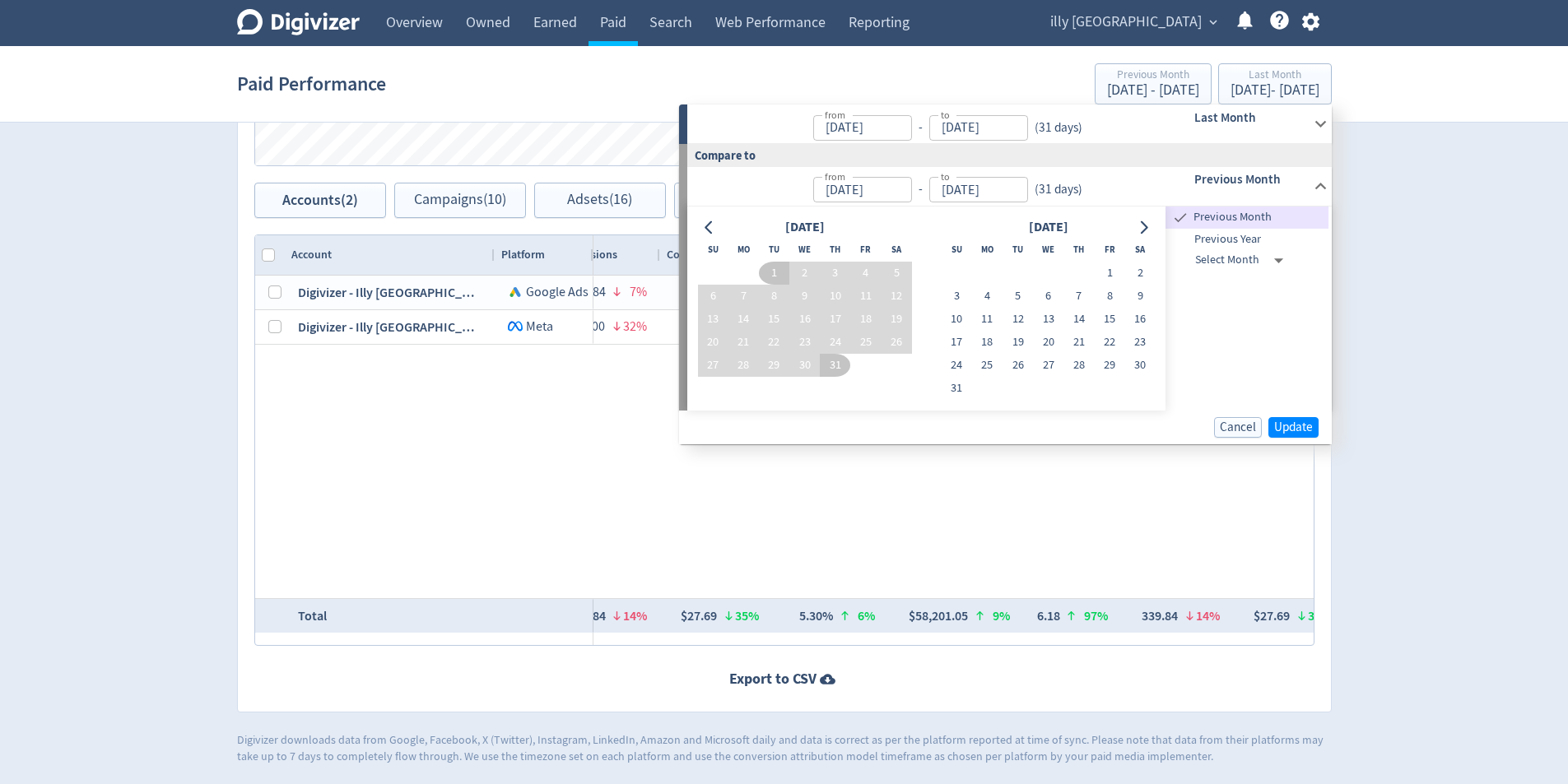
click at [1247, 235] on span "Previous Year" at bounding box center [1247, 239] width 163 height 18
type input "[DATE]"
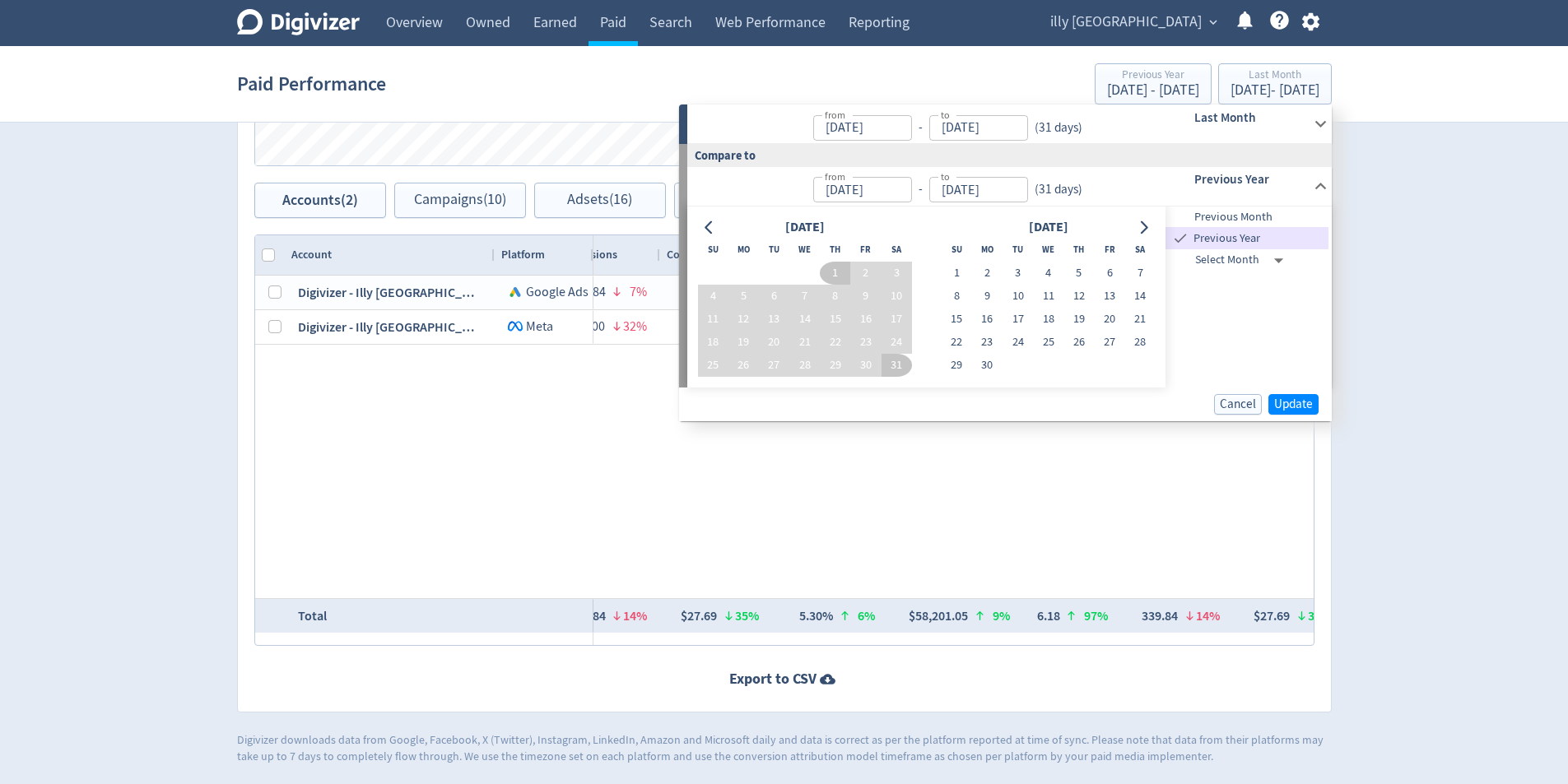
click at [1277, 388] on div "Cancel Update" at bounding box center [1006, 404] width 653 height 34
click at [1290, 392] on div "Cancel Update" at bounding box center [1006, 404] width 653 height 34
click at [1291, 406] on span "Update" at bounding box center [1293, 404] width 39 height 12
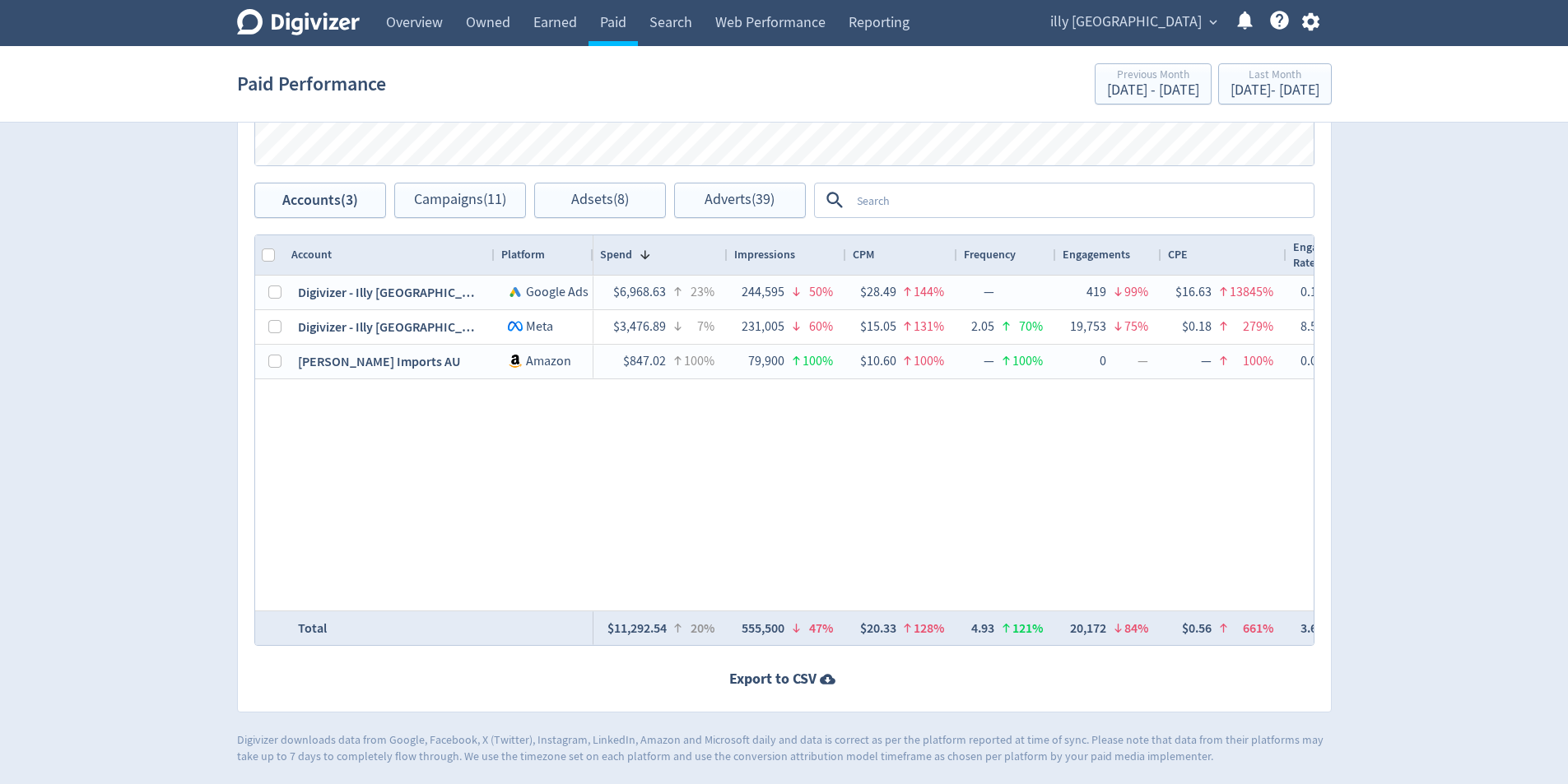
scroll to position [0, 1493]
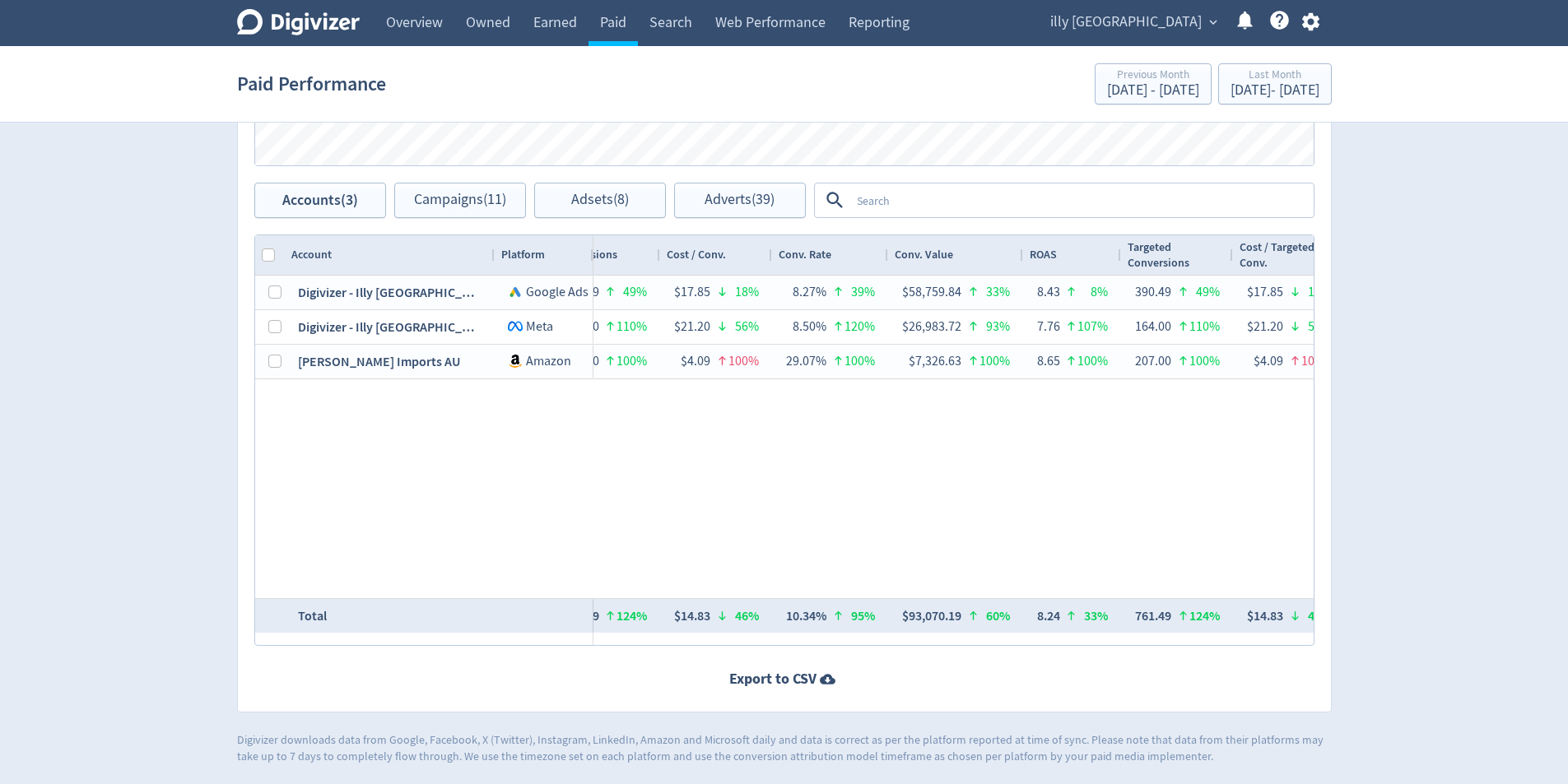
click at [1276, 94] on div "[DATE] - [DATE]" at bounding box center [1275, 90] width 89 height 15
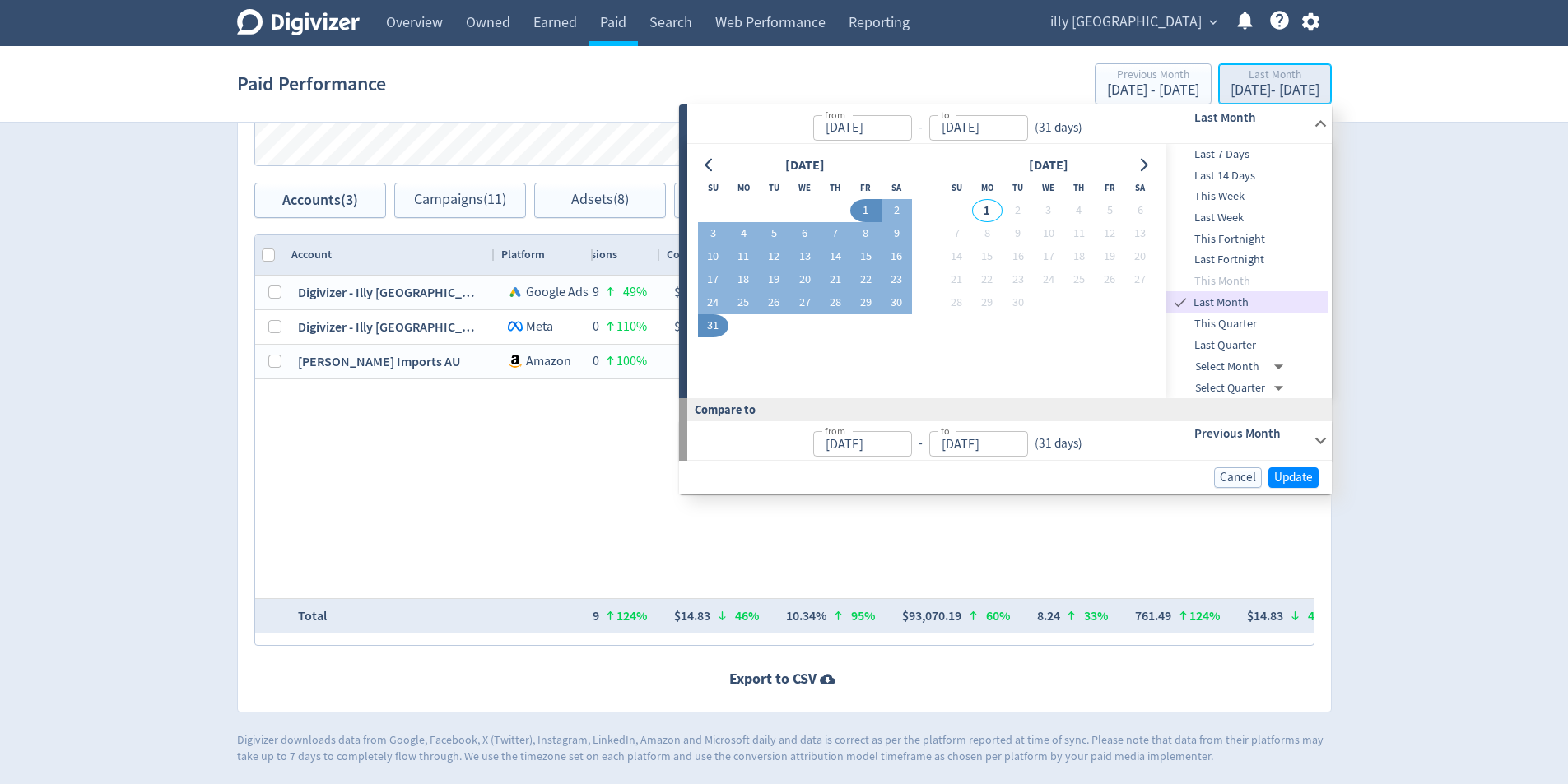
type input "[DATE]"
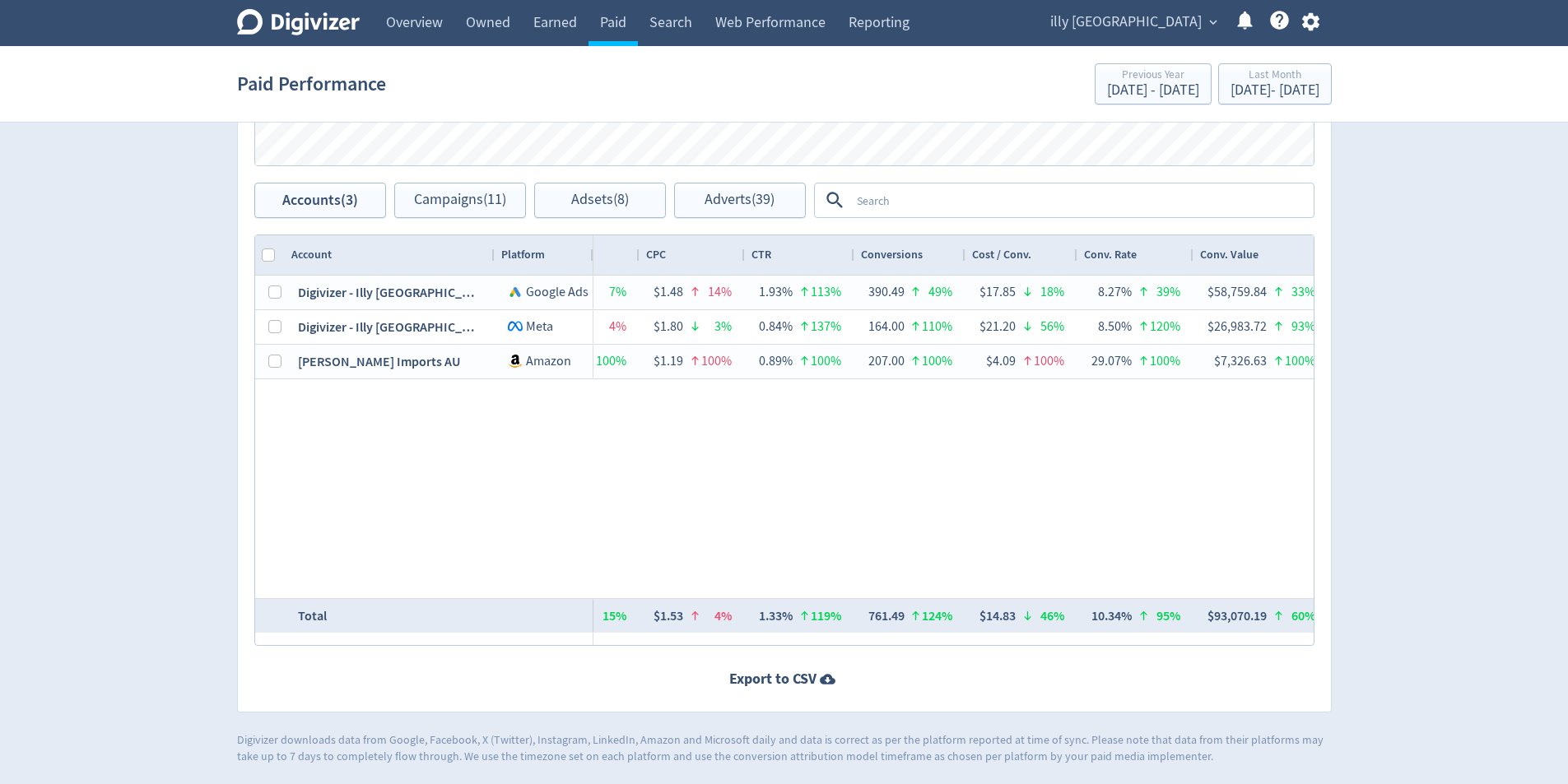
scroll to position [0, 1291]
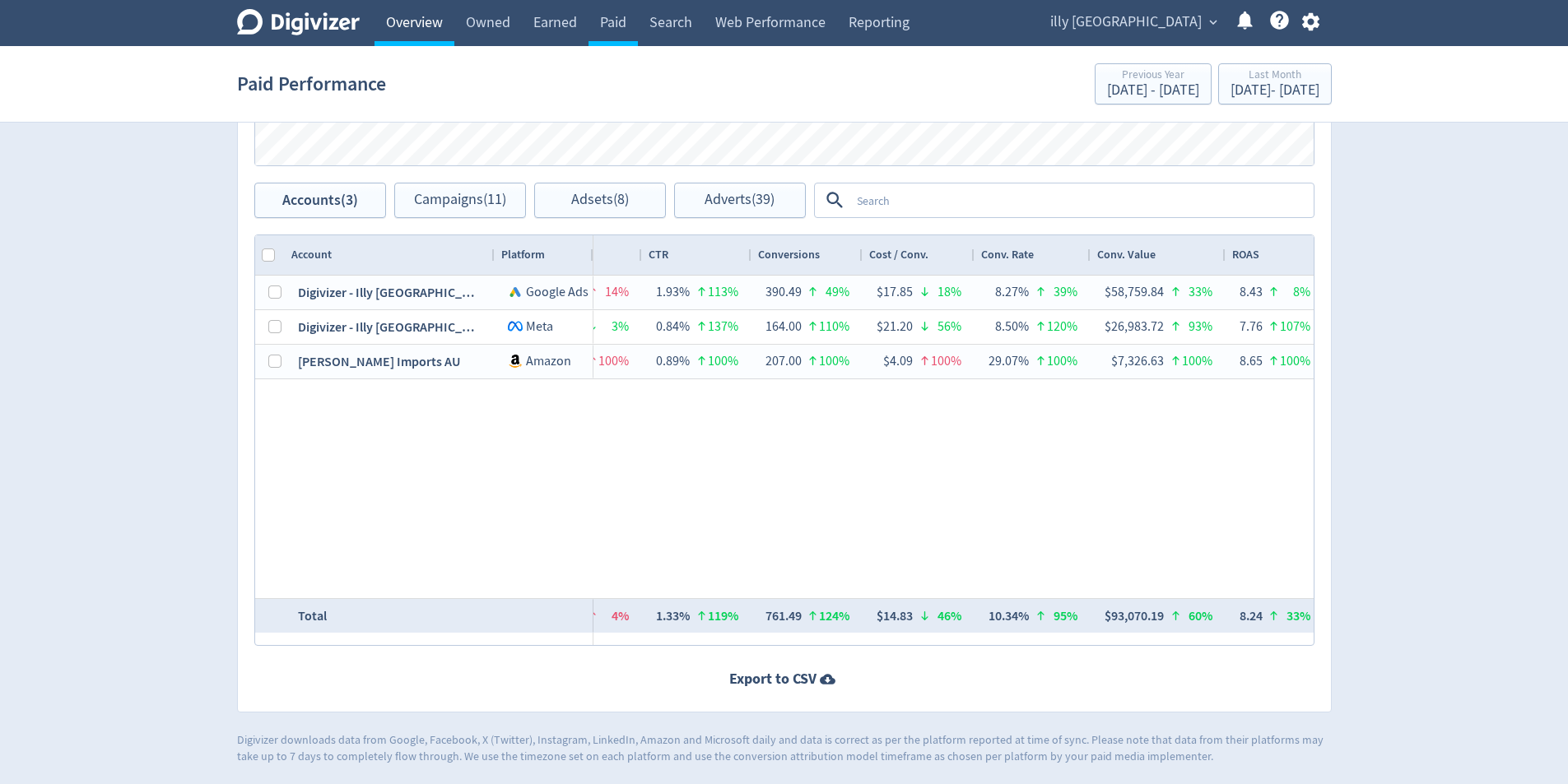
click at [442, 32] on link "Overview" at bounding box center [414, 23] width 80 height 46
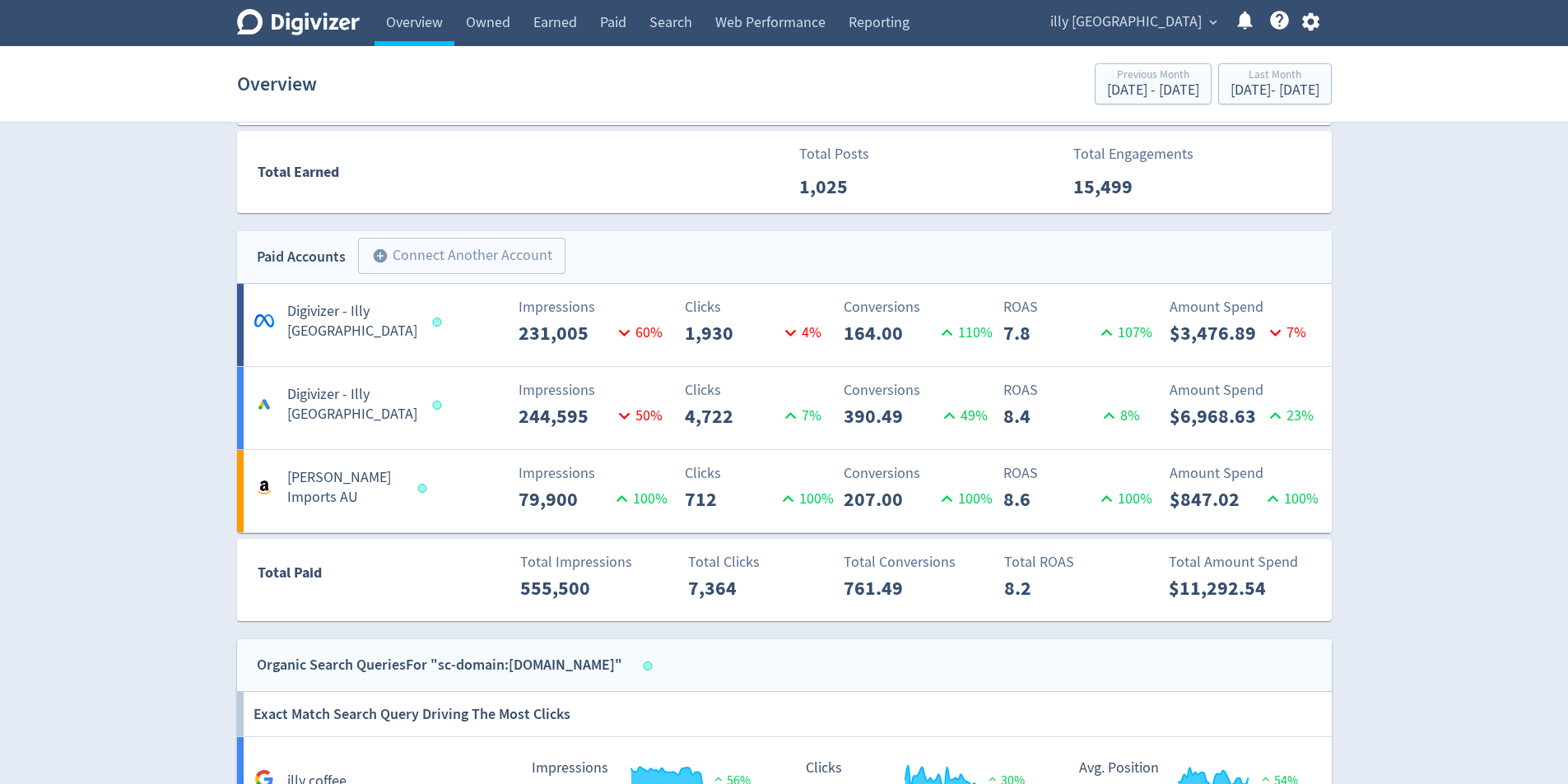
click at [1465, 387] on div "Digivizer Logo [PERSON_NAME] Logo Overview Owned Earned Paid Search Web Perform…" at bounding box center [784, 359] width 1568 height 2200
